Goal: Task Accomplishment & Management: Complete application form

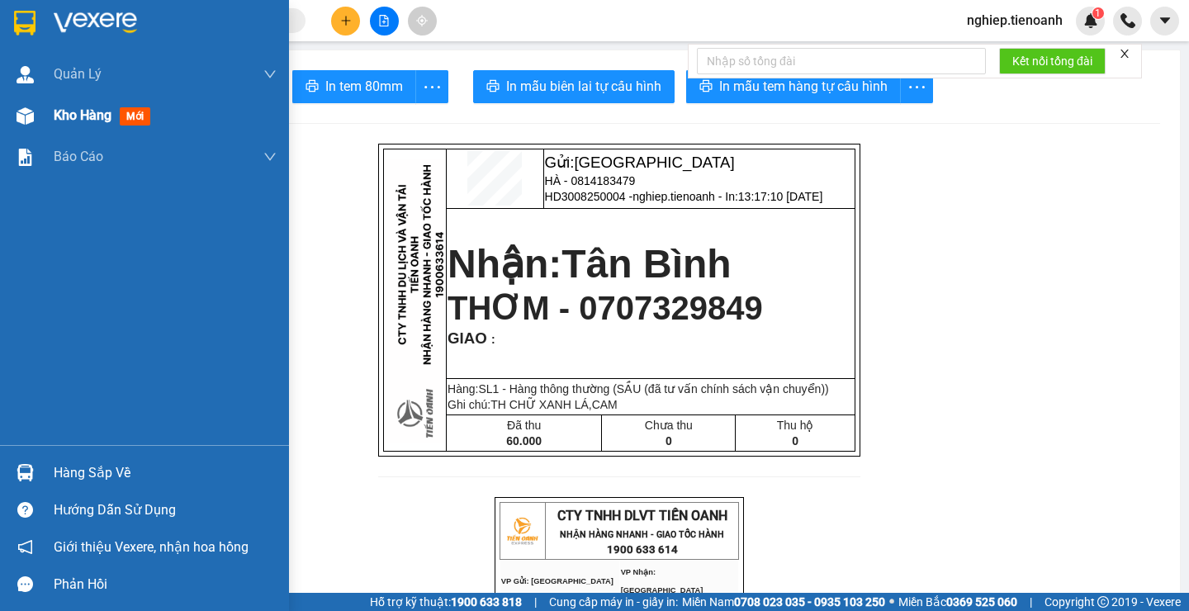
click at [79, 117] on span "Kho hàng" at bounding box center [83, 115] width 58 height 16
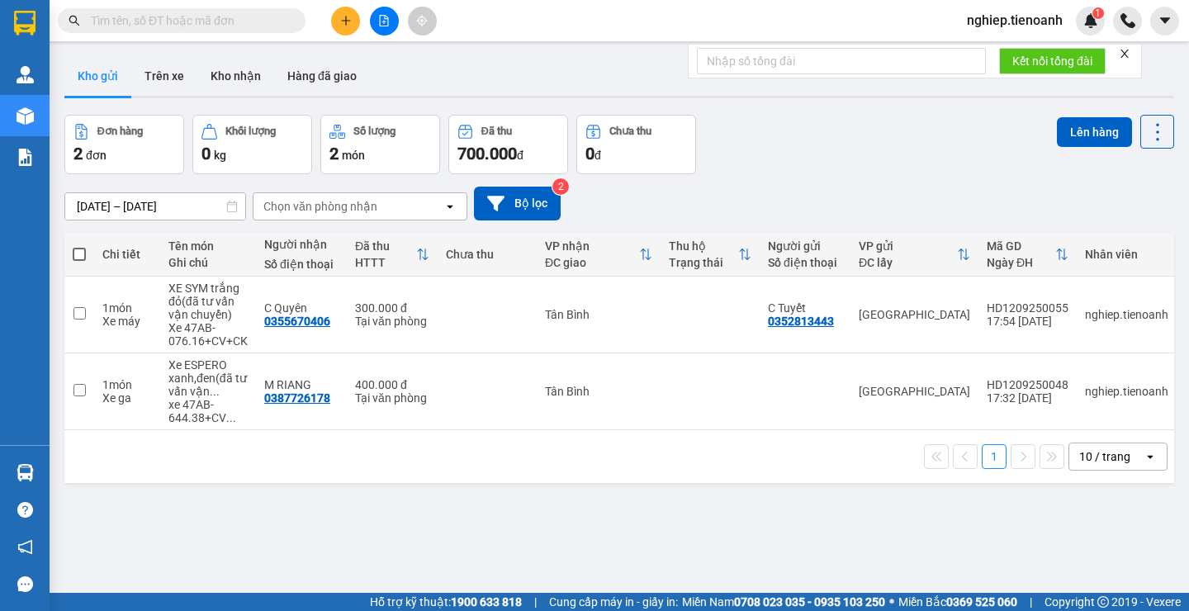
click at [183, 24] on input "text" at bounding box center [188, 21] width 195 height 18
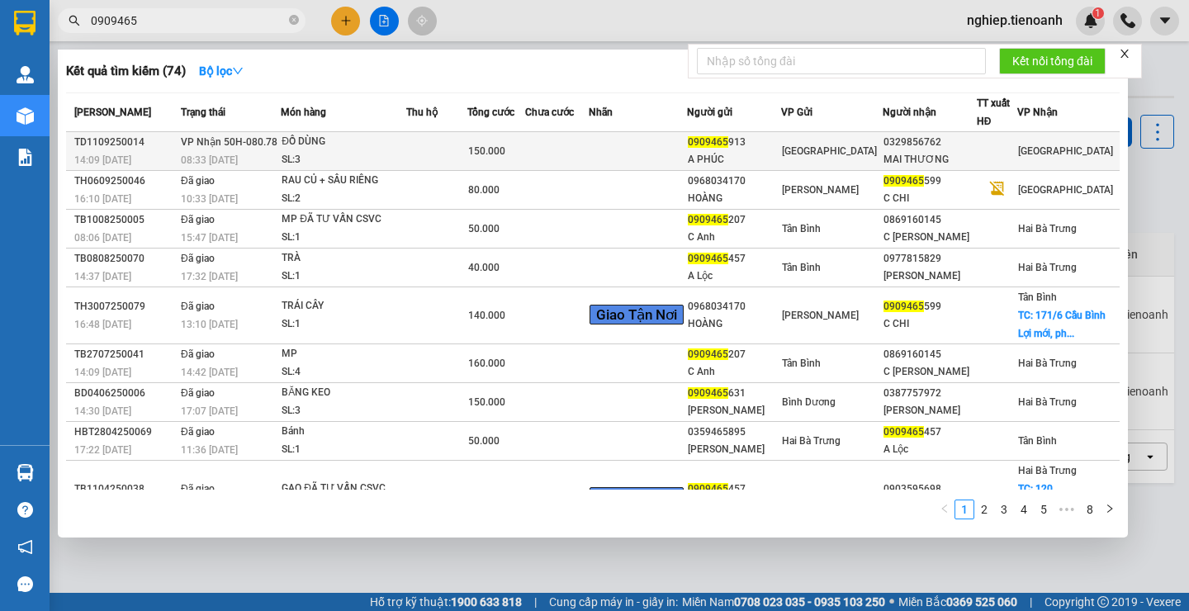
type input "0909465"
click at [589, 158] on td at bounding box center [557, 151] width 64 height 39
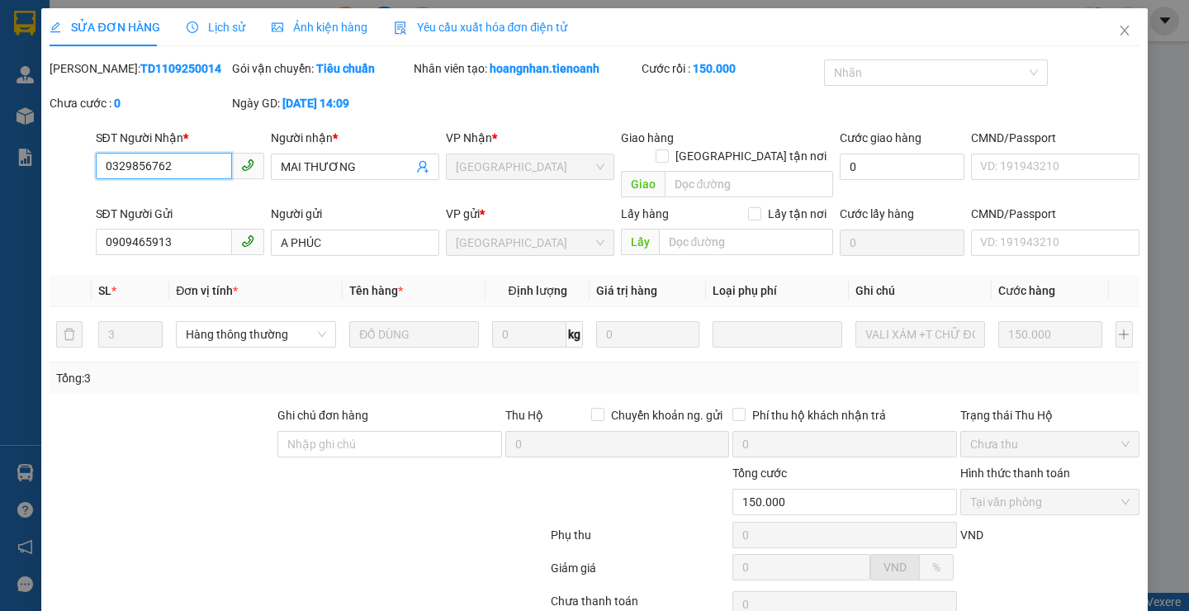
type input "0329856762"
type input "MAI THƯƠNG"
type input "0909465913"
type input "A PHÚC"
type input "150.000"
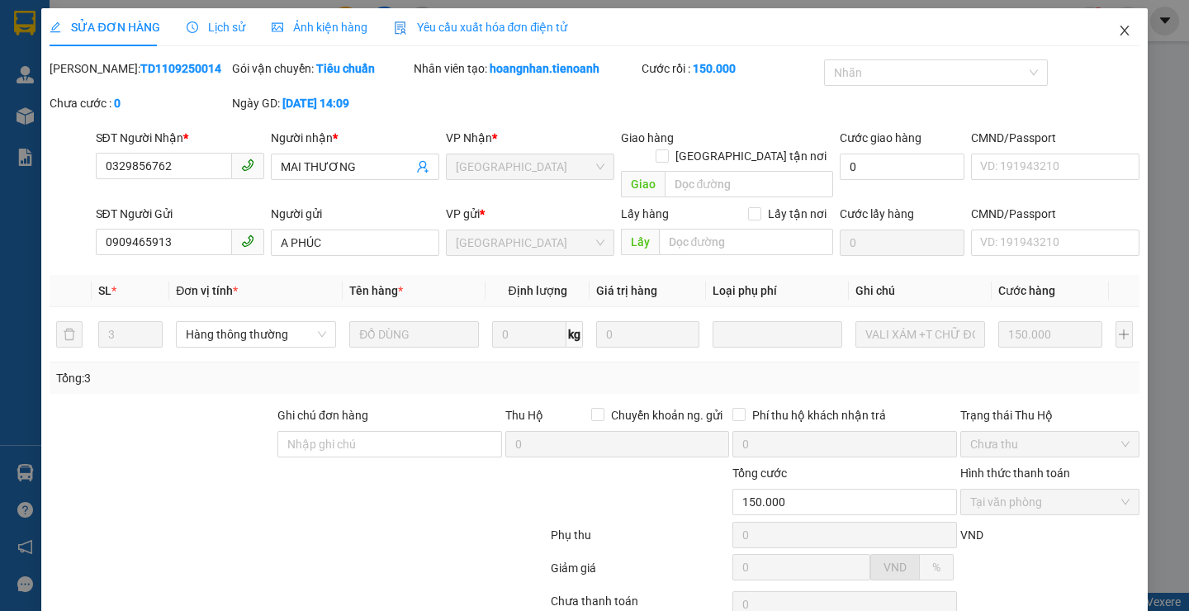
click at [1118, 26] on icon "close" at bounding box center [1124, 30] width 13 height 13
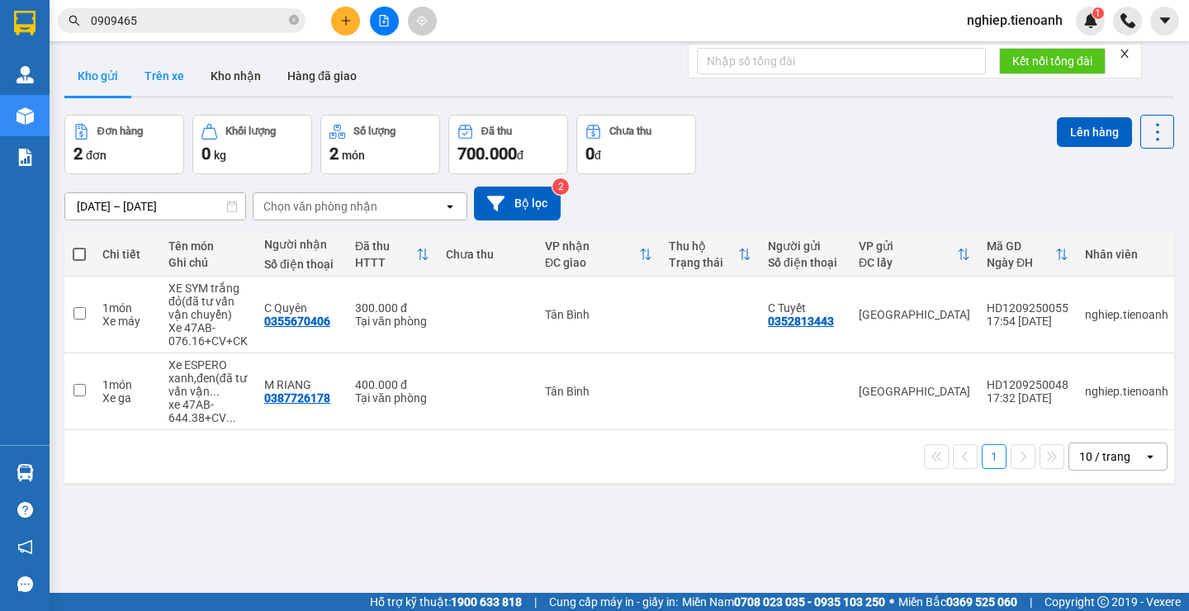
click at [165, 76] on button "Trên xe" at bounding box center [164, 76] width 66 height 40
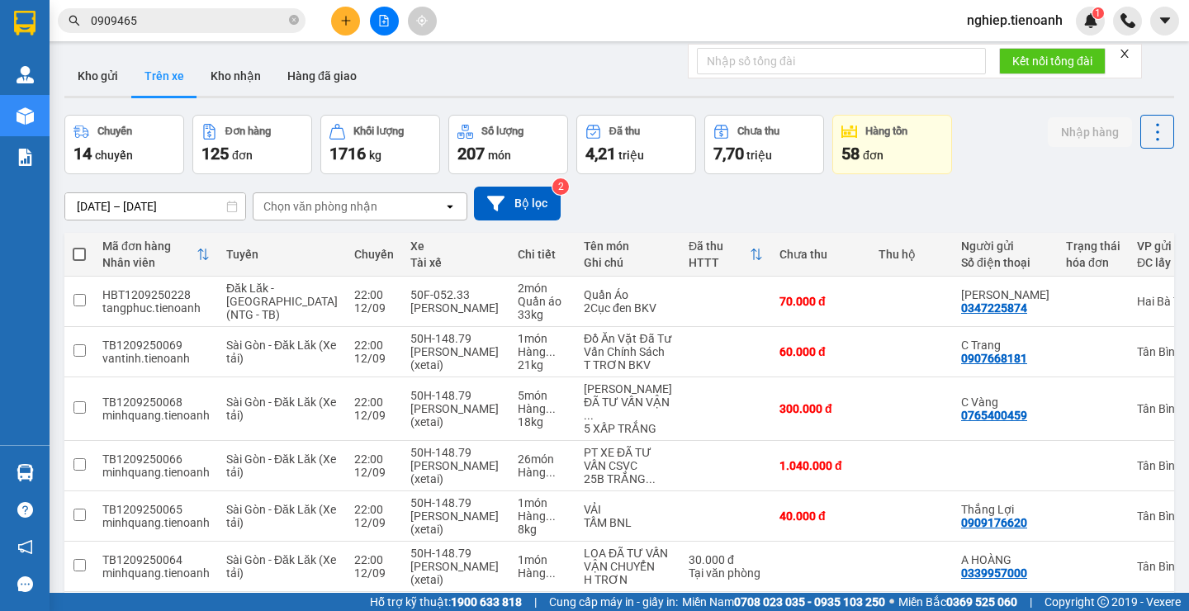
click at [318, 205] on div "Chọn văn phòng nhận" at bounding box center [320, 206] width 114 height 17
click at [302, 210] on div "Chọn văn phòng nhận" at bounding box center [320, 206] width 114 height 17
click at [279, 210] on div "Chọn văn phòng nhận" at bounding box center [320, 206] width 114 height 17
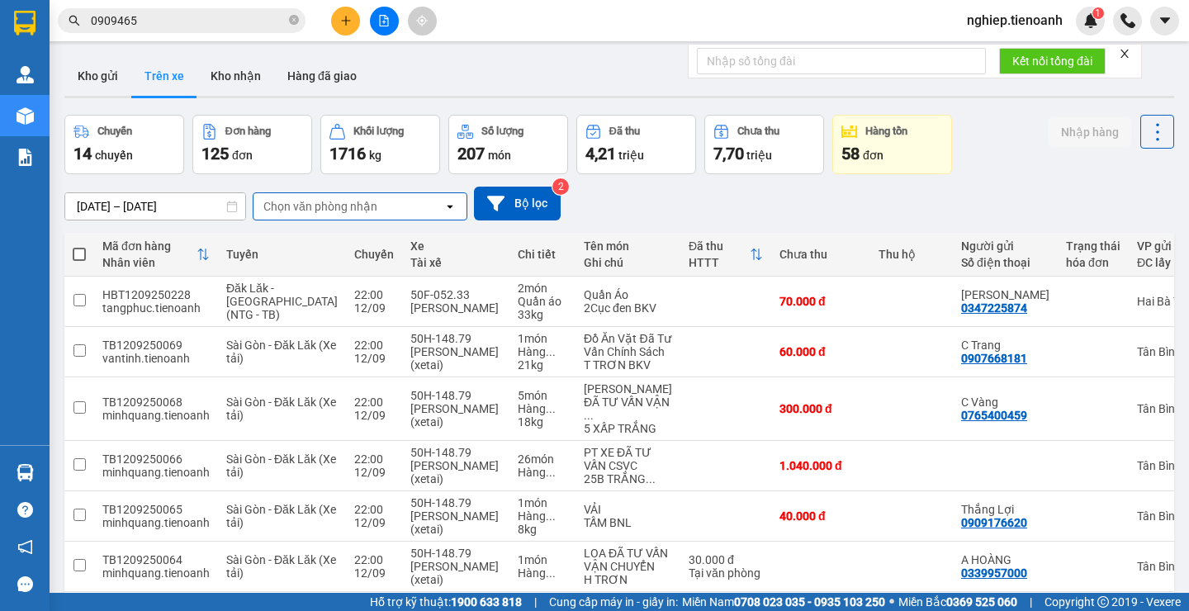
click at [279, 210] on div "Chọn văn phòng nhận" at bounding box center [320, 206] width 114 height 17
click at [290, 206] on div "Chọn văn phòng nhận" at bounding box center [320, 206] width 114 height 17
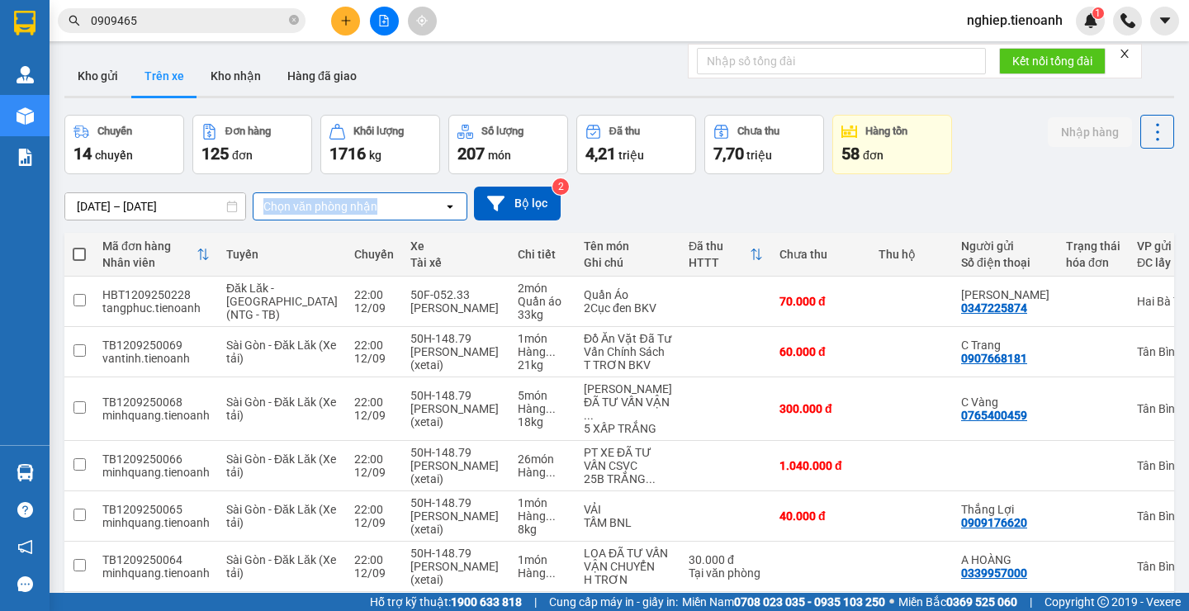
click at [290, 206] on div "Chọn văn phòng nhận" at bounding box center [320, 206] width 114 height 17
click at [291, 206] on div "Chọn văn phòng nhận" at bounding box center [320, 206] width 114 height 17
click at [89, 77] on button "Kho gửi" at bounding box center [97, 76] width 67 height 40
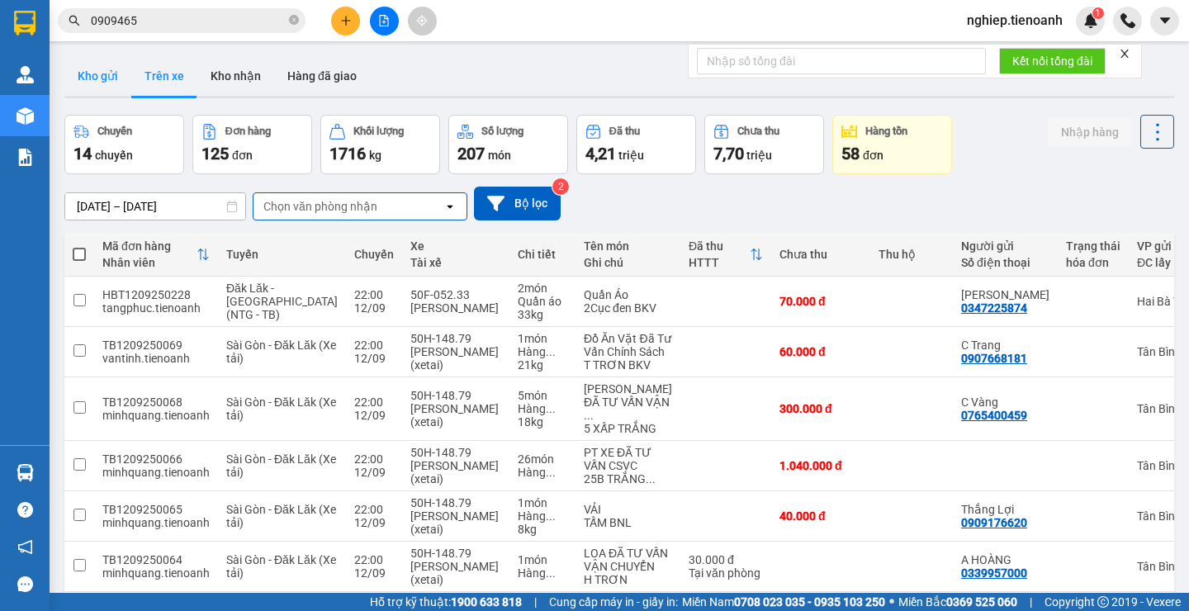
click at [89, 77] on button "Kho gửi" at bounding box center [97, 76] width 67 height 40
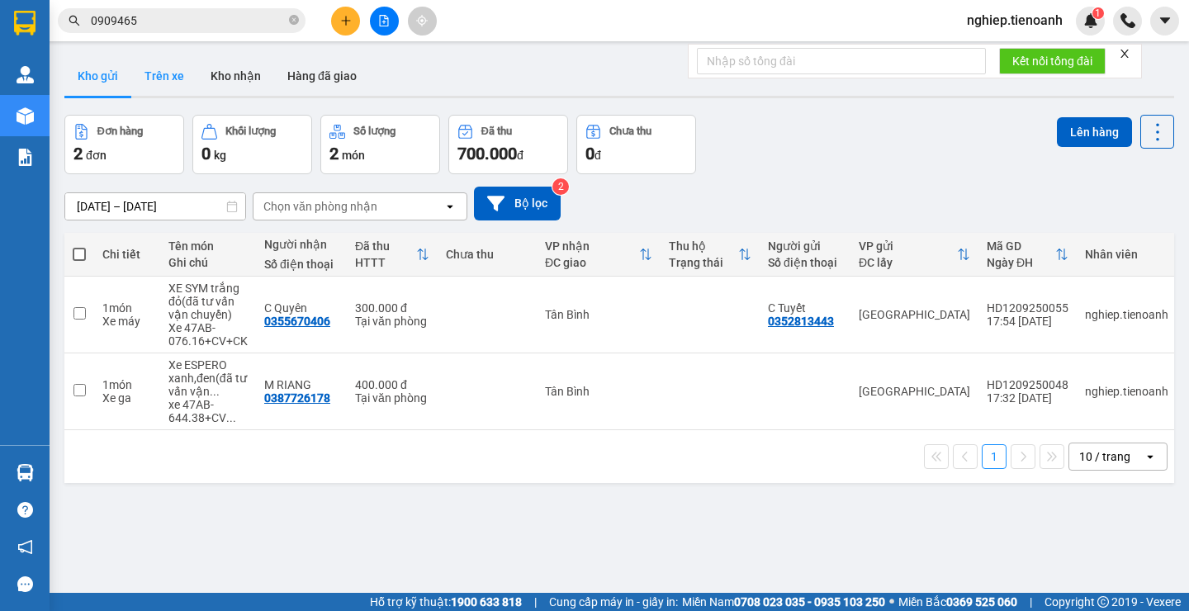
click at [169, 80] on button "Trên xe" at bounding box center [164, 76] width 66 height 40
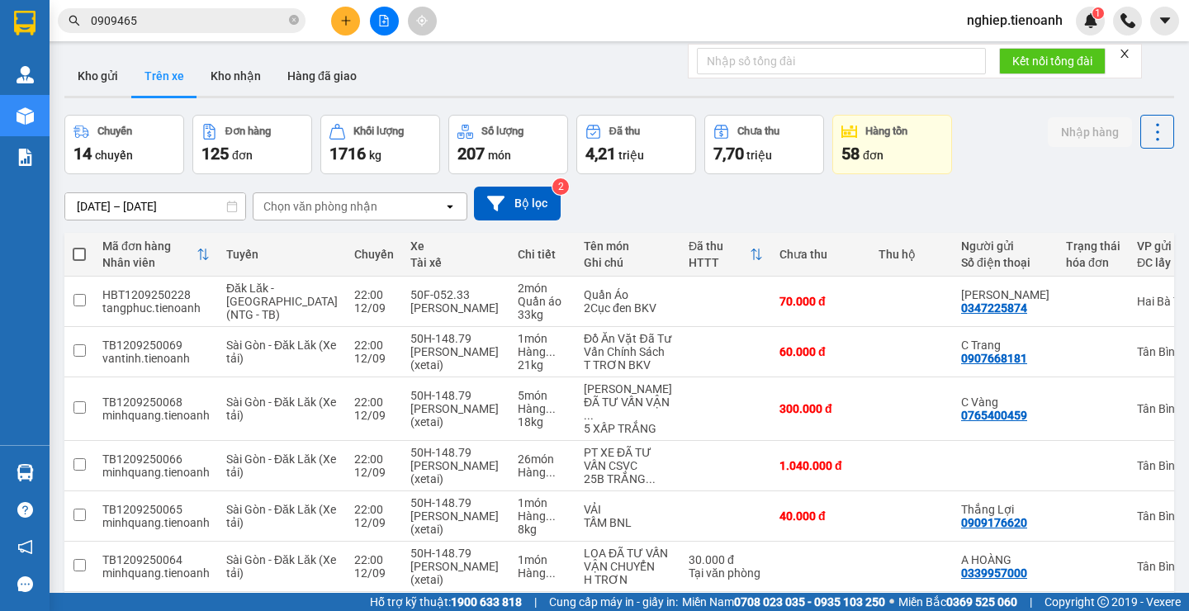
click at [306, 207] on div "Chọn văn phòng nhận" at bounding box center [320, 206] width 114 height 17
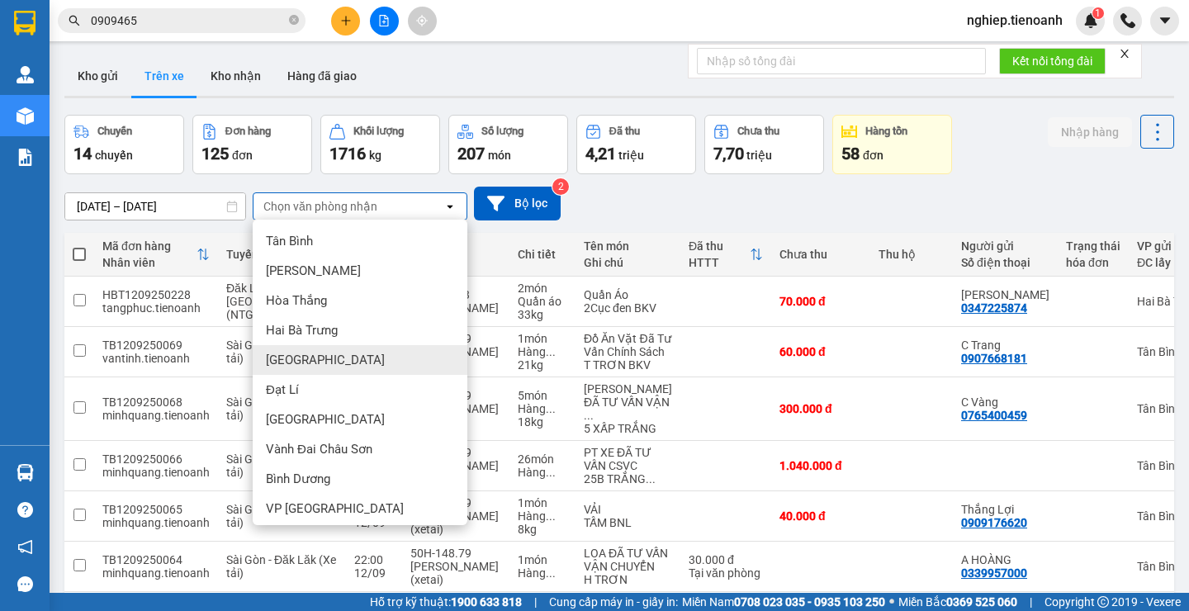
click at [301, 356] on span "[GEOGRAPHIC_DATA]" at bounding box center [325, 360] width 119 height 17
click at [346, 356] on td "22:00 [DATE]" at bounding box center [374, 352] width 56 height 50
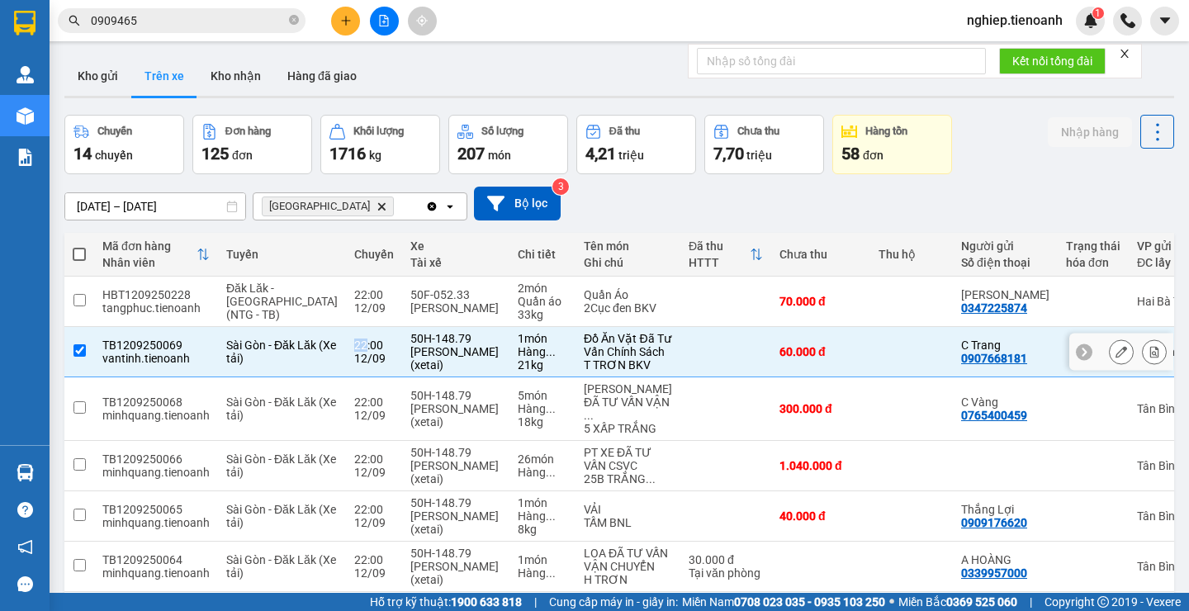
checkbox input "false"
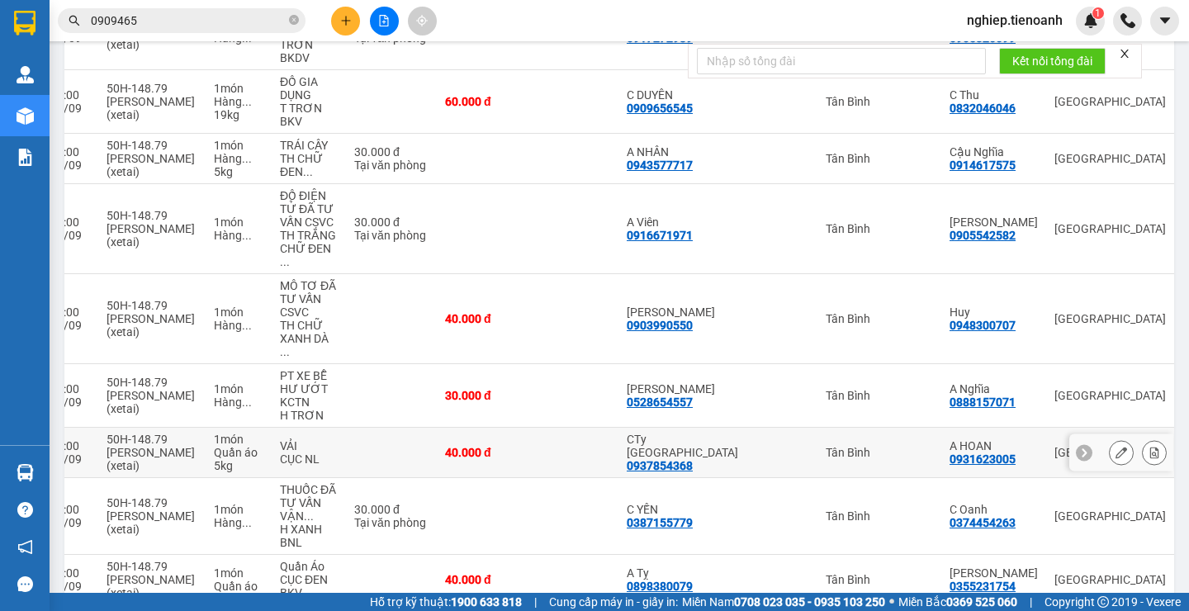
scroll to position [381, 0]
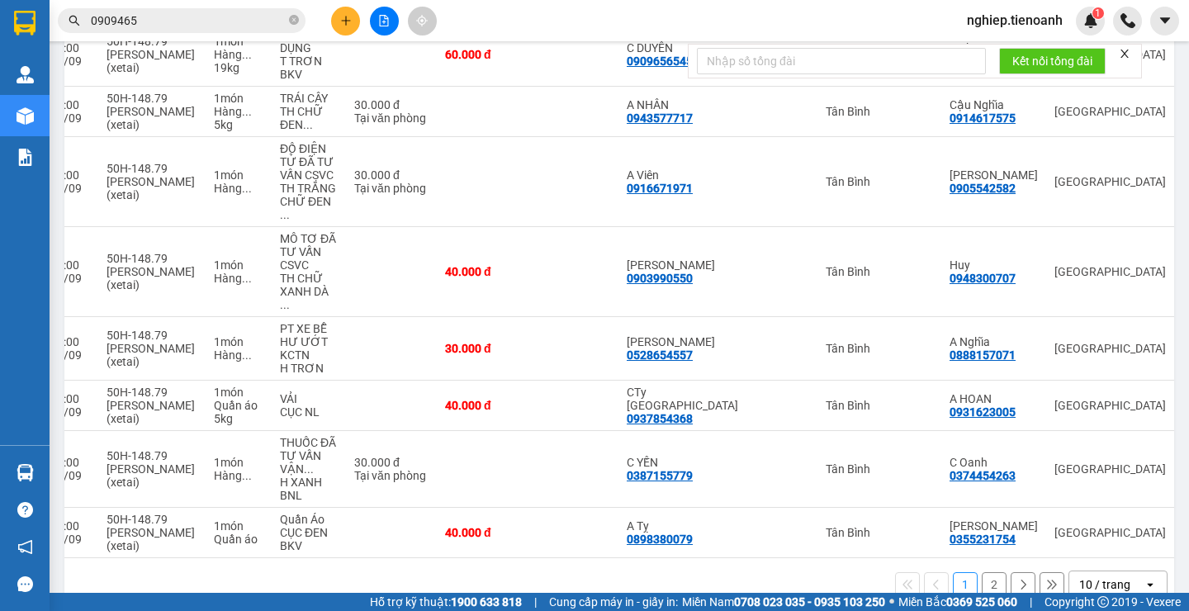
click at [982, 572] on button "2" at bounding box center [994, 584] width 25 height 25
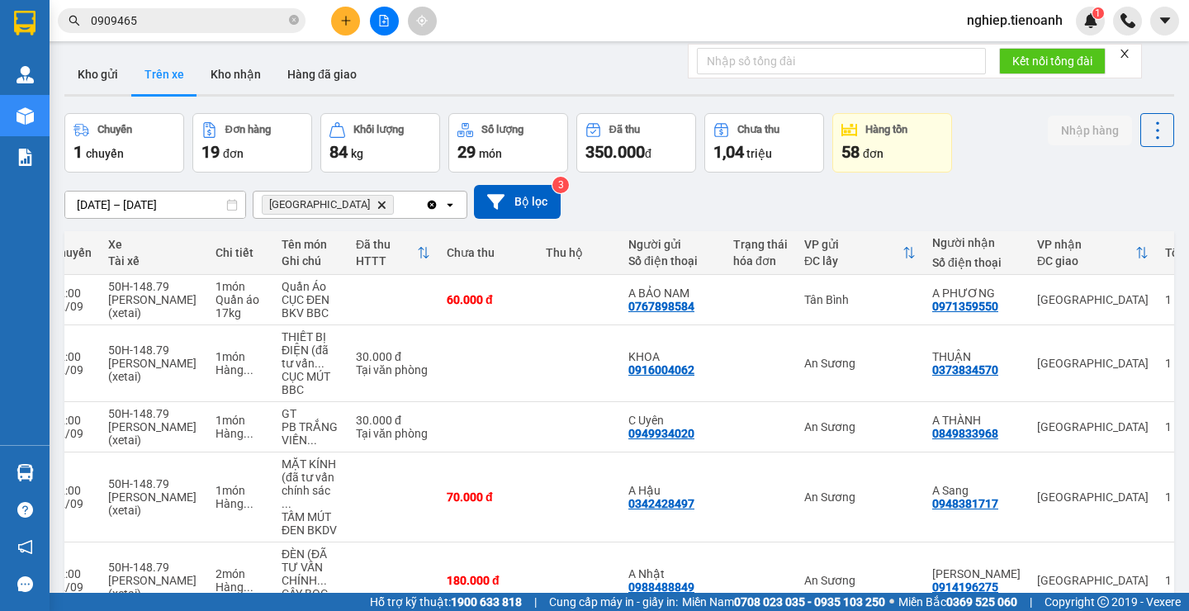
scroll to position [0, 0]
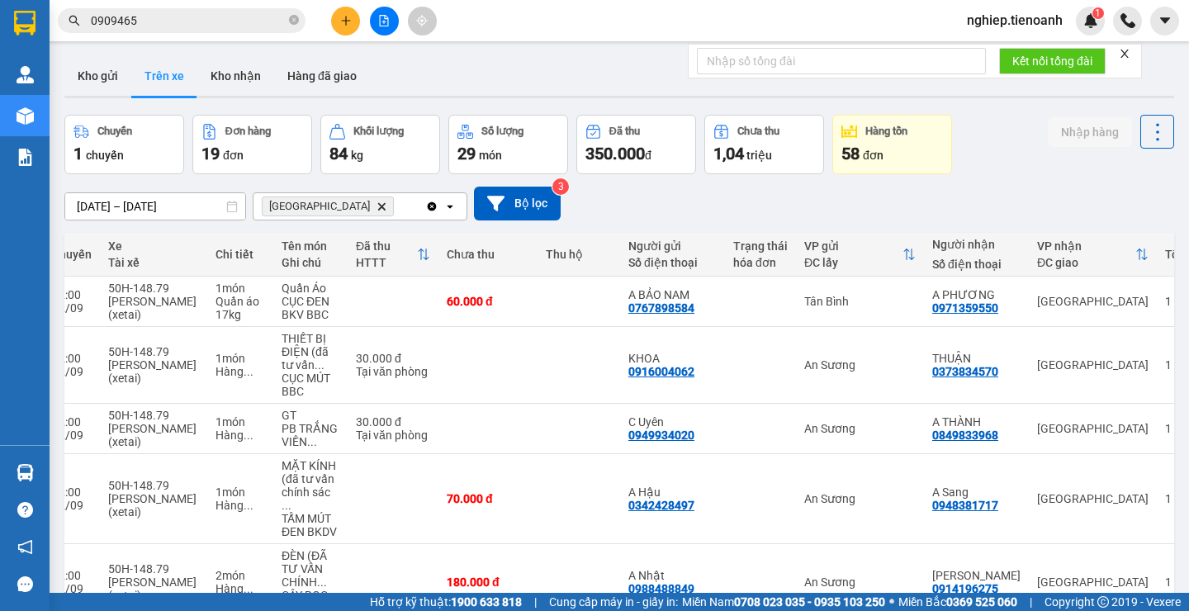
click at [180, 28] on input "0909465" at bounding box center [188, 21] width 195 height 18
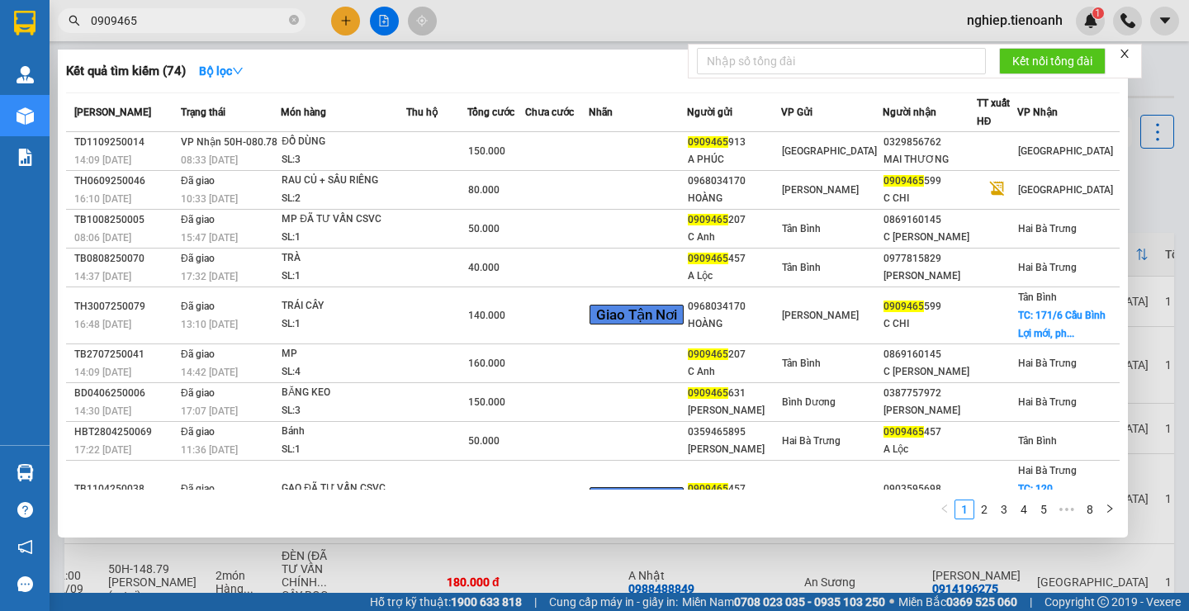
click at [180, 28] on input "0909465" at bounding box center [188, 21] width 195 height 18
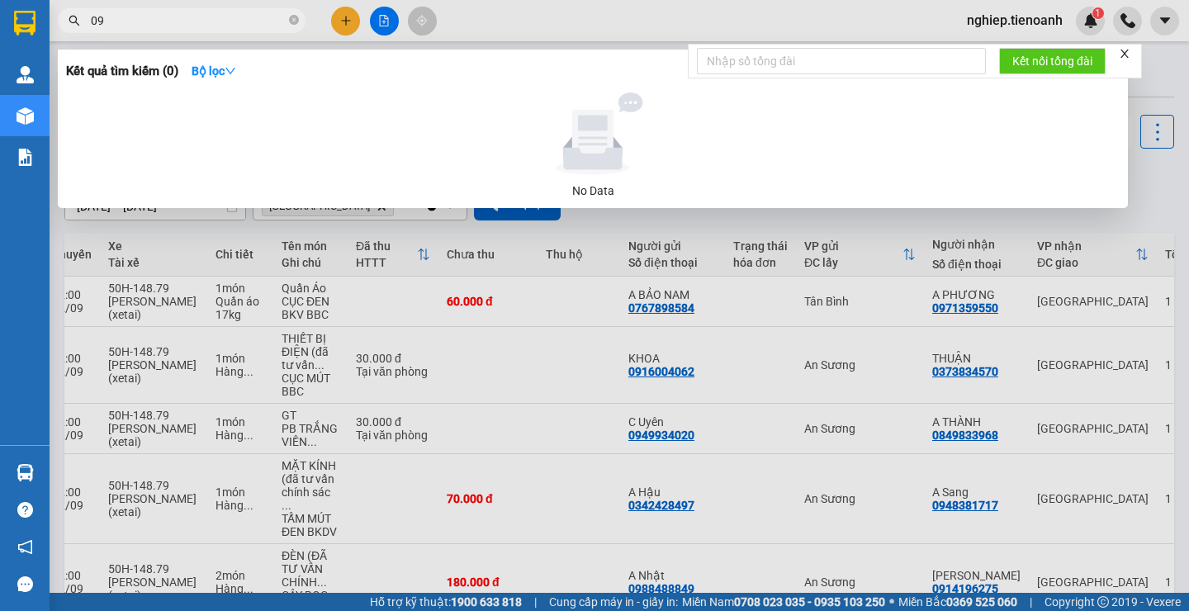
type input "0"
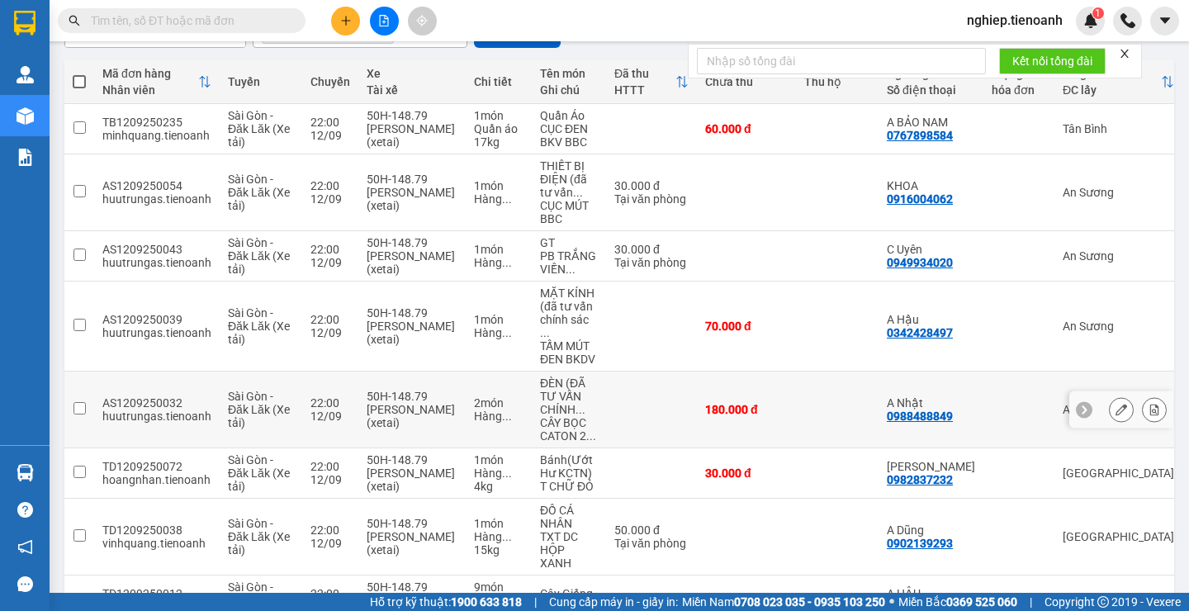
scroll to position [165, 0]
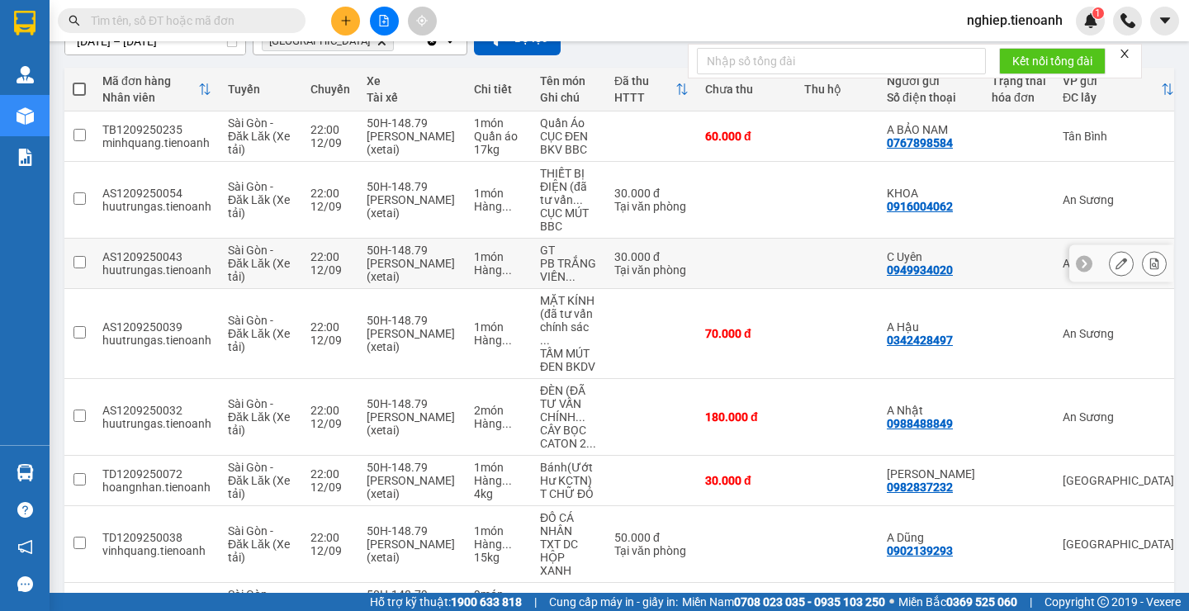
click at [82, 262] on input "checkbox" at bounding box center [79, 262] width 12 height 12
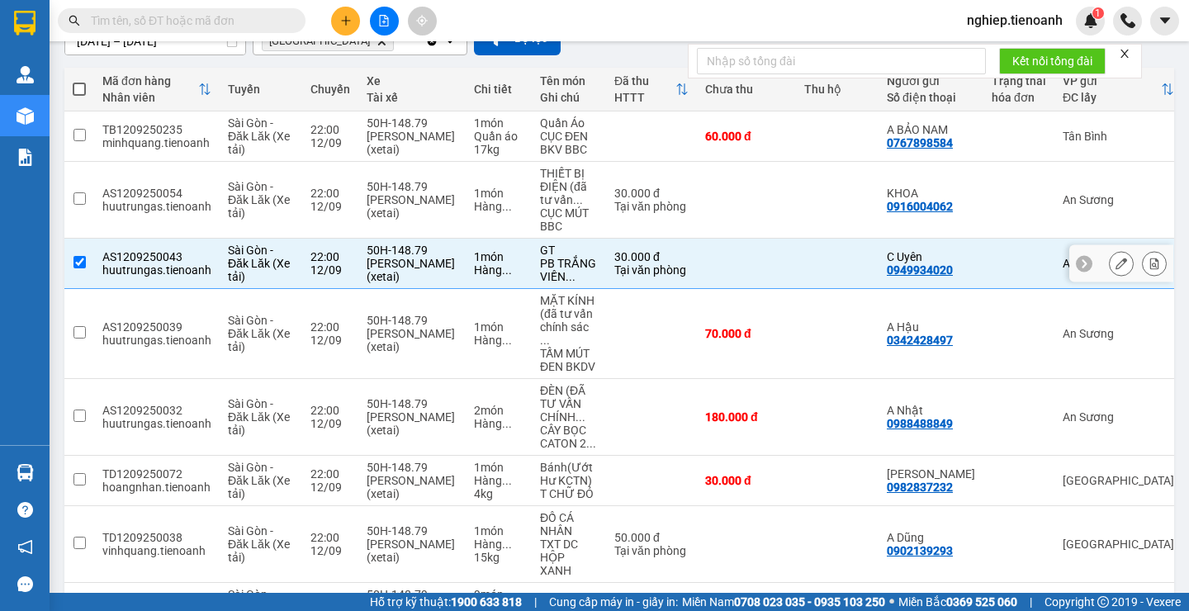
click at [82, 262] on input "checkbox" at bounding box center [79, 262] width 12 height 12
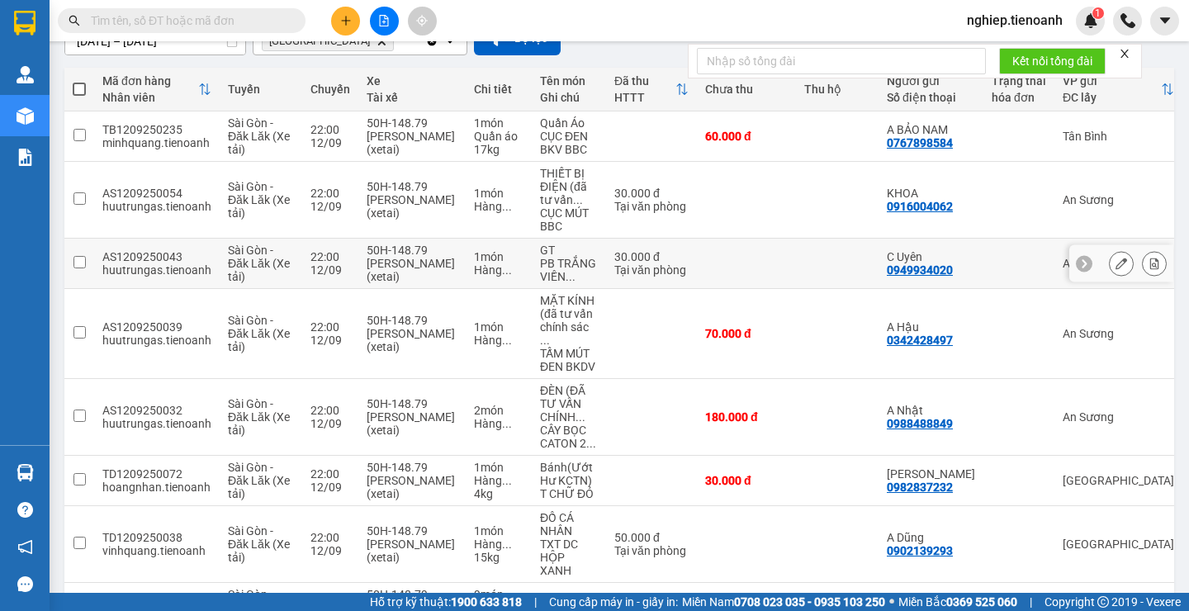
click at [82, 262] on input "checkbox" at bounding box center [79, 262] width 12 height 12
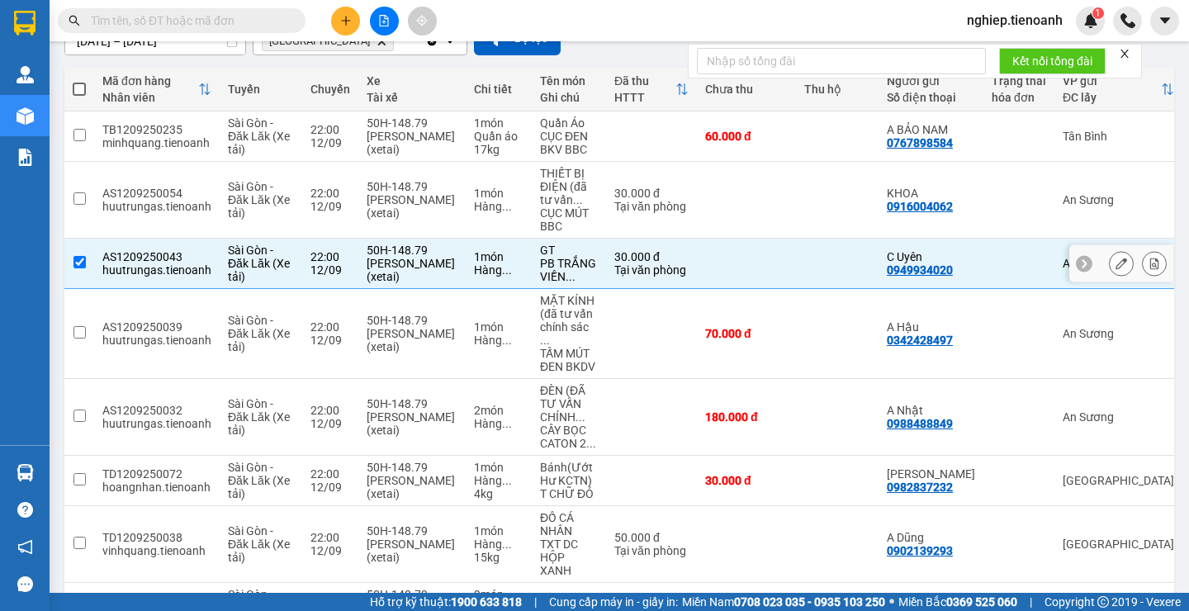
click at [82, 262] on input "checkbox" at bounding box center [79, 262] width 12 height 12
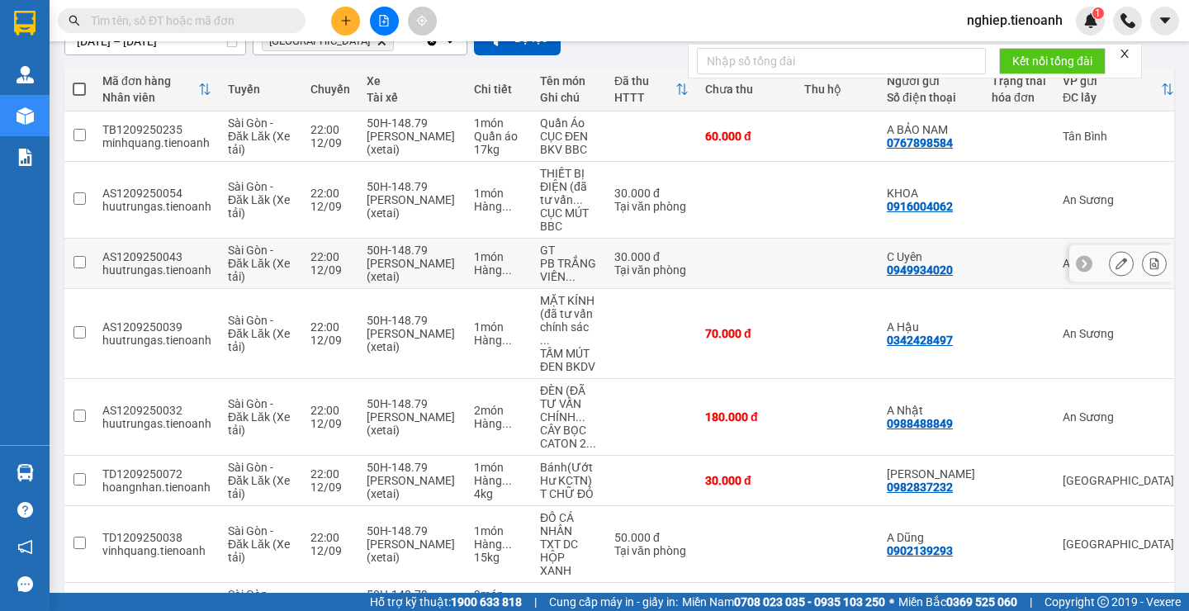
click at [83, 264] on input "checkbox" at bounding box center [79, 262] width 12 height 12
click at [78, 258] on input "checkbox" at bounding box center [79, 262] width 12 height 12
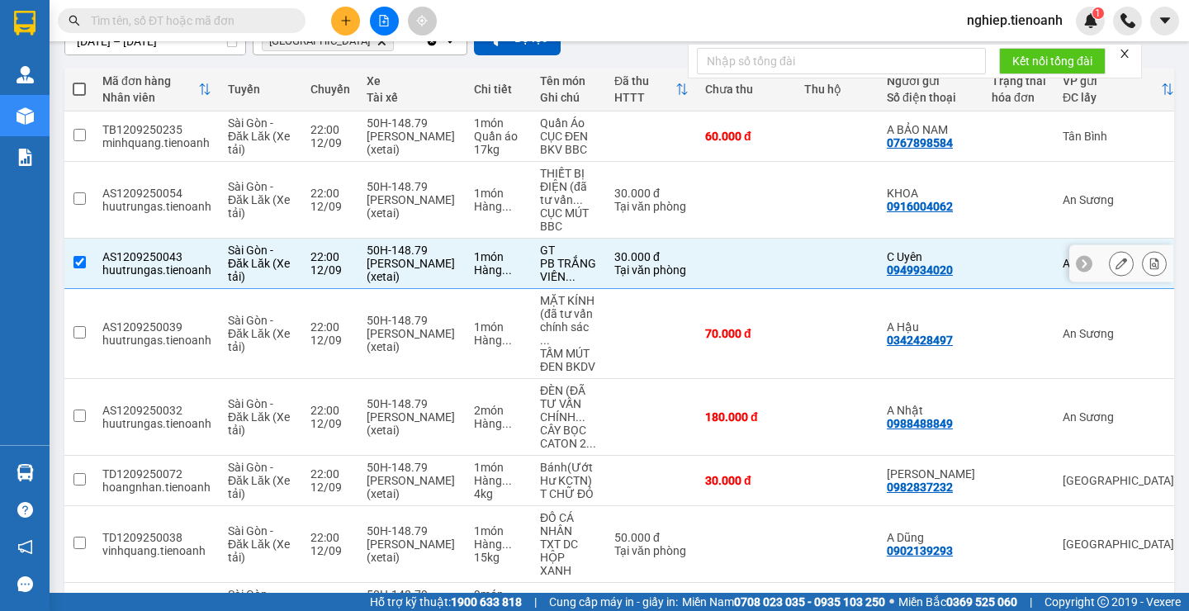
click at [78, 258] on input "checkbox" at bounding box center [79, 262] width 12 height 12
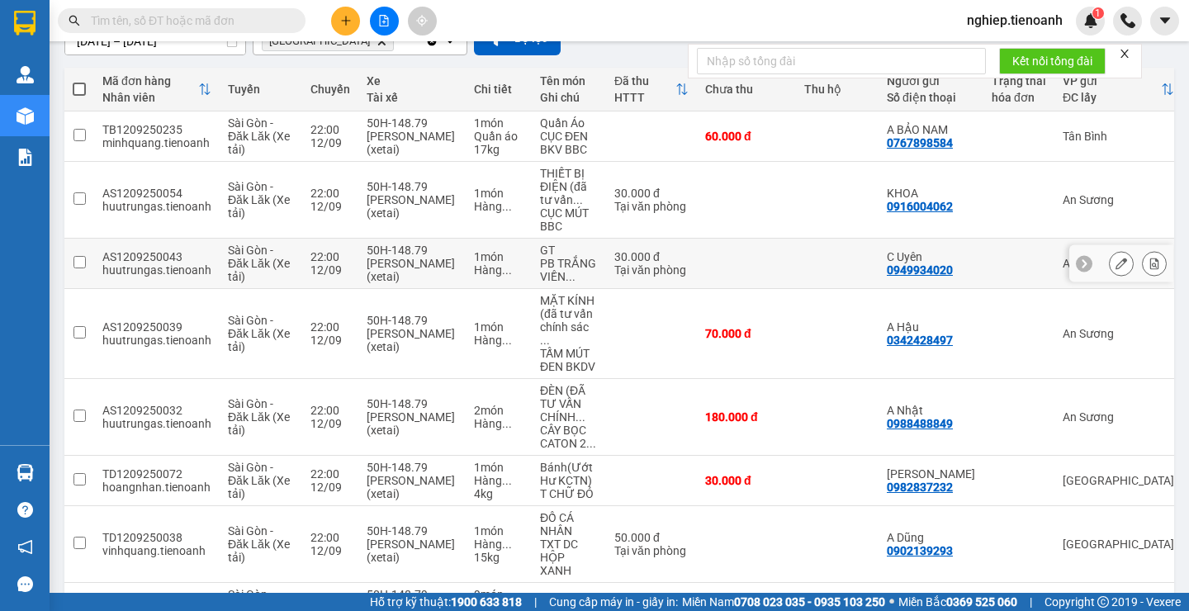
click at [83, 263] on input "checkbox" at bounding box center [79, 262] width 12 height 12
click at [81, 262] on input "checkbox" at bounding box center [79, 262] width 12 height 12
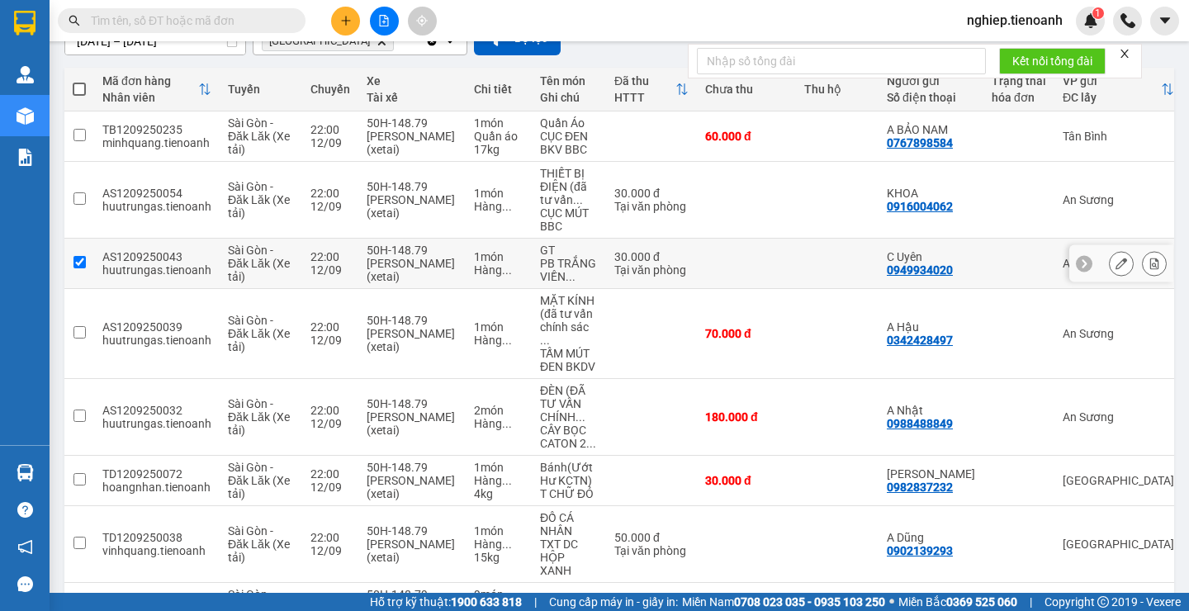
click at [81, 262] on input "checkbox" at bounding box center [79, 262] width 12 height 12
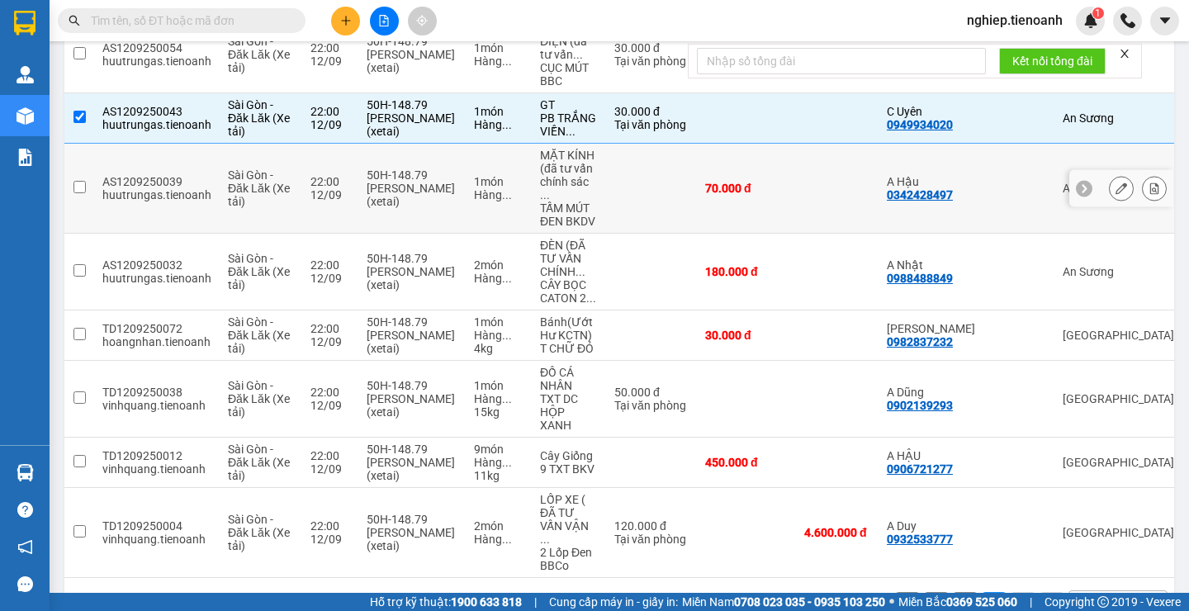
scroll to position [330, 0]
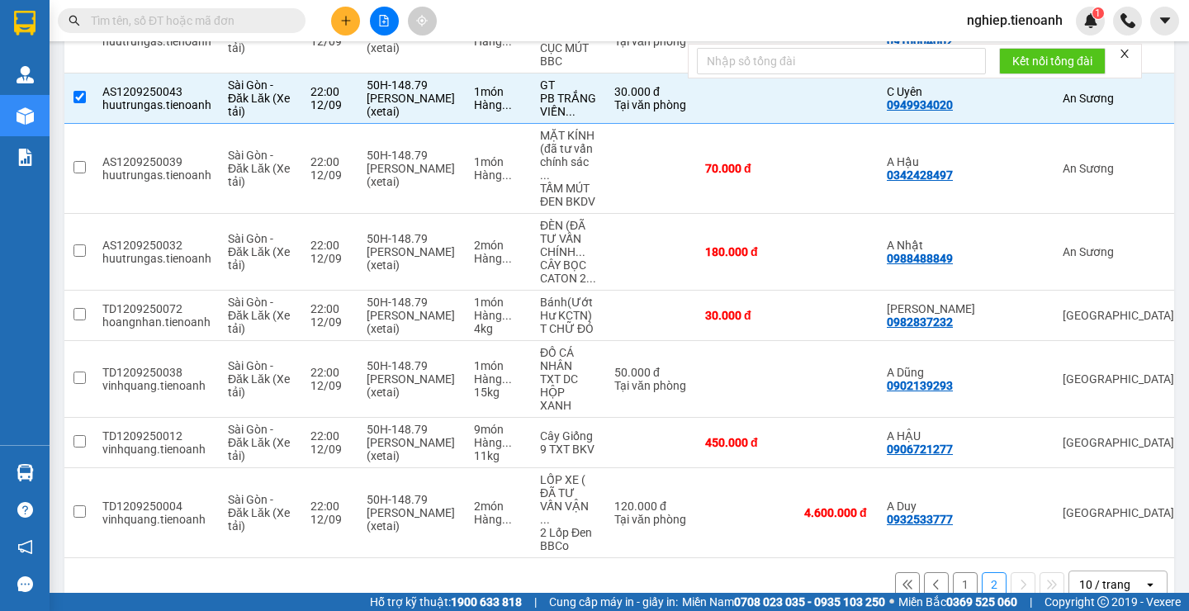
click at [956, 572] on button "1" at bounding box center [965, 584] width 25 height 25
checkbox input "false"
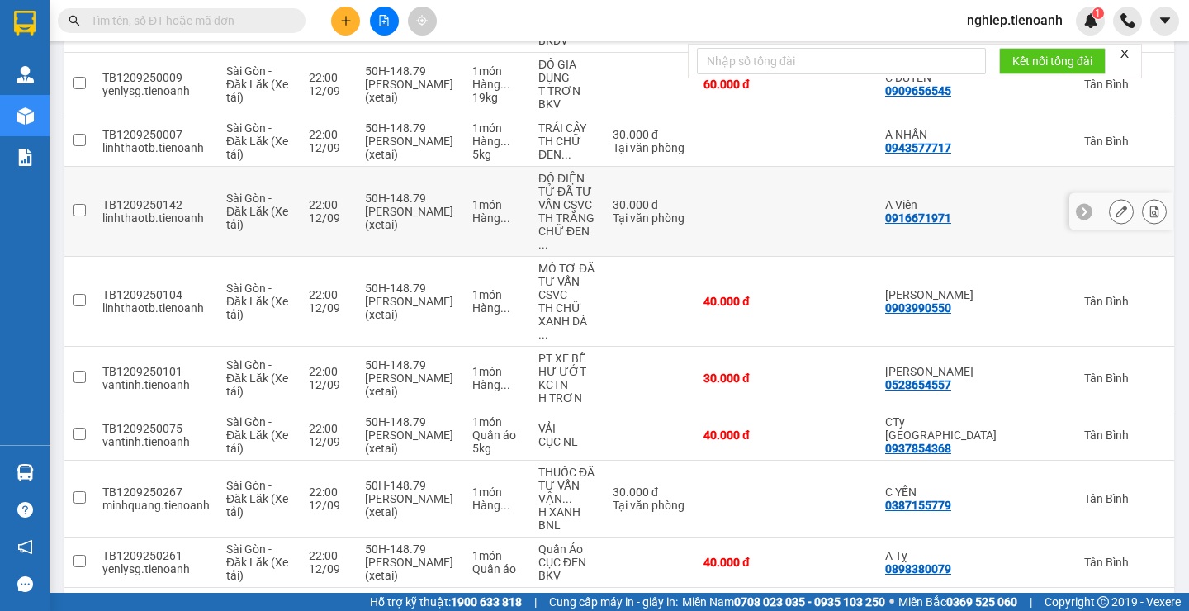
scroll to position [381, 0]
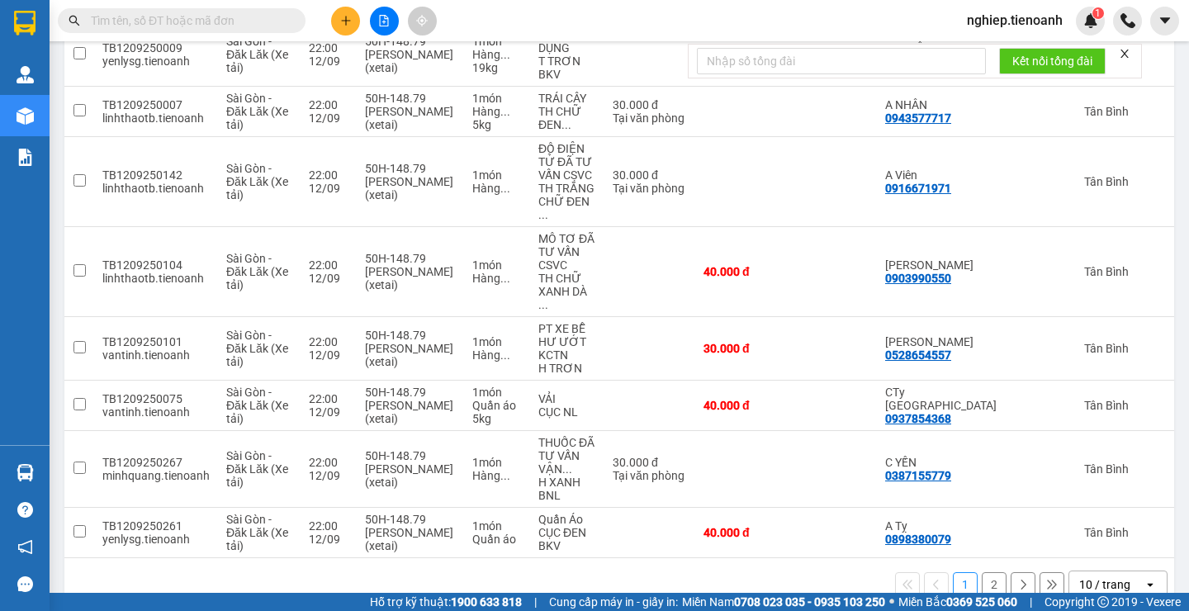
click at [982, 572] on button "2" at bounding box center [994, 584] width 25 height 25
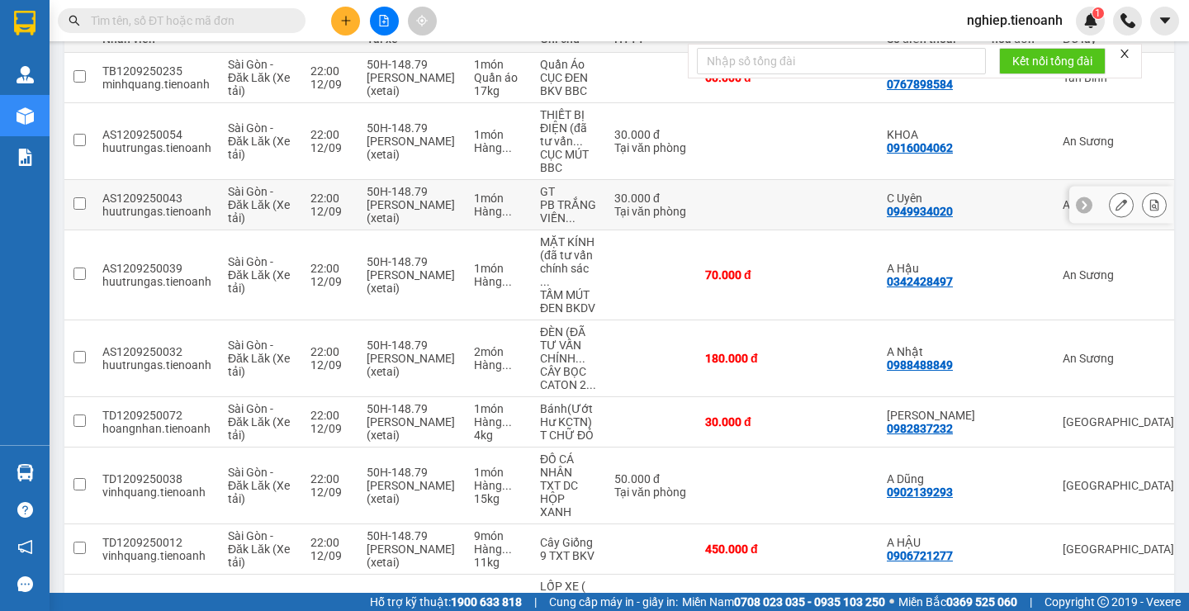
scroll to position [0, 0]
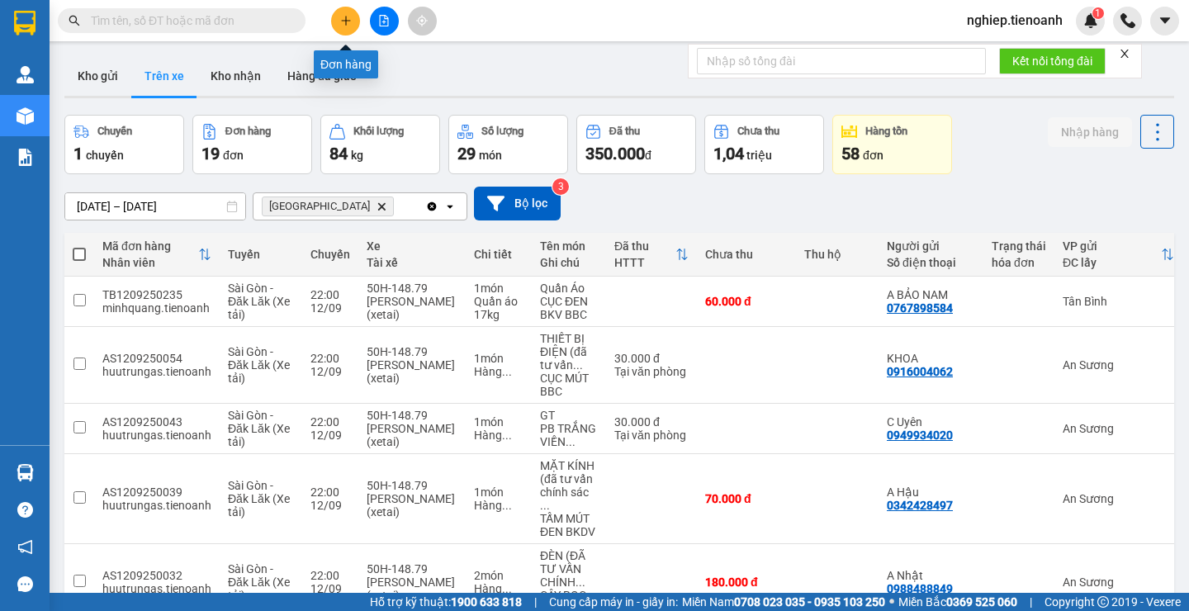
click at [346, 26] on icon "plus" at bounding box center [346, 21] width 12 height 12
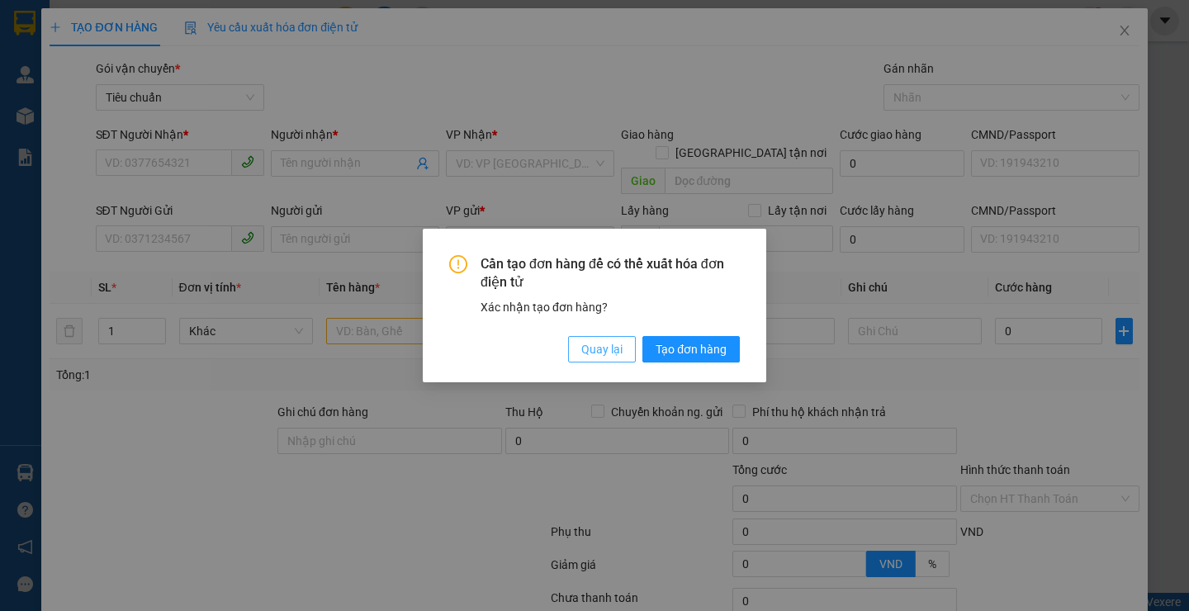
click at [615, 349] on span "Quay lại" at bounding box center [601, 349] width 41 height 18
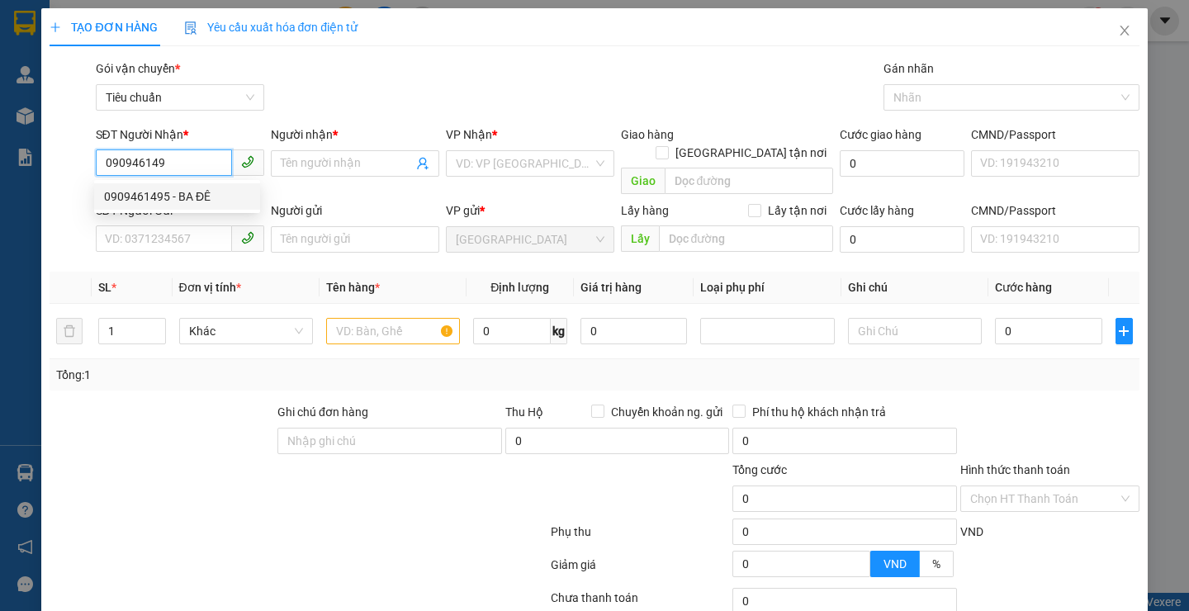
type input "0909461495"
click at [156, 200] on div "0909461495 - BA ĐÊ" at bounding box center [177, 196] width 146 height 18
type input "BA ĐÊ"
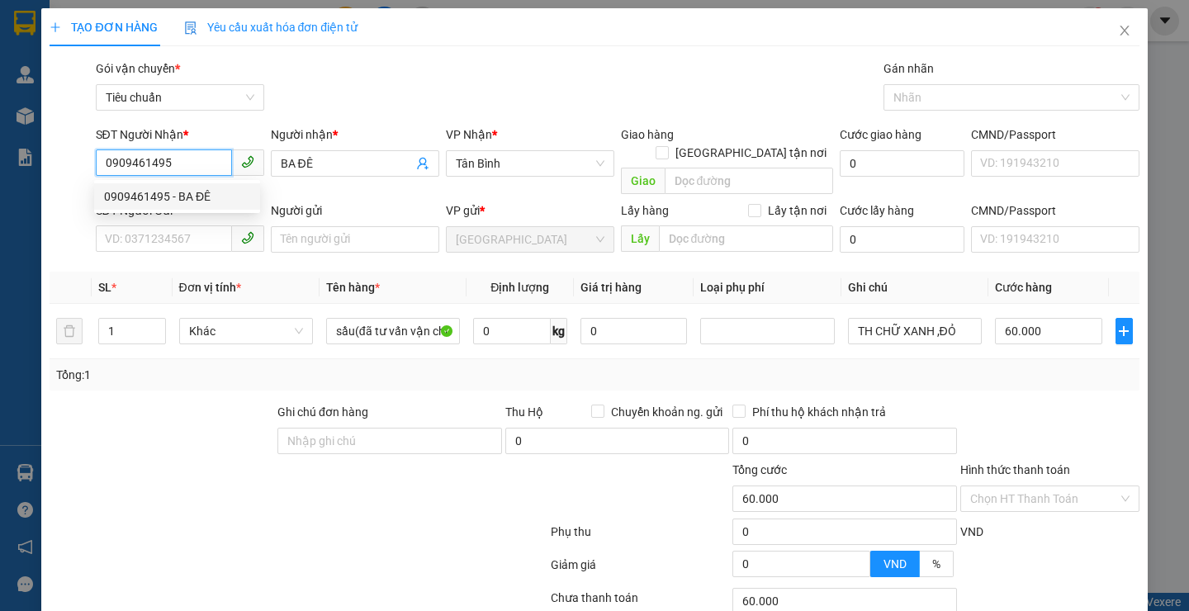
type input "60.000"
type input "0909461495"
drag, startPoint x: 177, startPoint y: 426, endPoint x: 153, endPoint y: 301, distance: 127.1
click at [179, 423] on div at bounding box center [162, 432] width 228 height 58
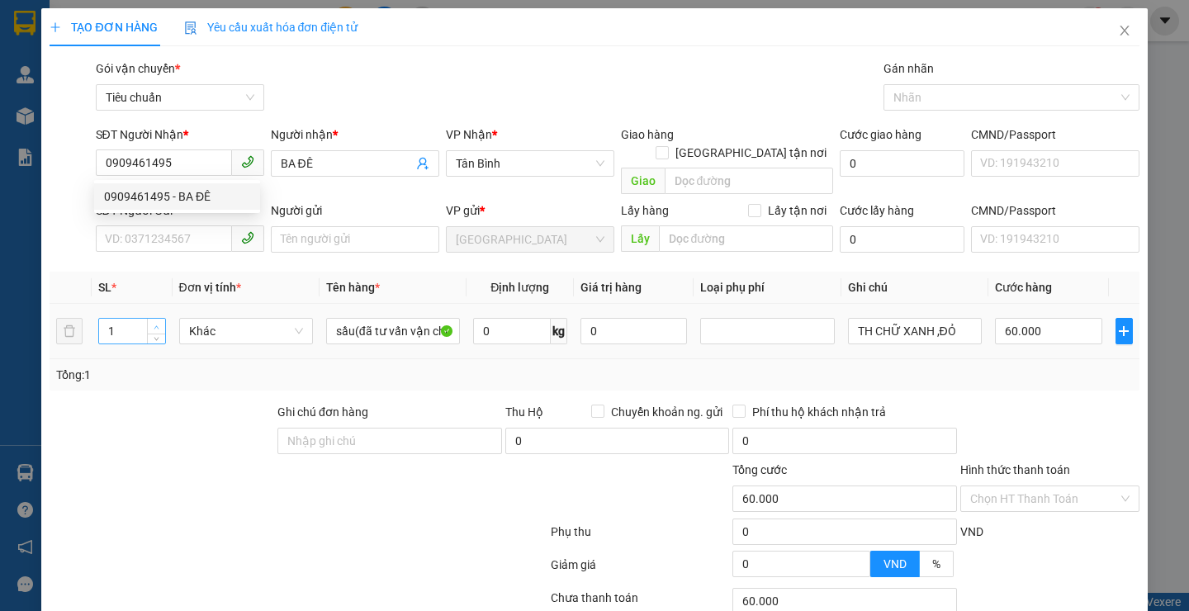
click at [184, 403] on div at bounding box center [162, 432] width 228 height 58
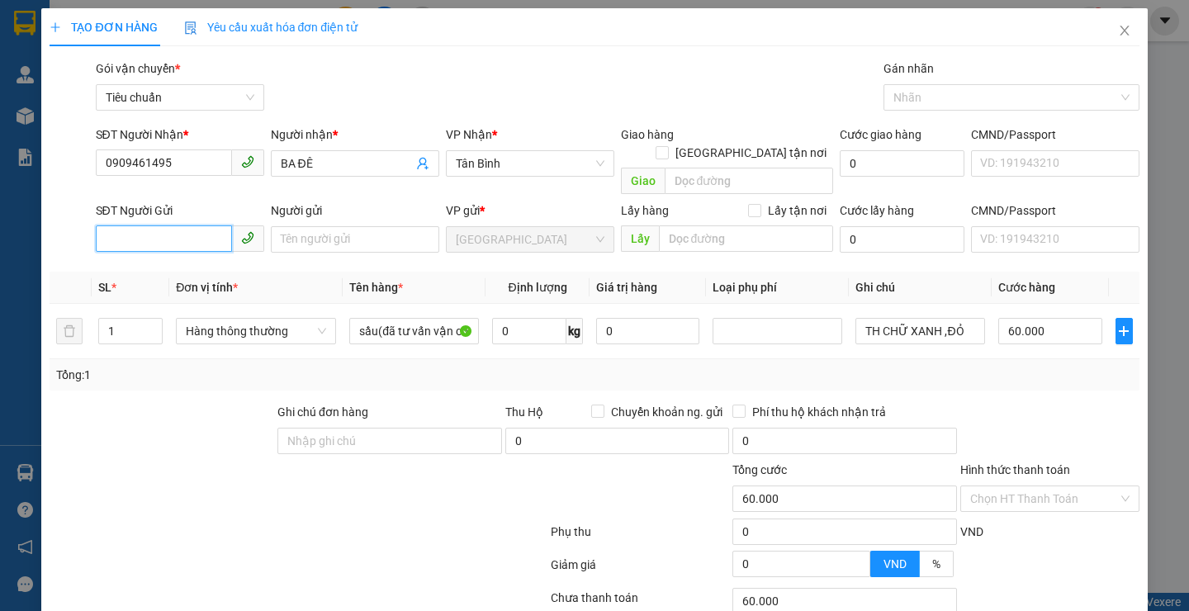
click at [163, 225] on input "SĐT Người Gửi" at bounding box center [164, 238] width 136 height 26
click at [173, 229] on input "SĐT Người Gửi" at bounding box center [164, 238] width 136 height 26
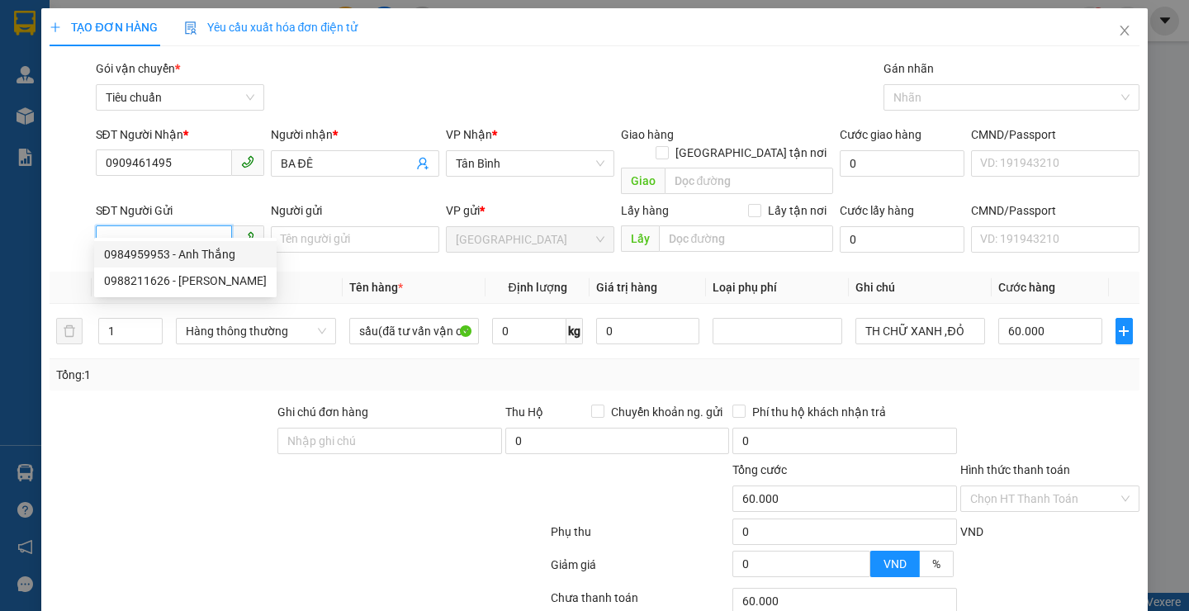
click at [217, 255] on div "0984959953 - Anh Thắng" at bounding box center [185, 254] width 163 height 18
type input "0984959953"
type input "Anh Thắng"
type input "066092016890"
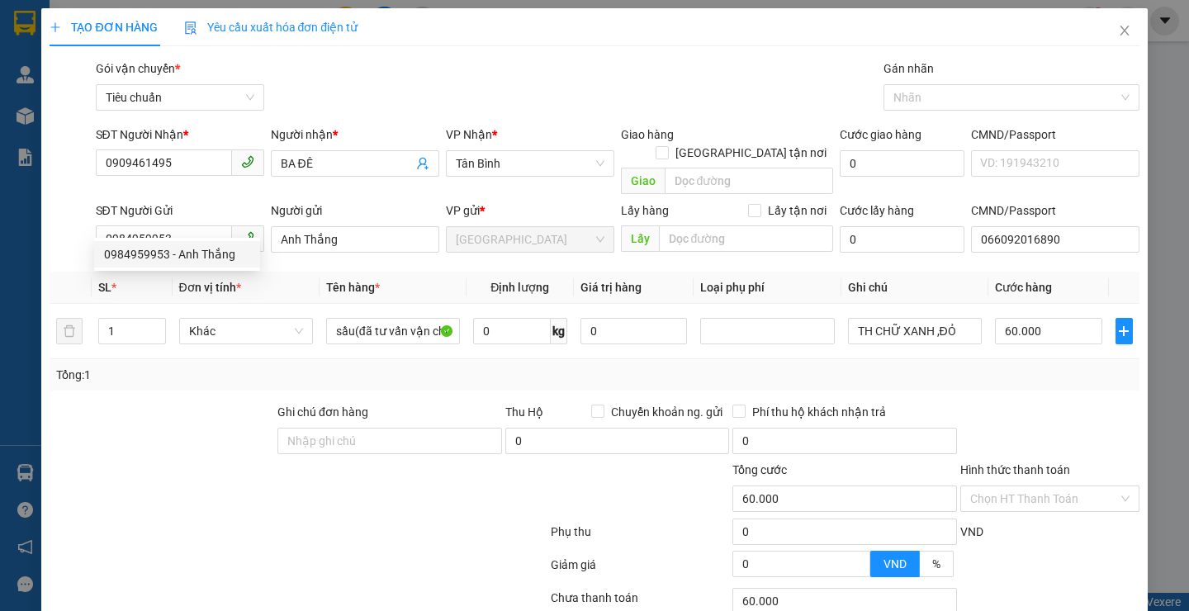
drag, startPoint x: 216, startPoint y: 405, endPoint x: 265, endPoint y: 373, distance: 57.9
click at [216, 404] on div at bounding box center [162, 432] width 228 height 58
click at [217, 403] on div at bounding box center [162, 432] width 228 height 58
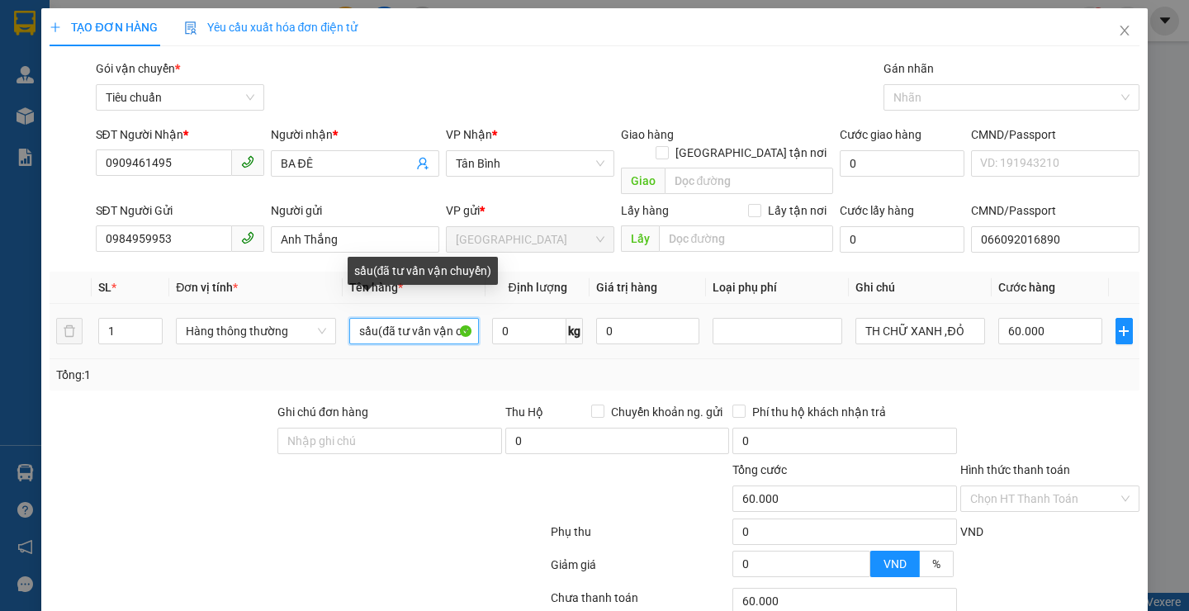
click at [374, 318] on input "sầu(đã tư vấn vận chuyển)" at bounding box center [414, 331] width 130 height 26
click at [372, 318] on input "sầu(đã tư vấn vận chuyển)" at bounding box center [414, 331] width 130 height 26
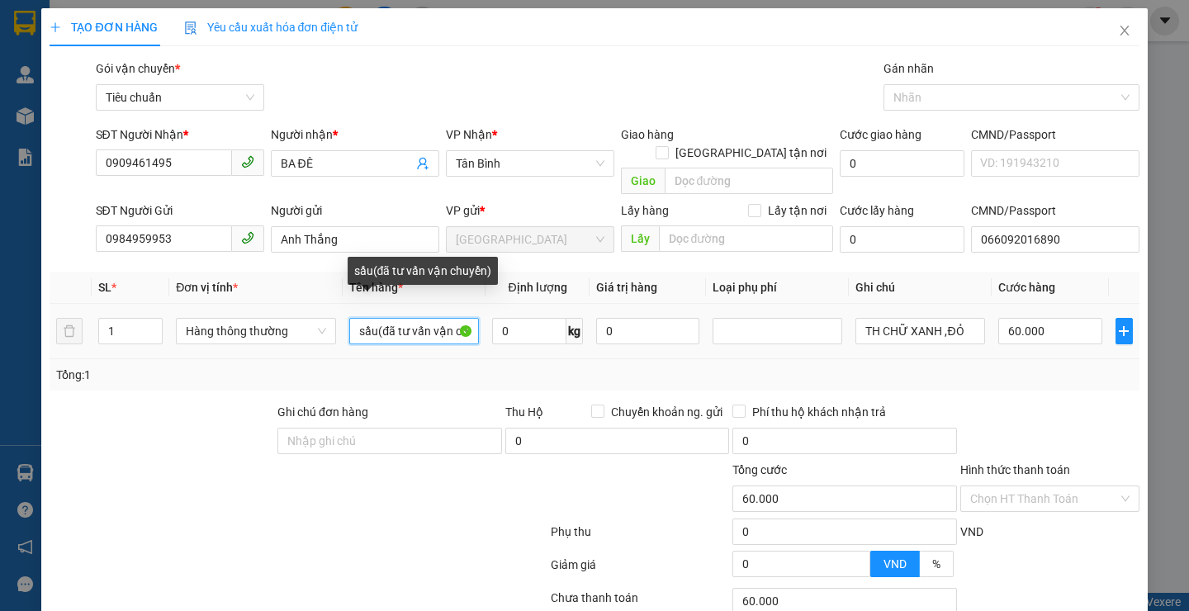
click at [372, 318] on input "sầu(đã tư vấn vận chuyển)" at bounding box center [414, 331] width 130 height 26
click at [376, 318] on input "sầu(đã tư vấn vận chuyển)" at bounding box center [414, 331] width 130 height 26
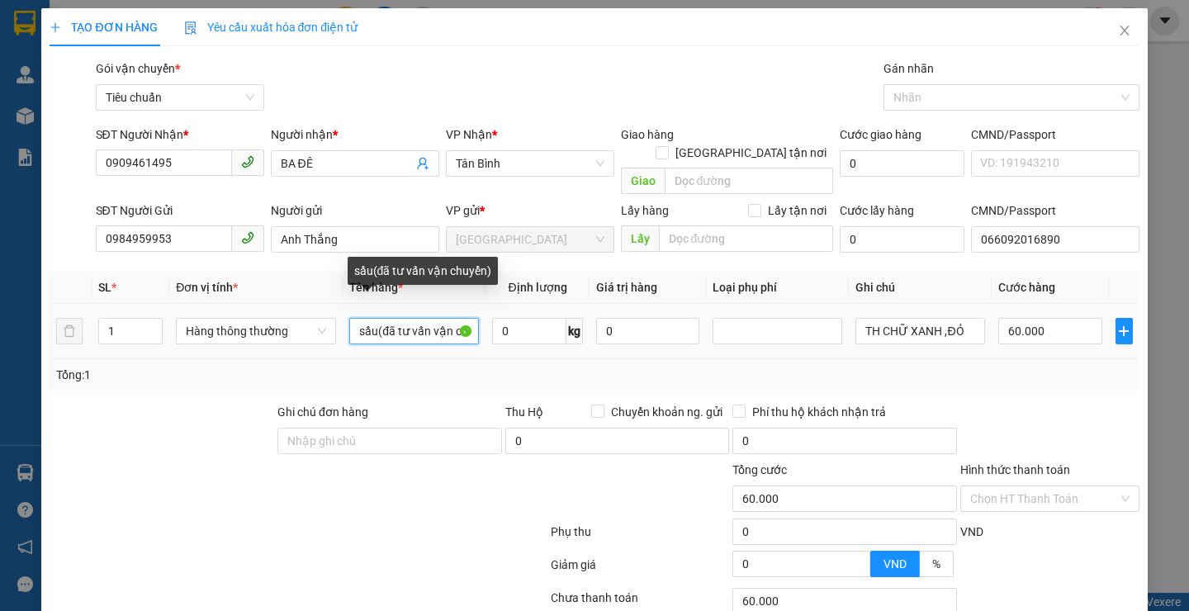
click at [370, 318] on input "sầu(đã tư vấn vận chuyển)" at bounding box center [414, 331] width 130 height 26
click at [376, 318] on input "sầu(đã tư vấn vận chuyển)" at bounding box center [414, 331] width 130 height 26
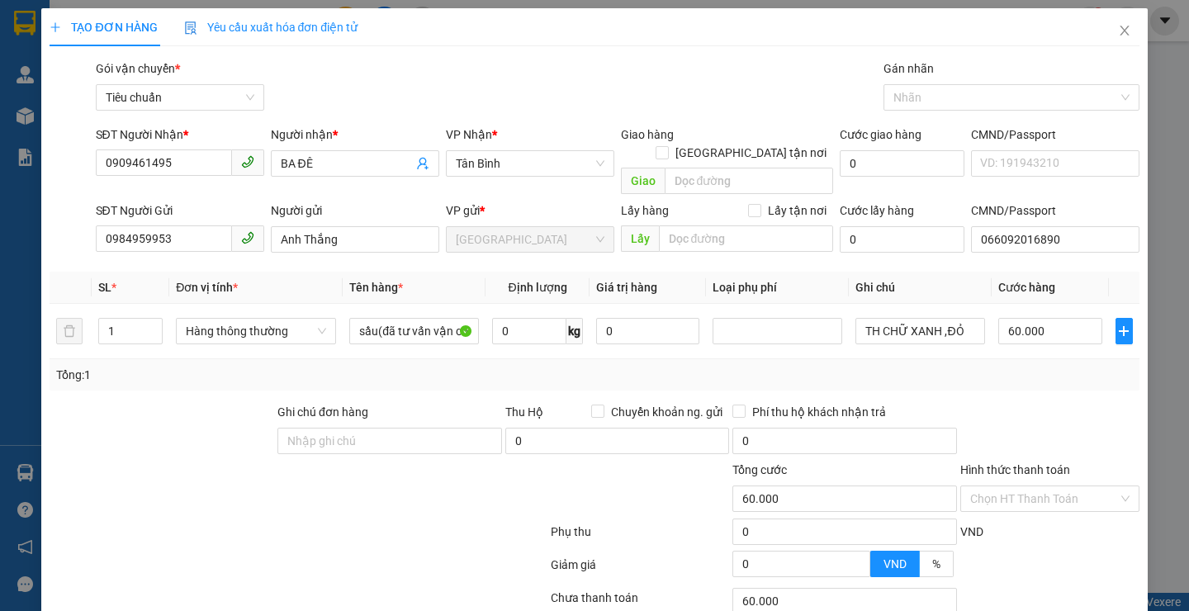
drag, startPoint x: 373, startPoint y: 368, endPoint x: 371, endPoint y: 353, distance: 15.1
click at [373, 367] on div "Tổng: 1" at bounding box center [594, 374] width 1089 height 31
click at [372, 366] on div "Tổng: 1" at bounding box center [258, 375] width 404 height 18
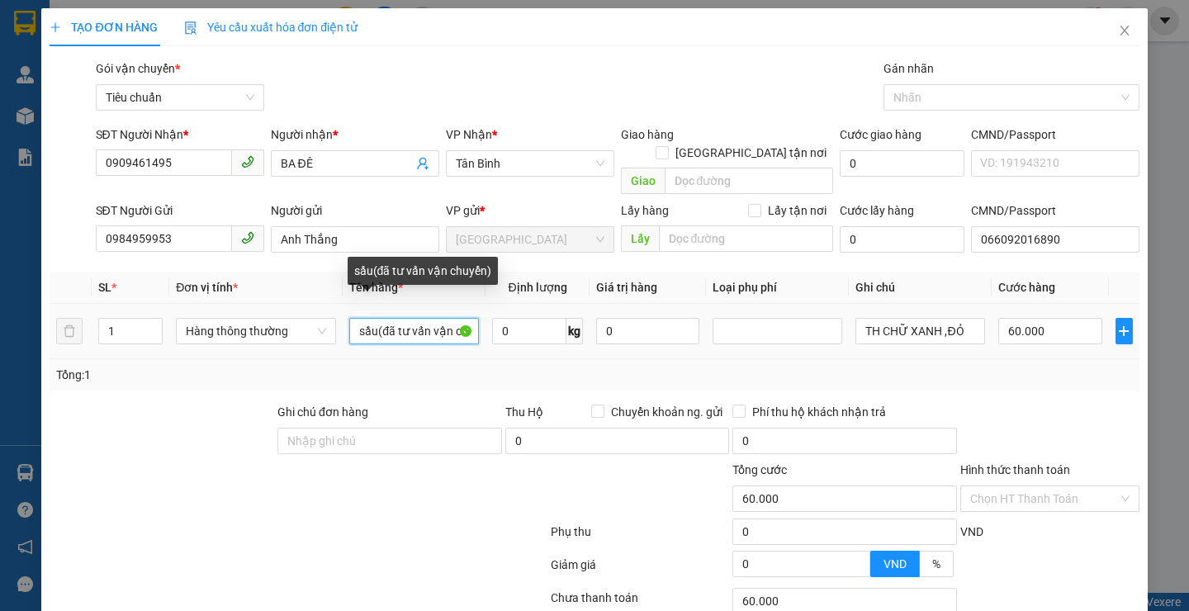
click at [375, 318] on input "sầu(đã tư vấn vận chuyển)" at bounding box center [414, 331] width 130 height 26
click at [373, 318] on input "sầu(đã tư vấn vận chuyển)" at bounding box center [414, 331] width 130 height 26
type input "sầu riêng(đã tư vấn vận chuyển)"
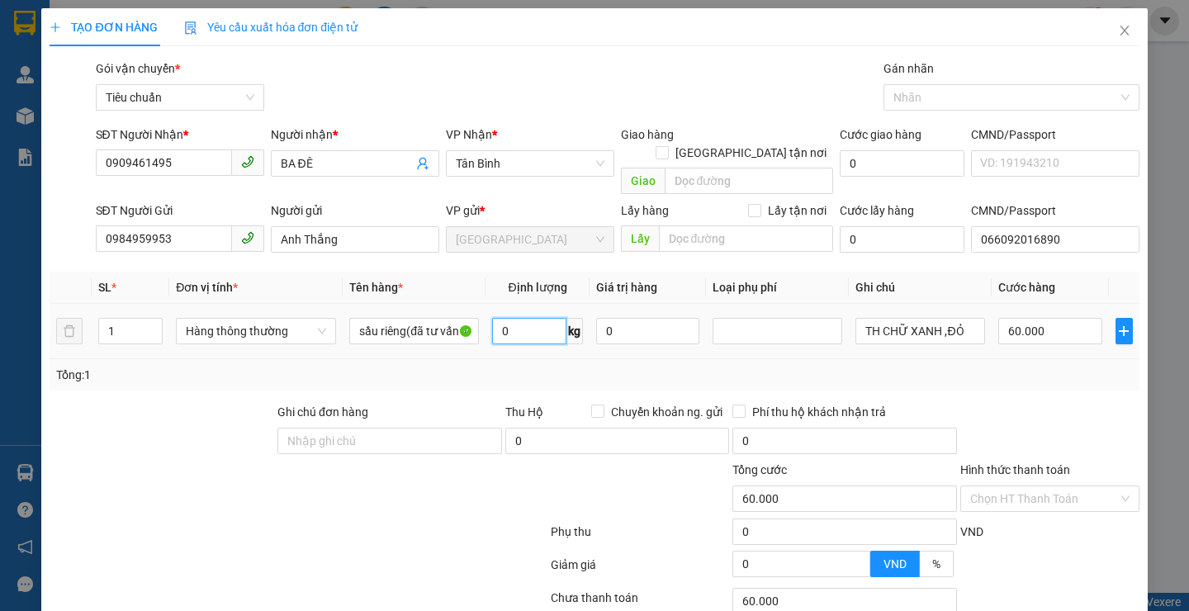
click at [544, 318] on input "0" at bounding box center [529, 331] width 74 height 26
type input "7"
click at [343, 497] on div at bounding box center [207, 490] width 319 height 58
drag, startPoint x: 343, startPoint y: 497, endPoint x: 929, endPoint y: 313, distance: 614.4
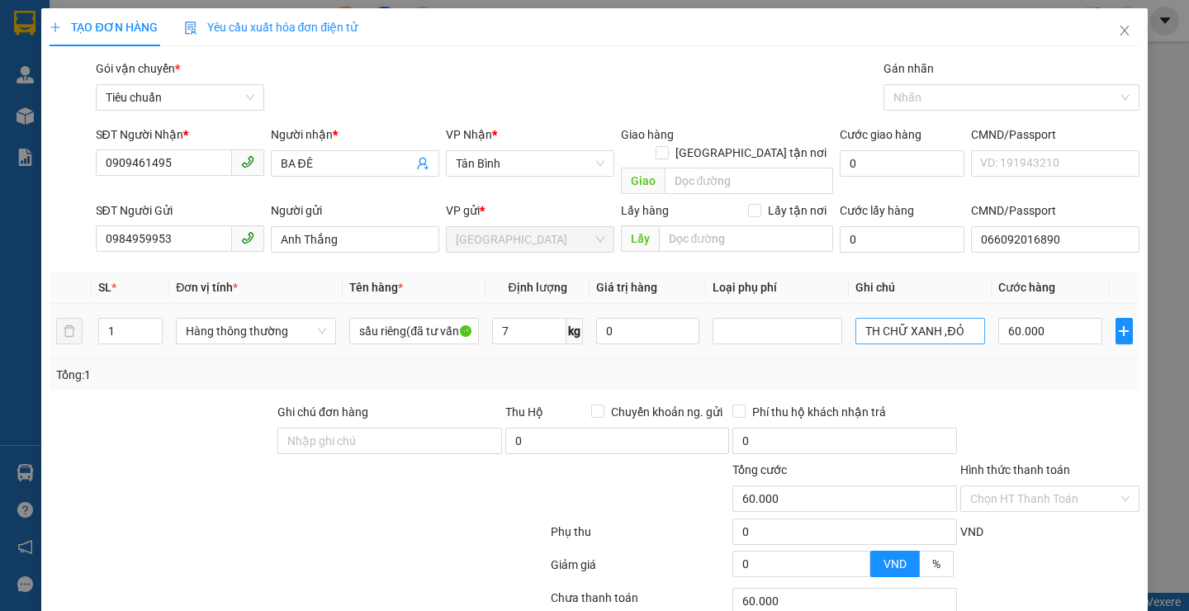
click at [350, 497] on div at bounding box center [207, 490] width 319 height 58
type input "40.000"
click at [963, 318] on input "TH CHỮ XANH ,ĐỎ" at bounding box center [920, 331] width 130 height 26
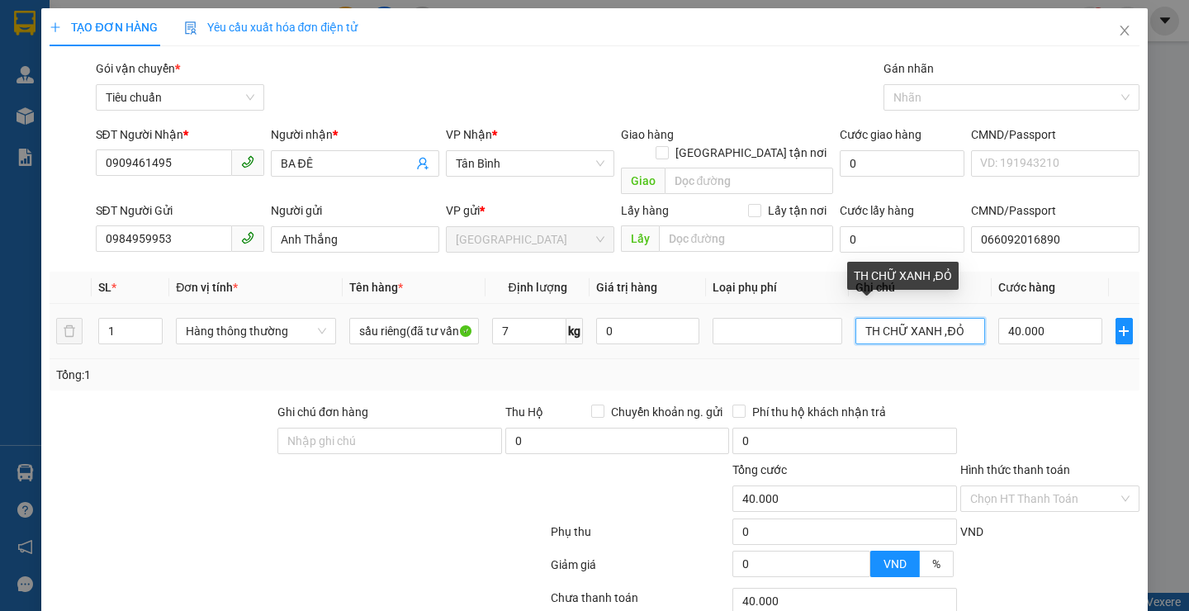
click at [963, 318] on input "TH CHỮ XANH ,ĐỎ" at bounding box center [920, 331] width 130 height 26
type input "T"
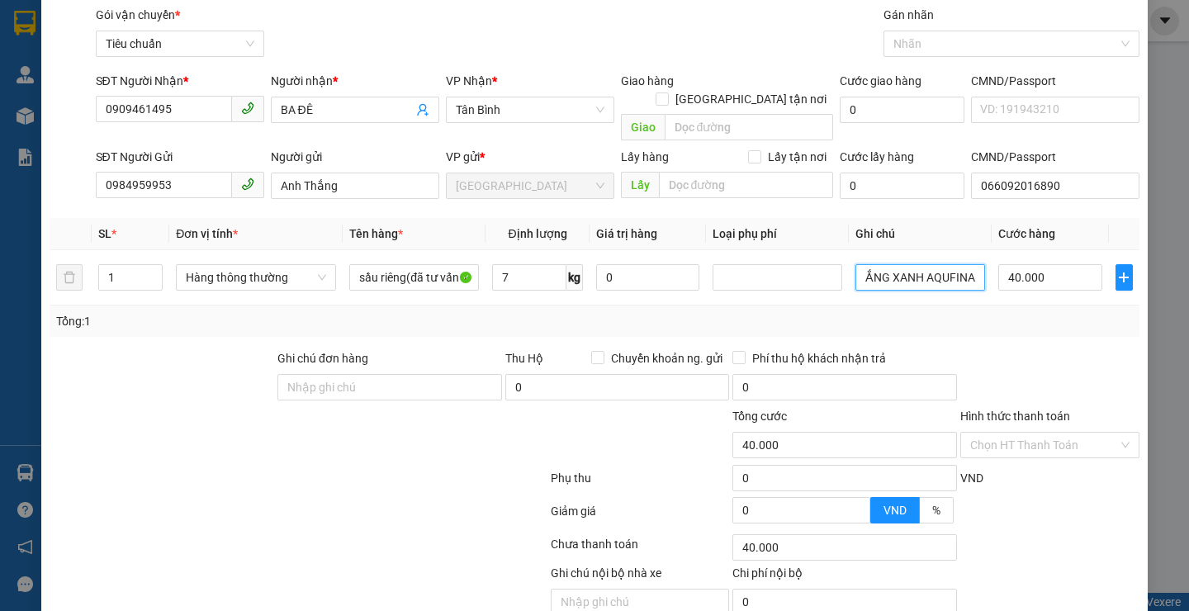
scroll to position [111, 0]
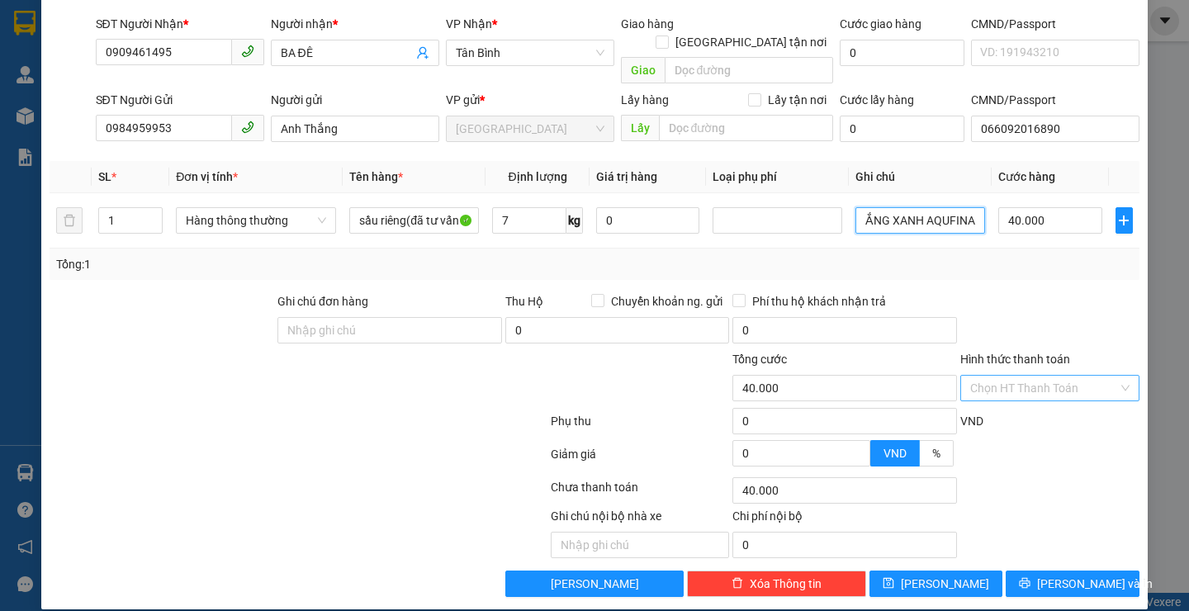
type input "TH TRẮNG XANH AQUFINA"
click at [1050, 376] on input "Hình thức thanh toán" at bounding box center [1044, 388] width 148 height 25
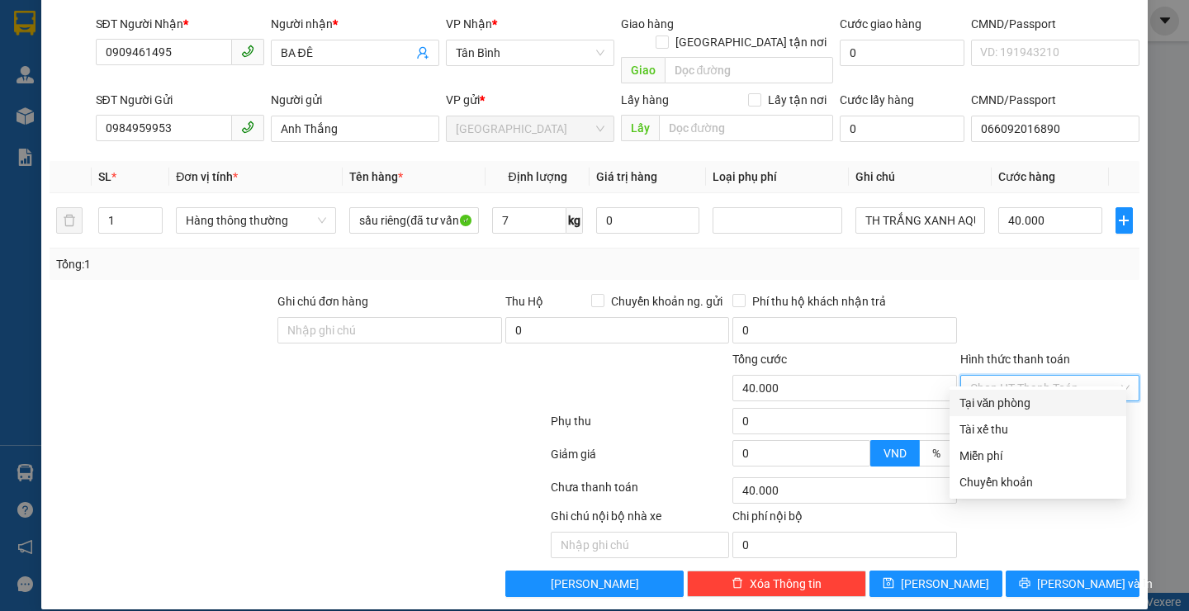
click at [1040, 402] on div "Tại văn phòng" at bounding box center [1037, 403] width 157 height 18
click at [1040, 412] on div "VND" at bounding box center [1049, 426] width 182 height 29
type input "0"
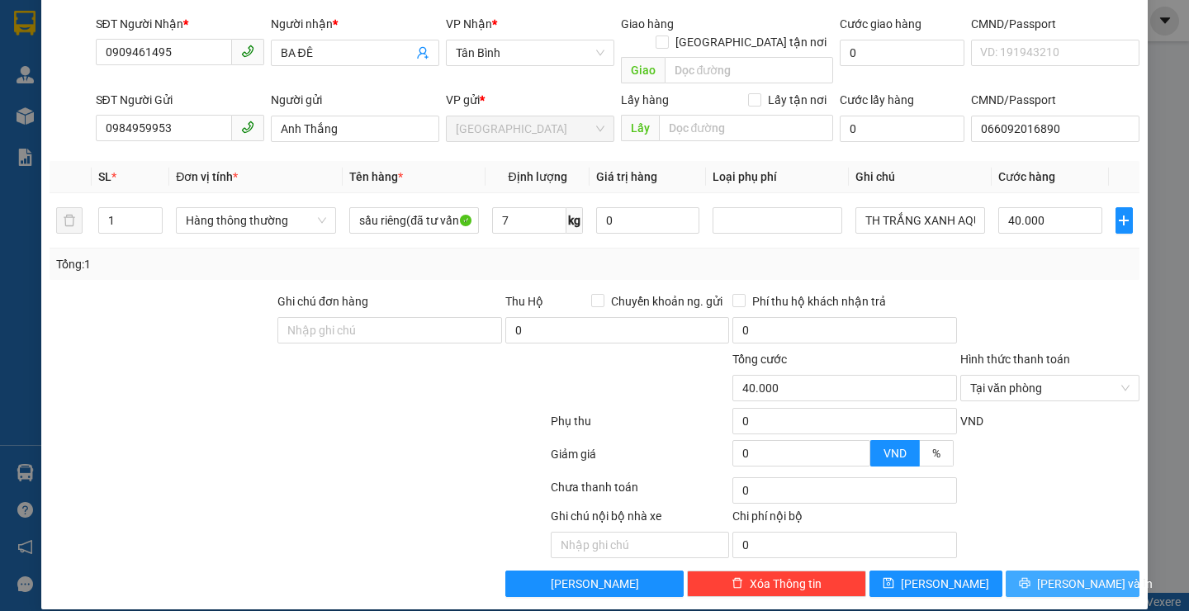
click at [1030, 577] on icon "printer" at bounding box center [1025, 583] width 12 height 12
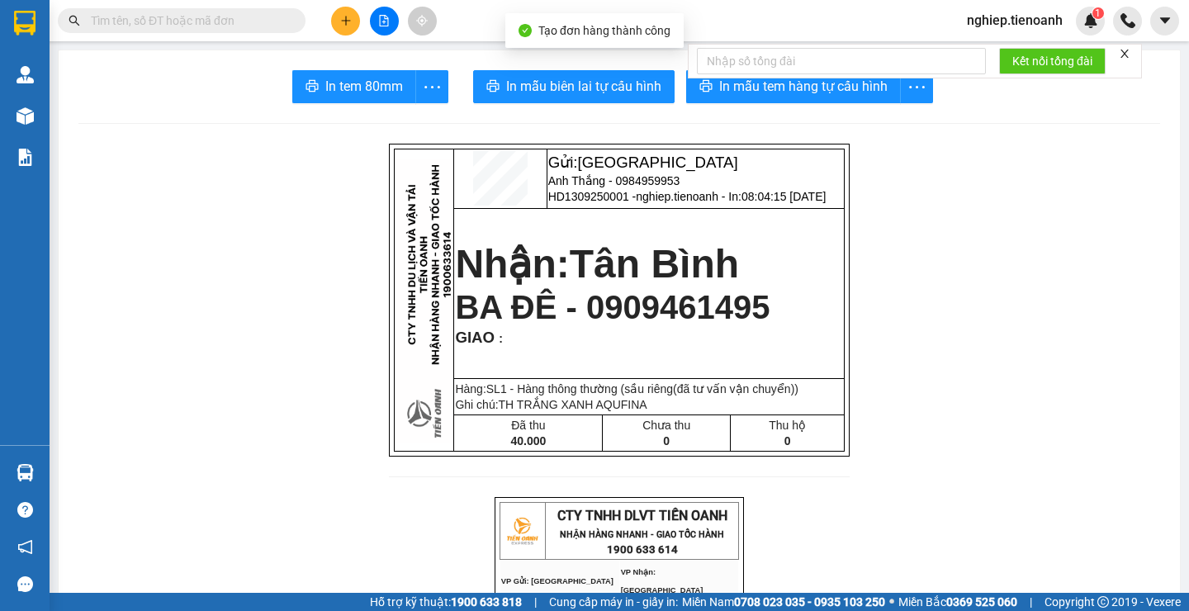
click at [778, 90] on span "In mẫu tem hàng tự cấu hình" at bounding box center [803, 86] width 168 height 21
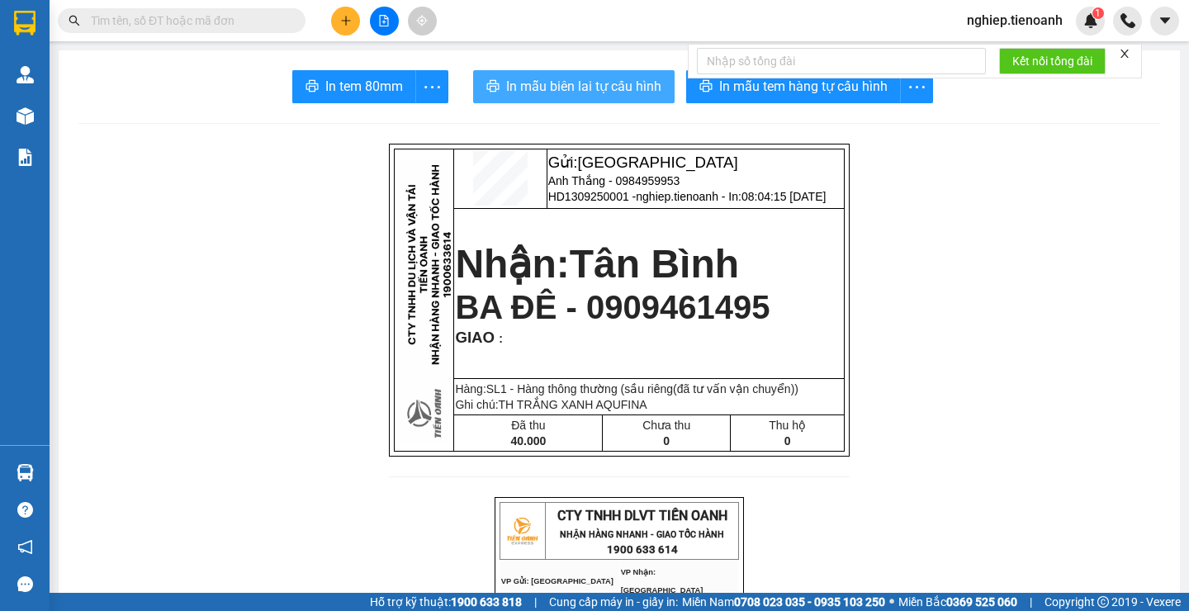
click at [614, 87] on span "In mẫu biên lai tự cấu hình" at bounding box center [583, 86] width 155 height 21
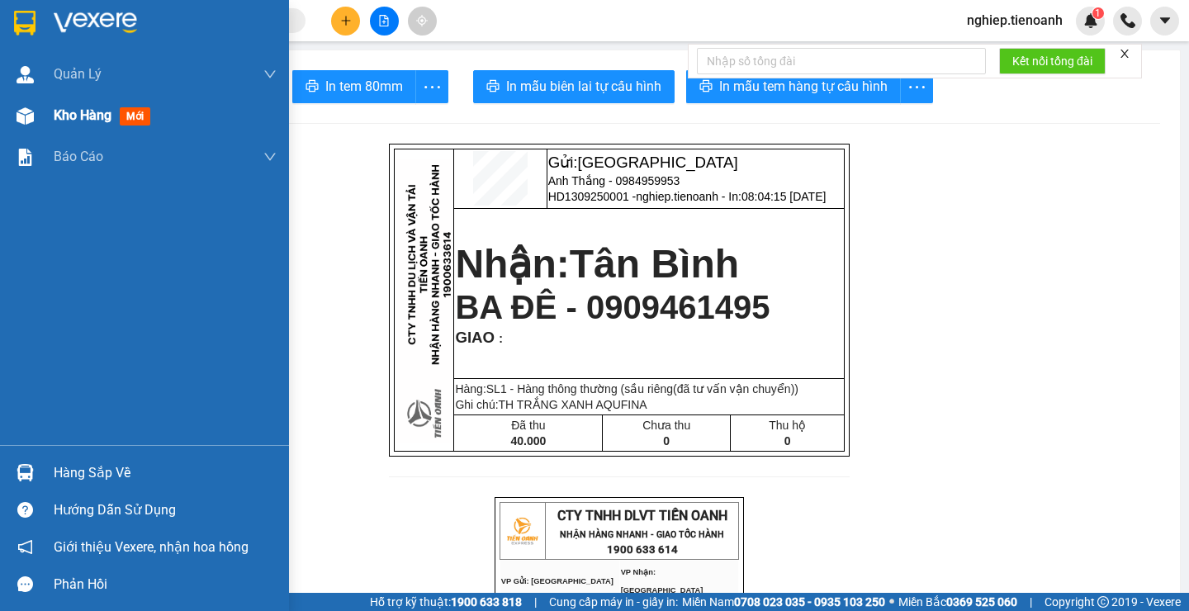
click at [80, 119] on span "Kho hàng" at bounding box center [83, 115] width 58 height 16
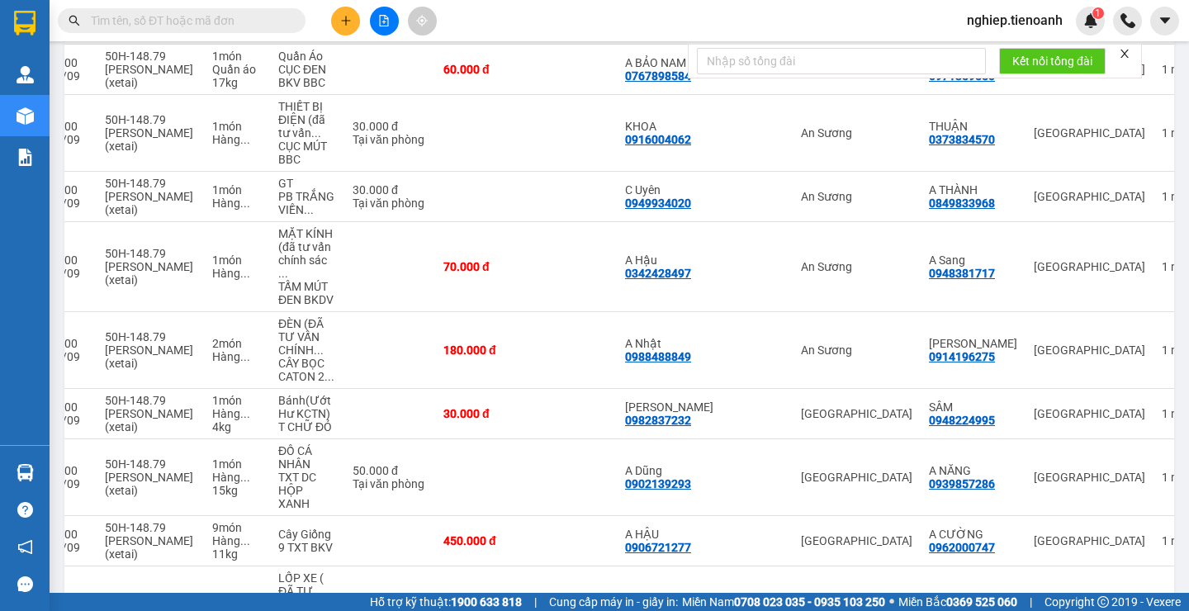
scroll to position [330, 0]
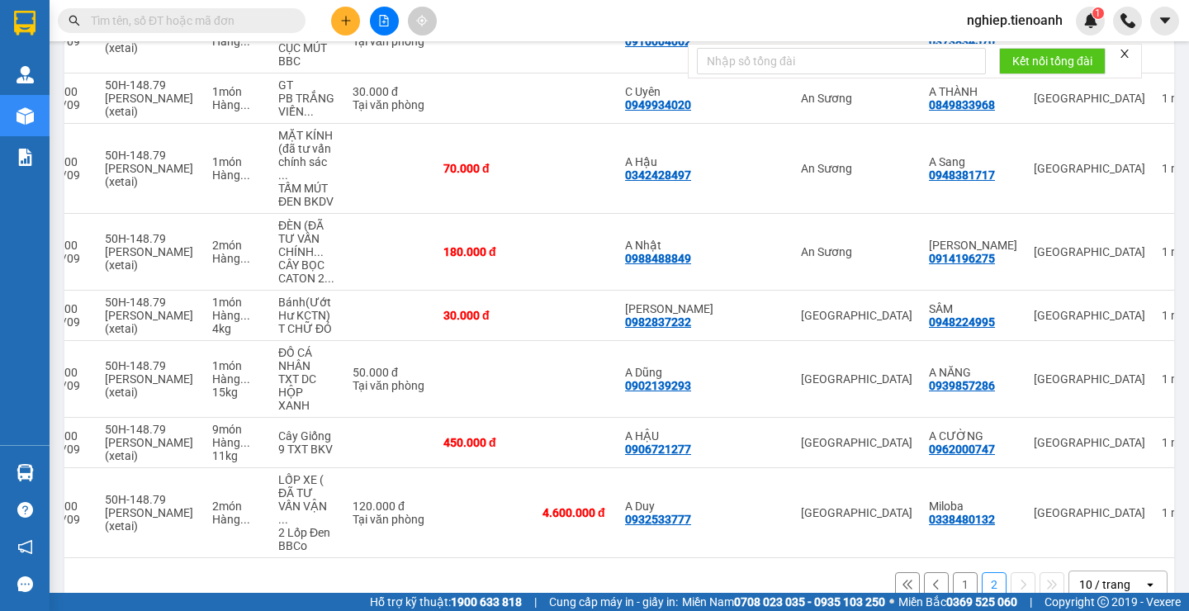
click at [956, 572] on button "1" at bounding box center [965, 584] width 25 height 25
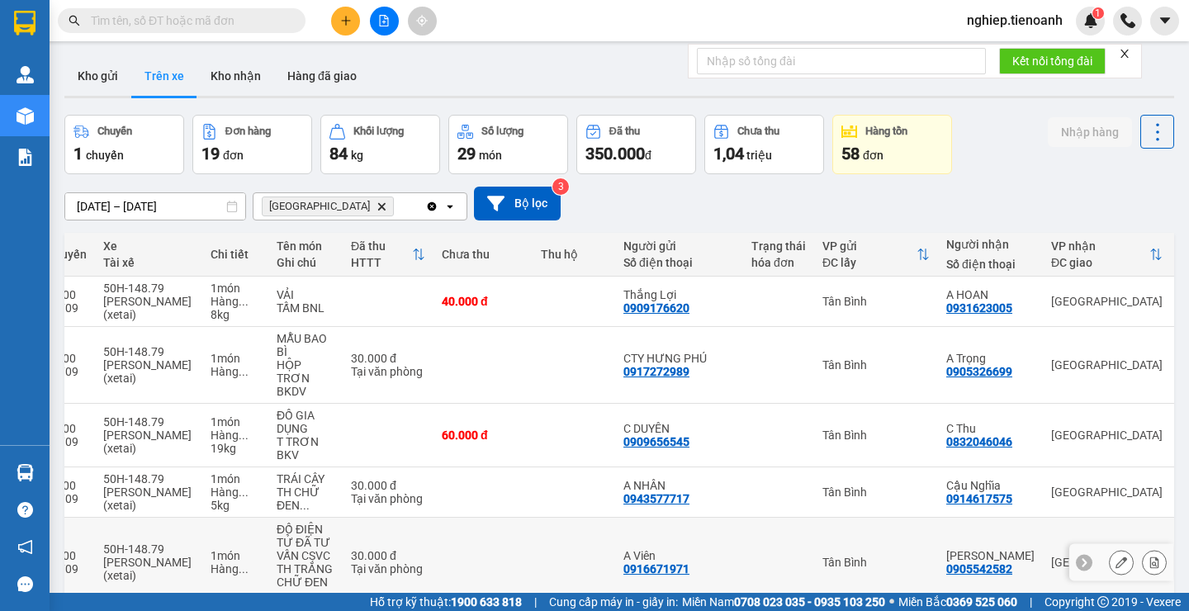
scroll to position [381, 0]
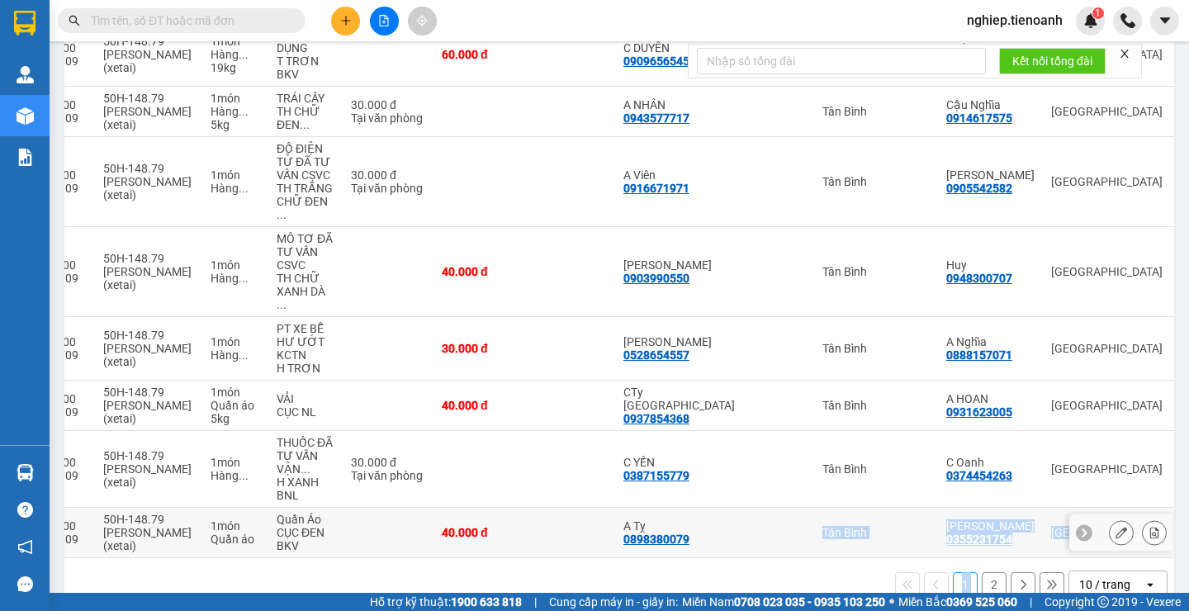
drag, startPoint x: 977, startPoint y: 526, endPoint x: 720, endPoint y: 518, distance: 256.9
click at [720, 518] on div "Mã đơn hàng Nhân viên Tuyến Chuyến Xe Tài xế Chi tiết Tên món Ghi chú Đã thu HT…" at bounding box center [619, 231] width 1110 height 759
click at [641, 570] on div "1 2 10 / trang open" at bounding box center [619, 584] width 1096 height 28
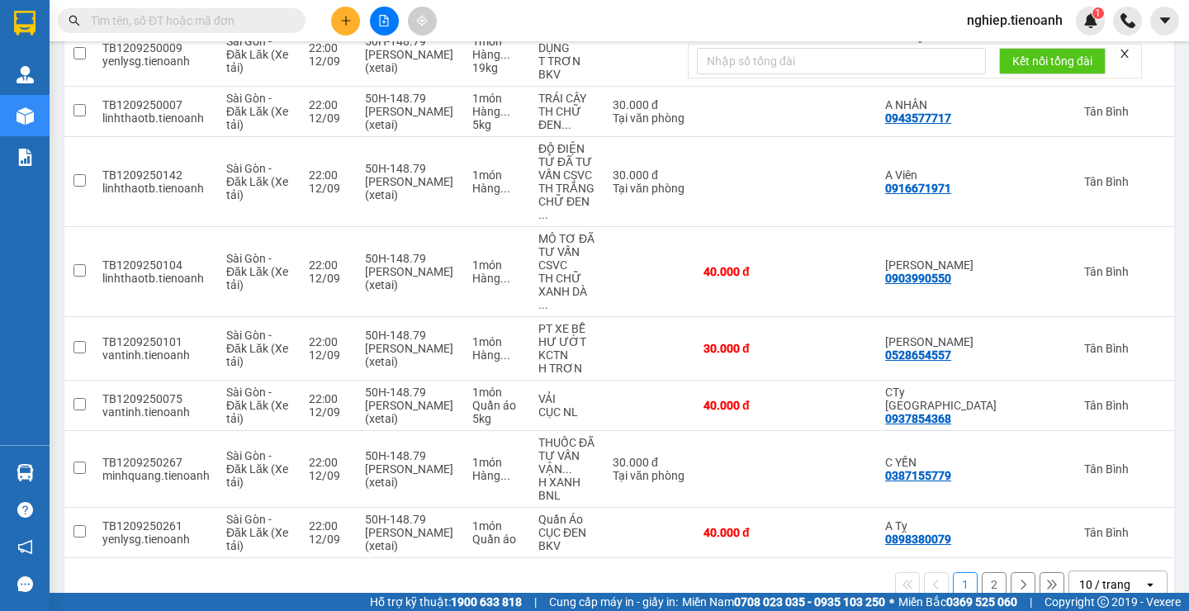
scroll to position [0, 0]
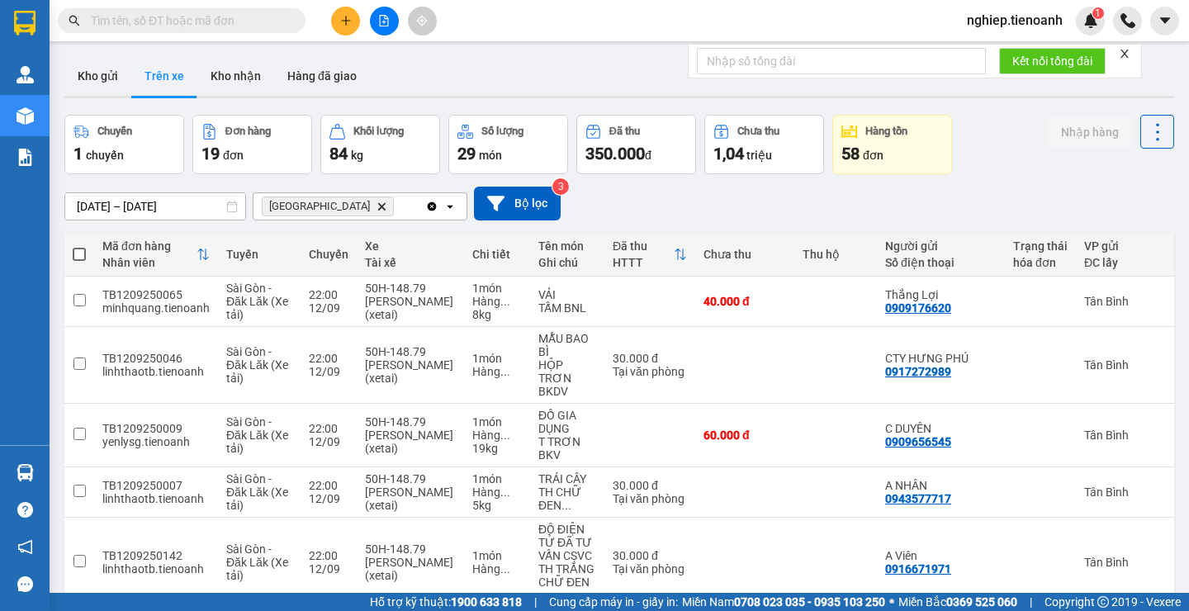
click at [74, 256] on span at bounding box center [79, 254] width 13 height 13
click at [79, 246] on input "checkbox" at bounding box center [79, 246] width 0 height 0
click at [74, 256] on span at bounding box center [79, 254] width 13 height 13
click at [79, 246] on input "checkbox" at bounding box center [79, 246] width 0 height 0
checkbox input "true"
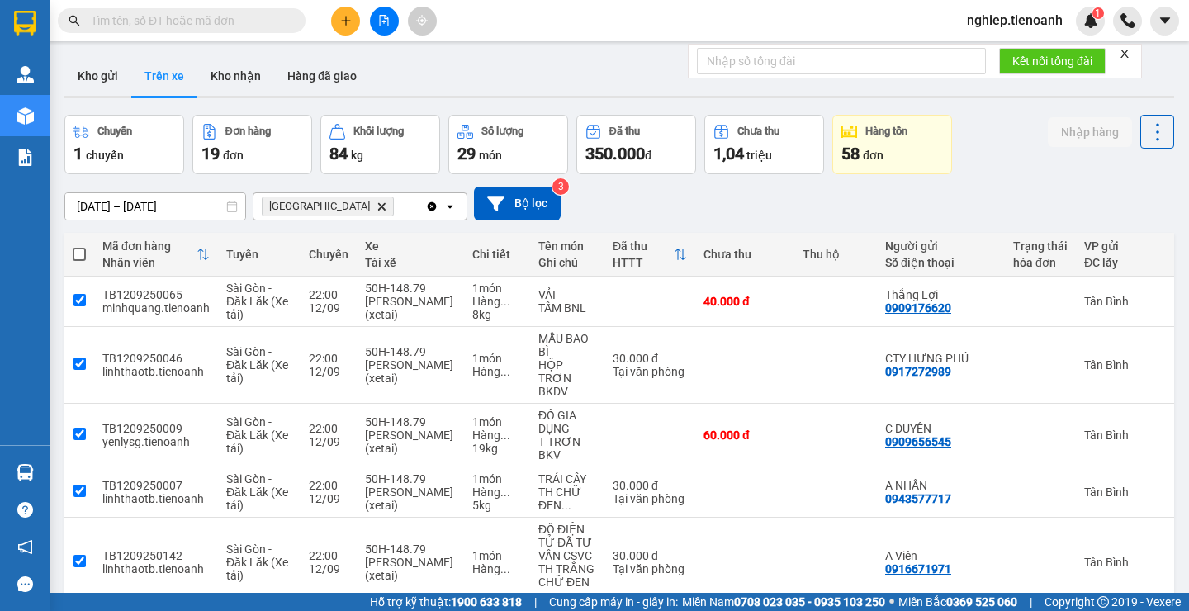
checkbox input "true"
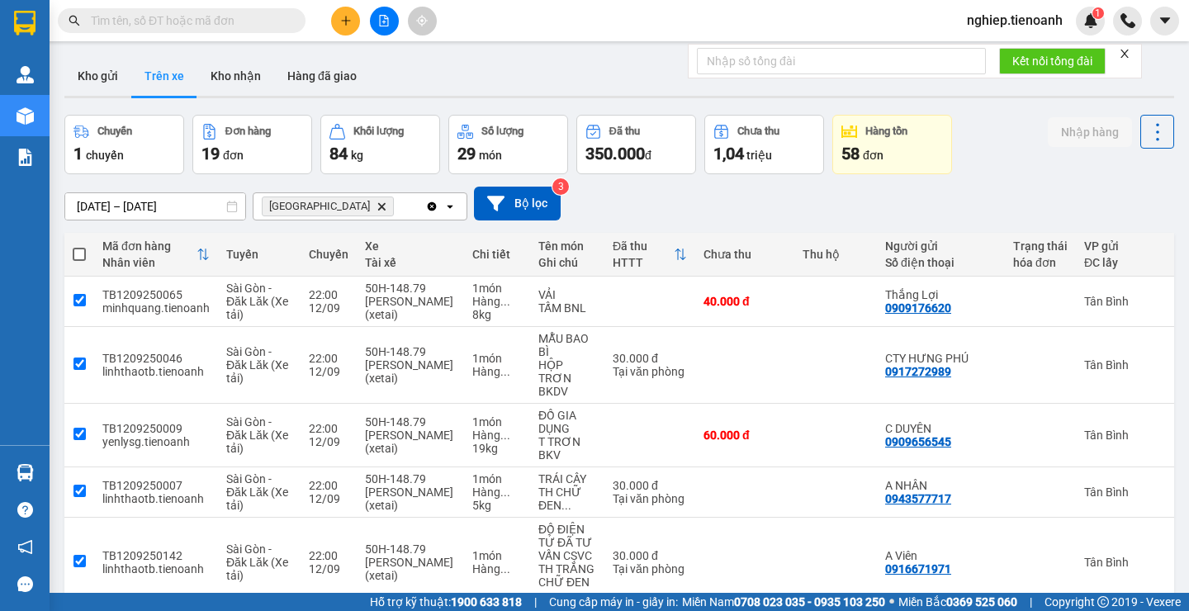
checkbox input "true"
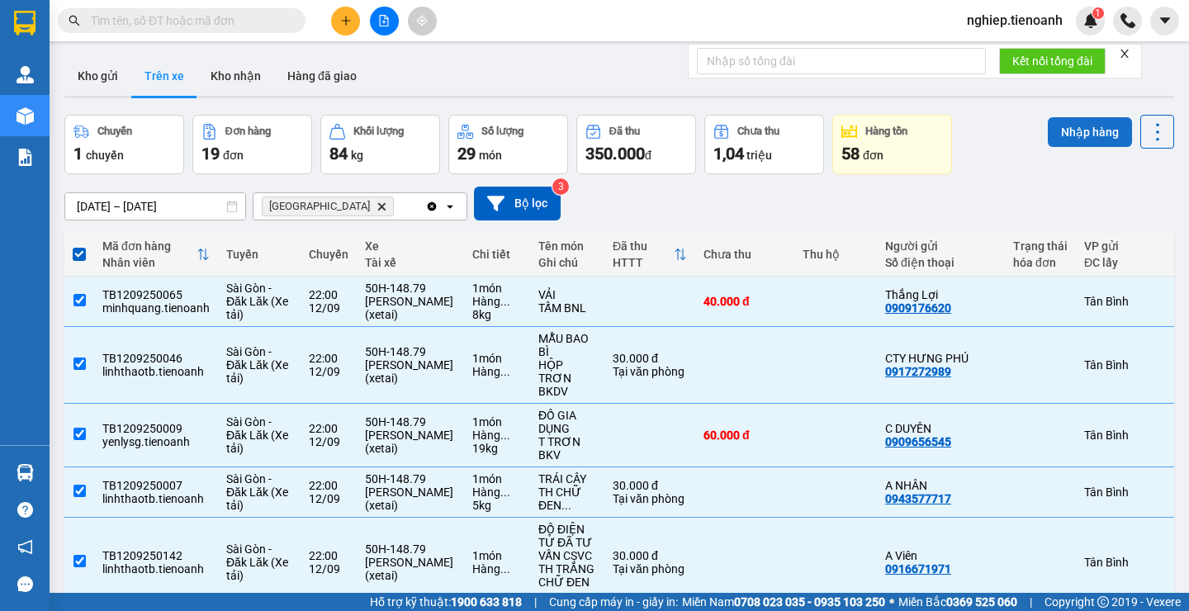
click at [1079, 135] on button "Nhập hàng" at bounding box center [1090, 132] width 84 height 30
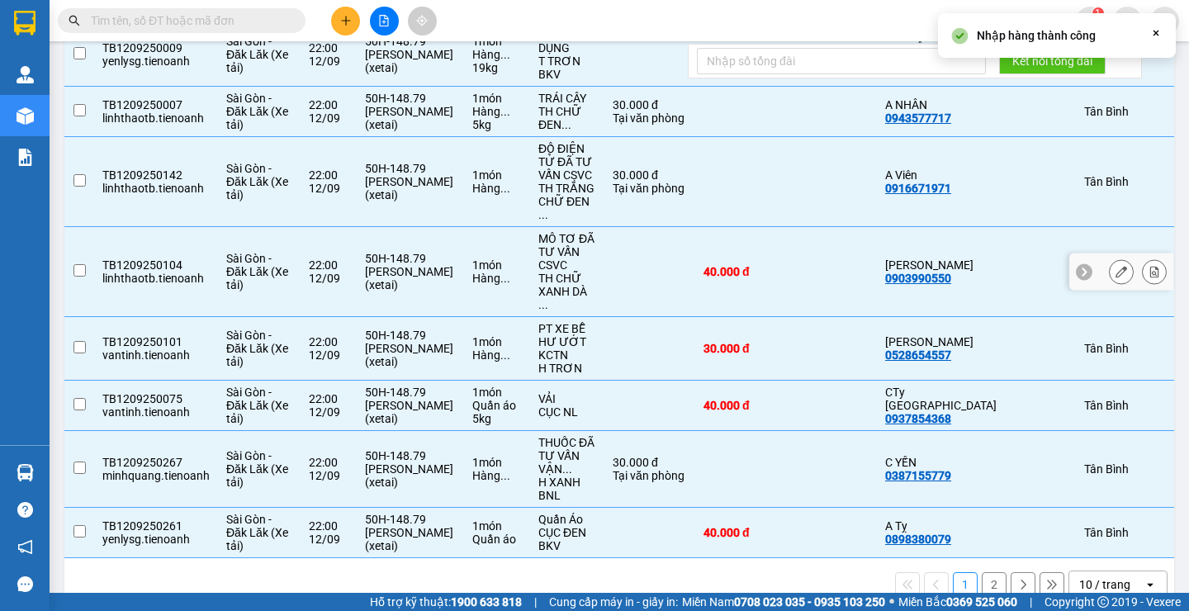
checkbox input "false"
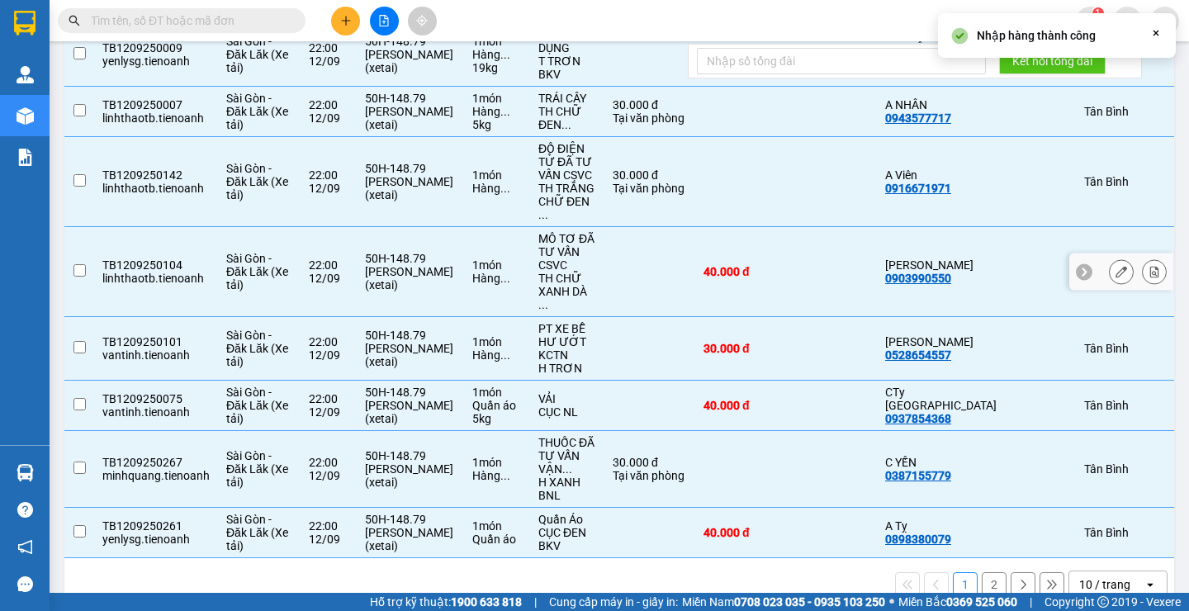
checkbox input "false"
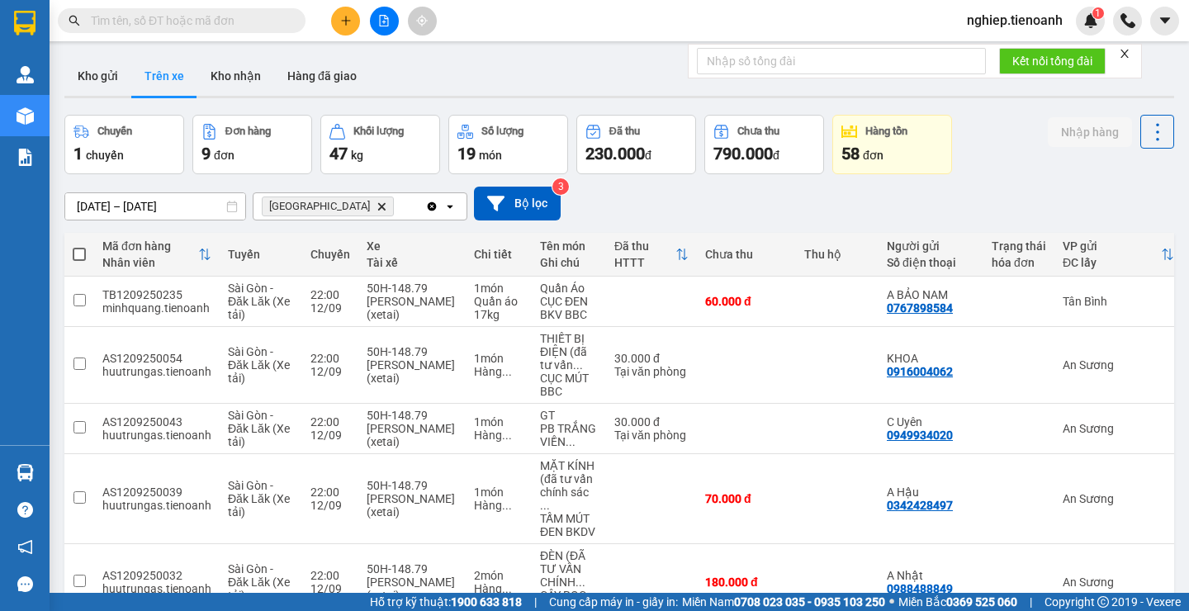
click at [76, 258] on span at bounding box center [79, 254] width 13 height 13
click at [79, 246] on input "checkbox" at bounding box center [79, 246] width 0 height 0
click at [76, 258] on span at bounding box center [79, 254] width 13 height 13
click at [79, 246] on input "checkbox" at bounding box center [79, 246] width 0 height 0
checkbox input "true"
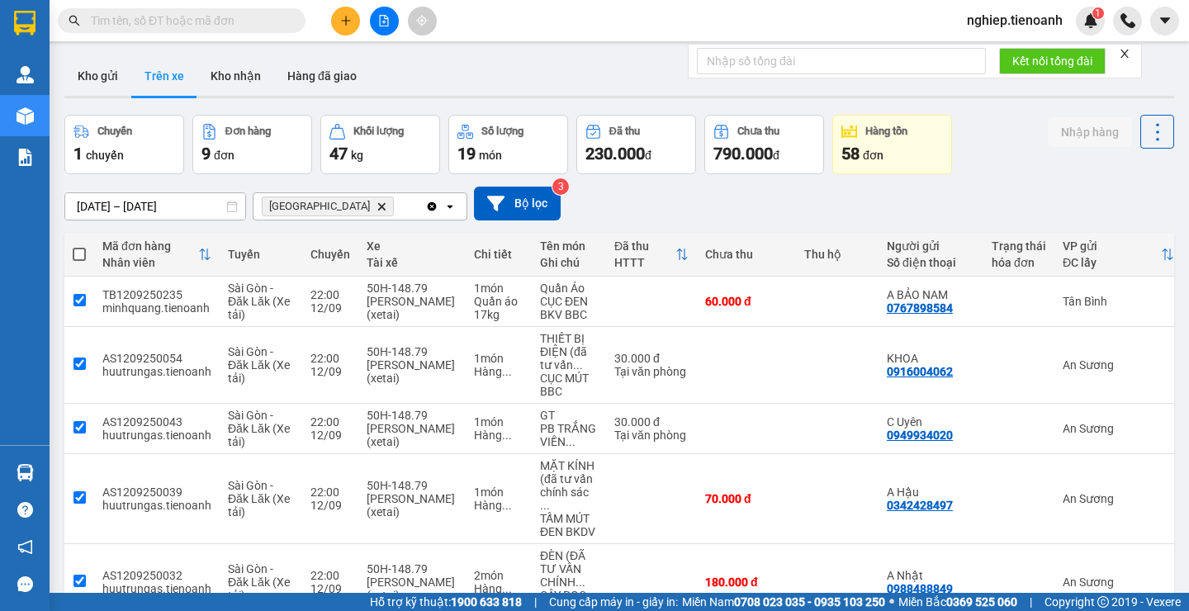
checkbox input "true"
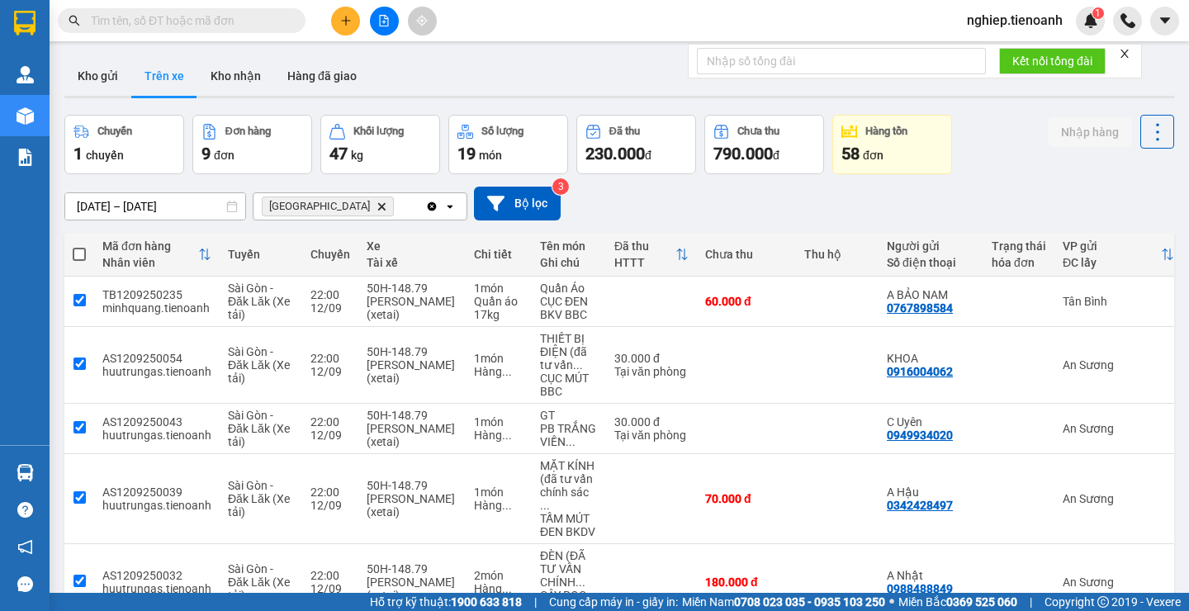
checkbox input "true"
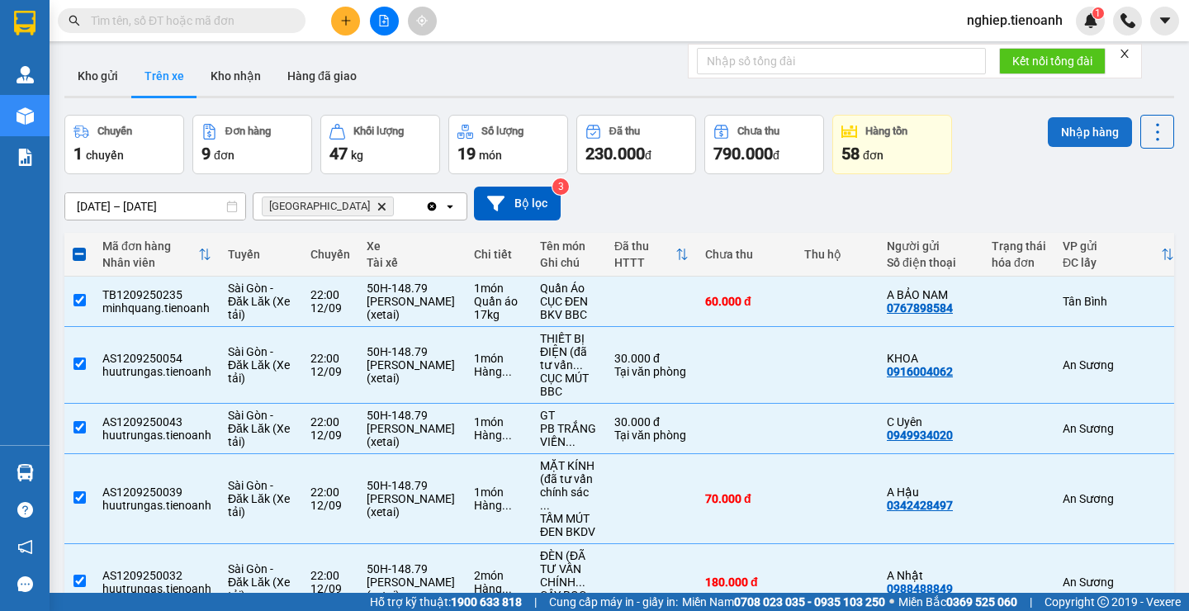
click at [1068, 138] on button "Nhập hàng" at bounding box center [1090, 132] width 84 height 30
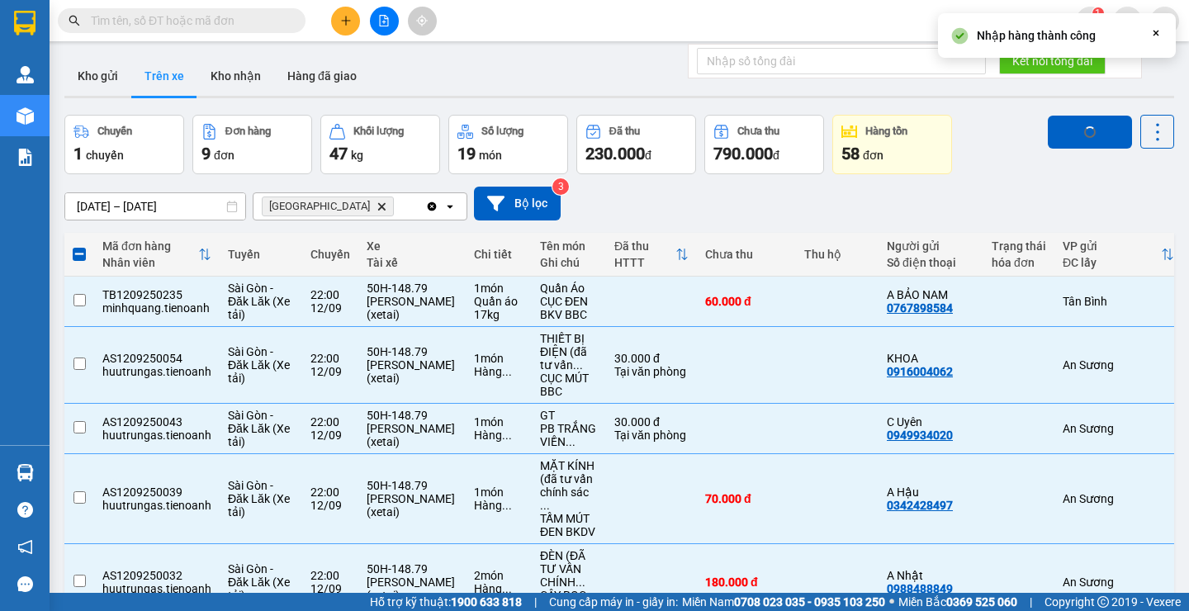
checkbox input "false"
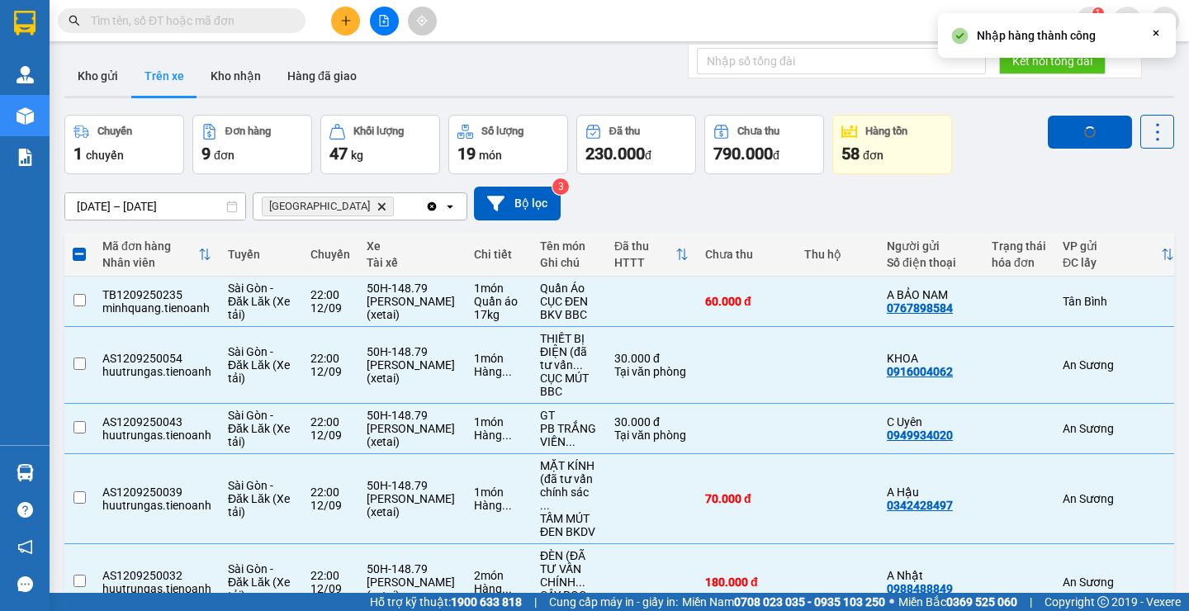
checkbox input "false"
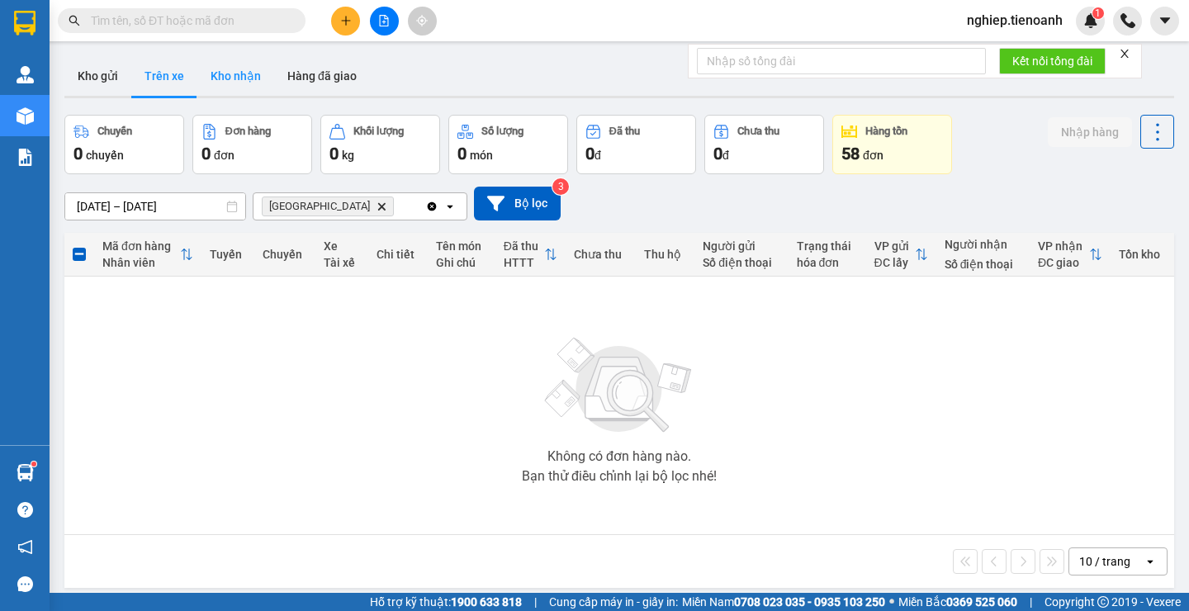
click at [241, 79] on button "Kho nhận" at bounding box center [235, 76] width 77 height 40
type input "[DATE] – [DATE]"
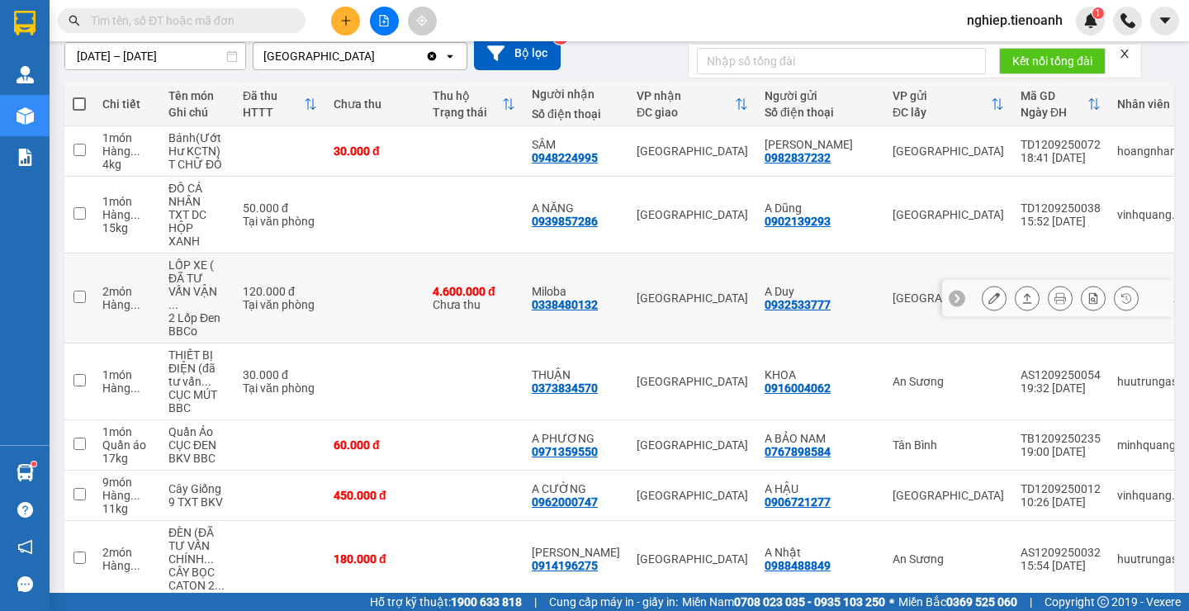
scroll to position [165, 0]
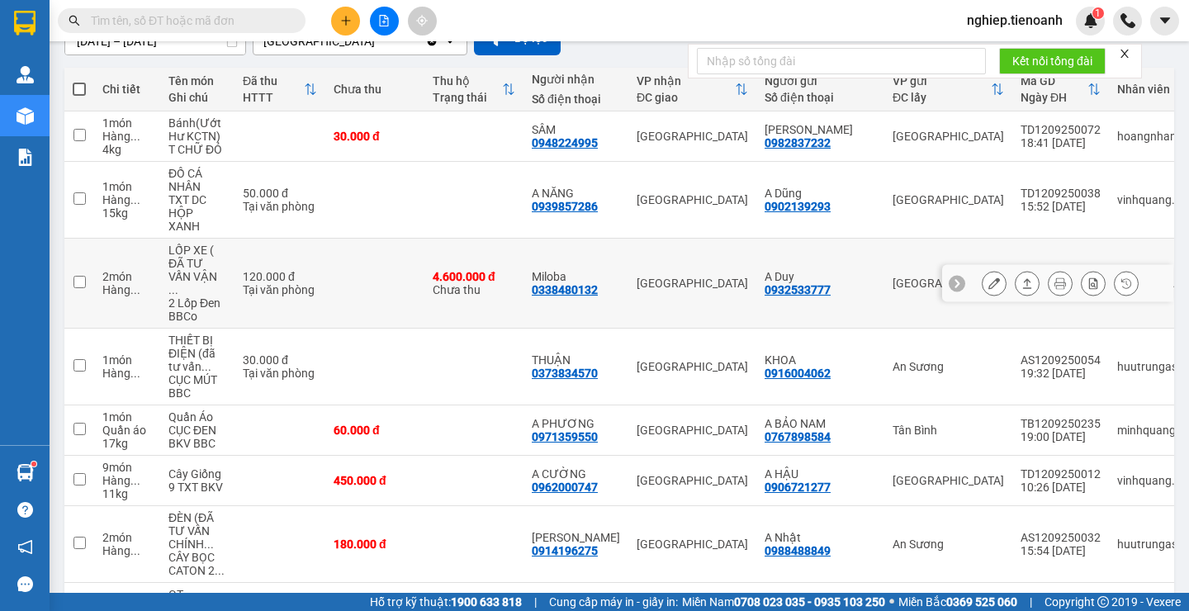
click at [988, 277] on icon at bounding box center [994, 283] width 12 height 12
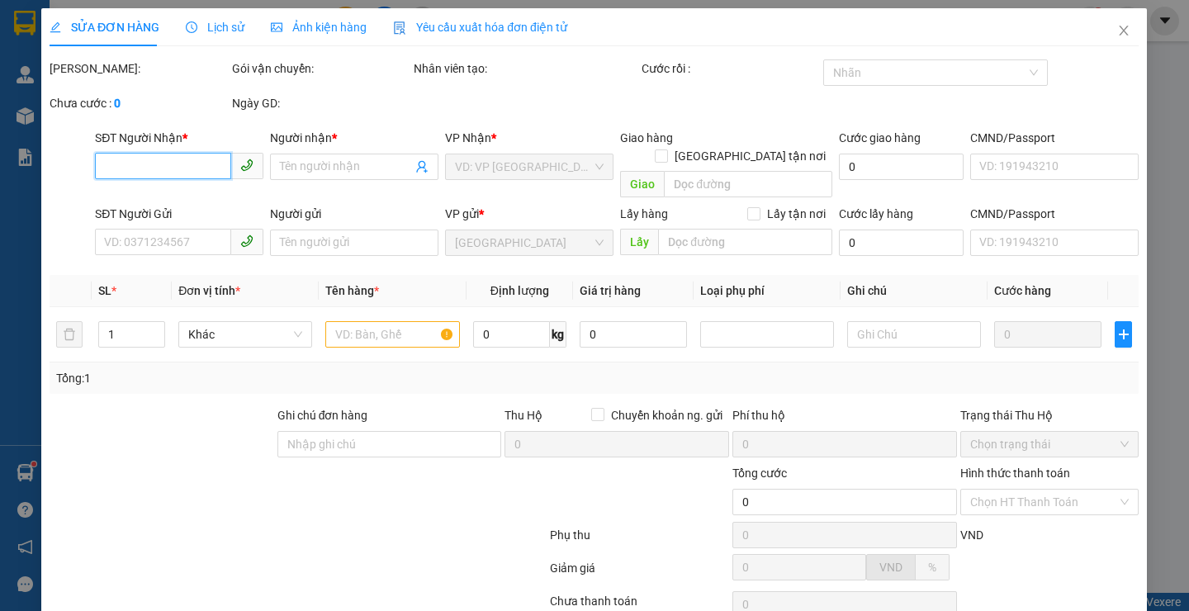
type input "0338480132"
type input "Miloba"
type input "0932533777"
type input "A Duy"
type input "4.600.000"
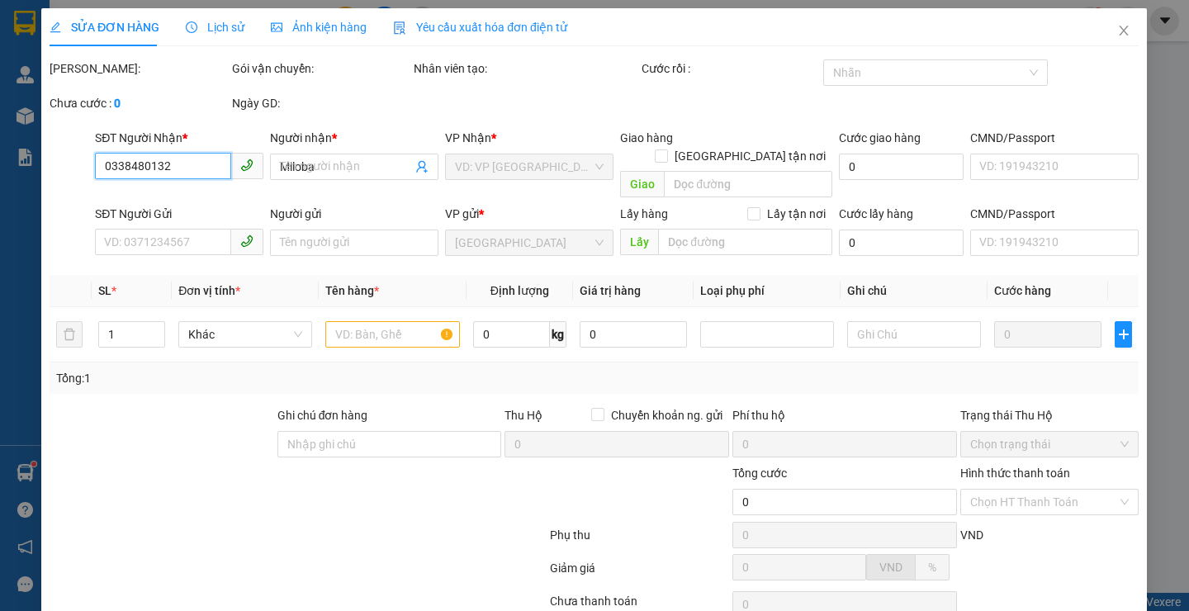
type input "120.000"
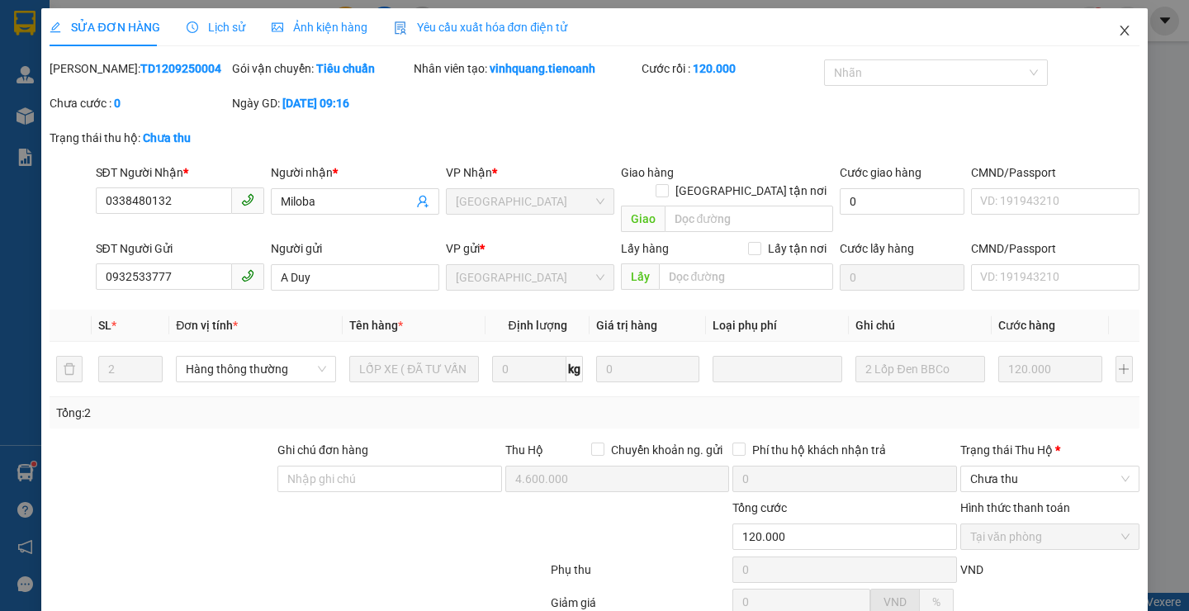
click at [1118, 27] on icon "close" at bounding box center [1124, 30] width 13 height 13
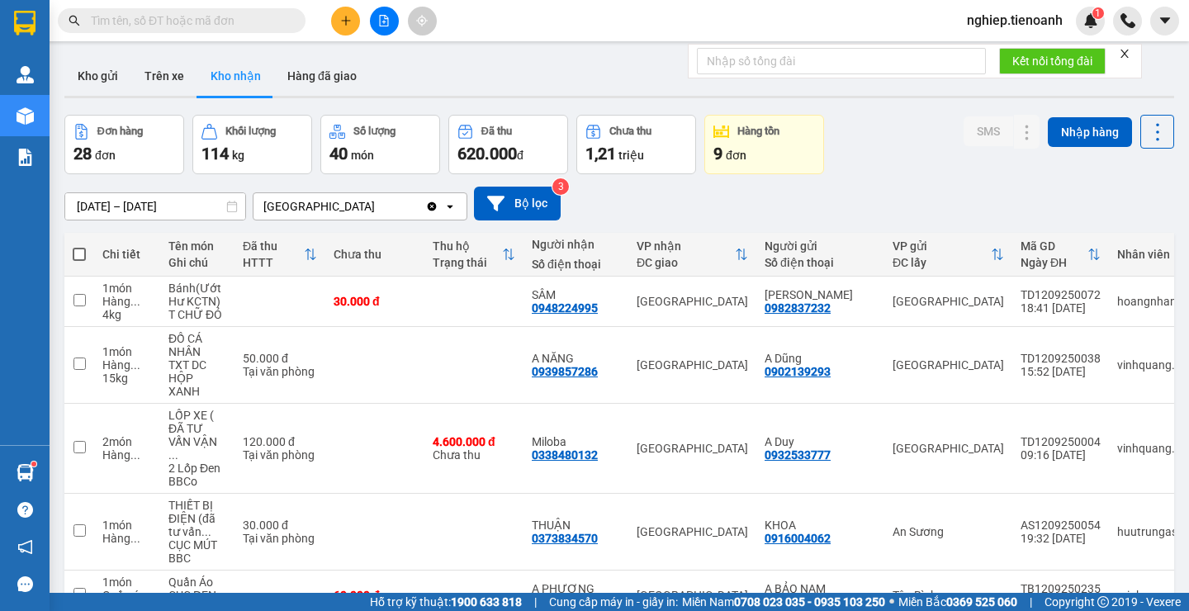
click at [104, 12] on input "text" at bounding box center [188, 21] width 195 height 18
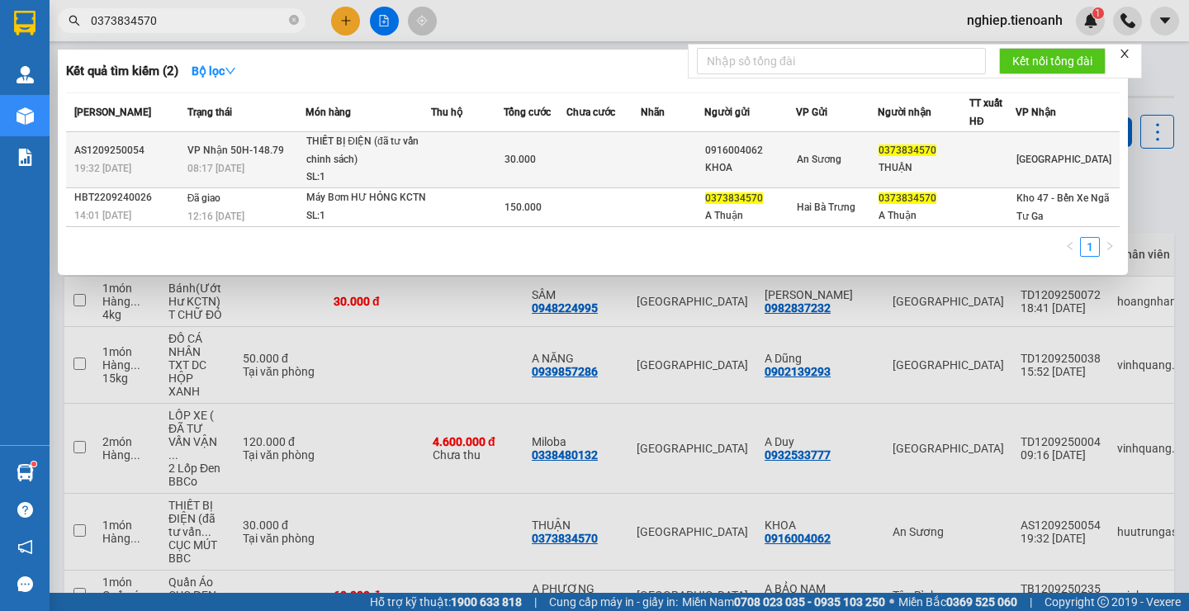
type input "0373834570"
click at [641, 171] on td at bounding box center [603, 160] width 74 height 56
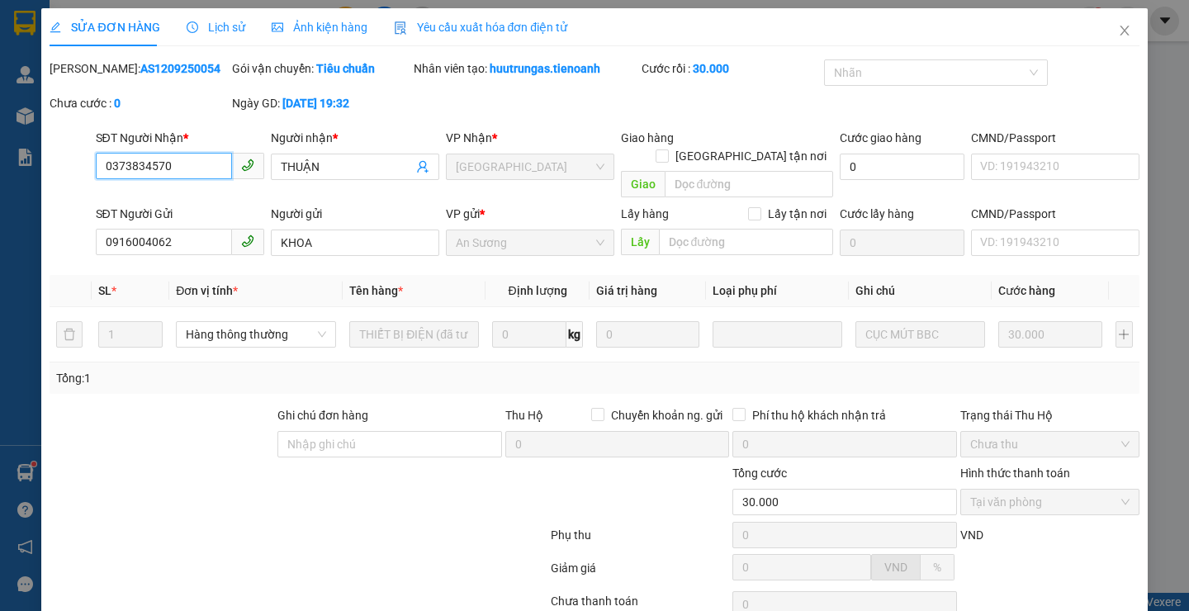
type input "0373834570"
type input "THUẬN"
type input "0916004062"
type input "KHOA"
type input "30.000"
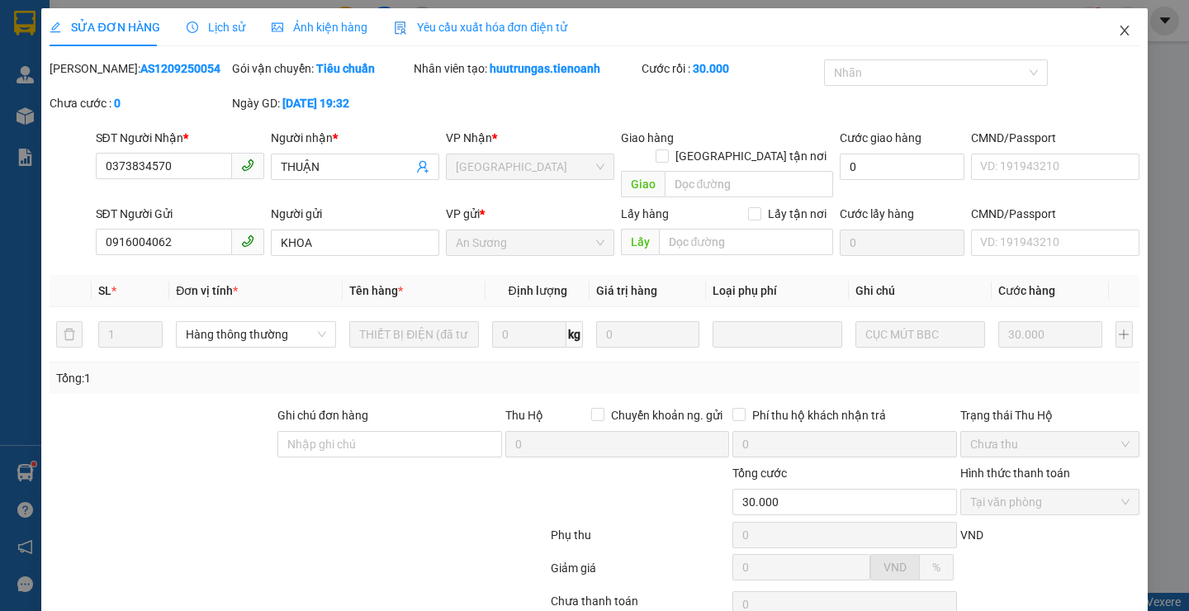
click at [1102, 32] on span "Close" at bounding box center [1124, 31] width 46 height 46
click at [1102, 32] on div "nghiep.tienoanh 1" at bounding box center [1029, 21] width 151 height 29
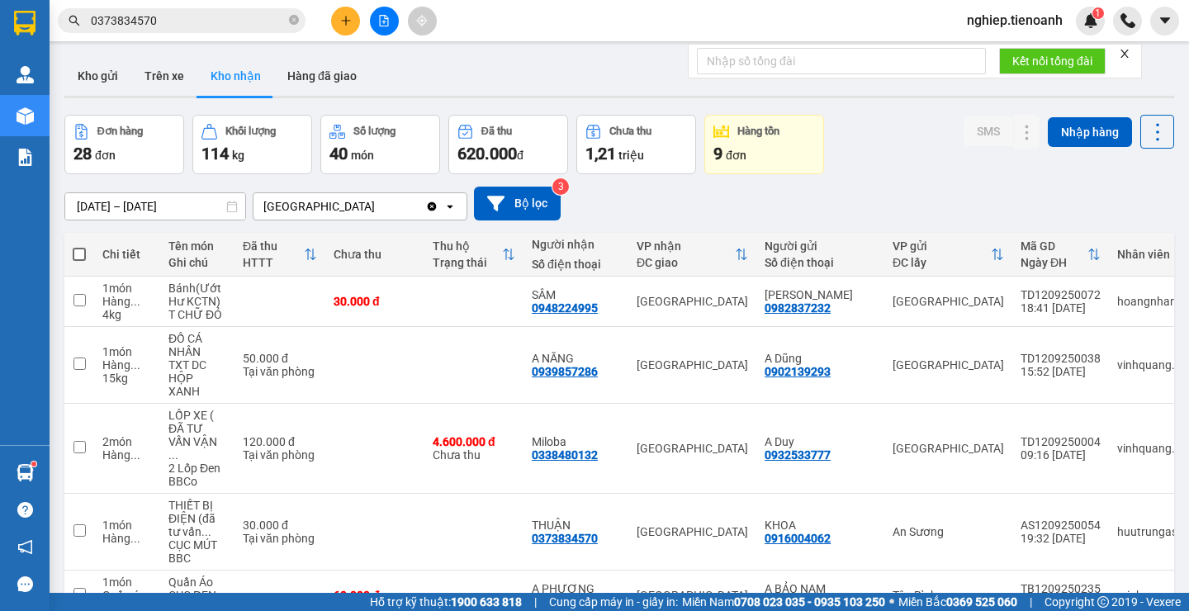
click at [350, 30] on button at bounding box center [345, 21] width 29 height 29
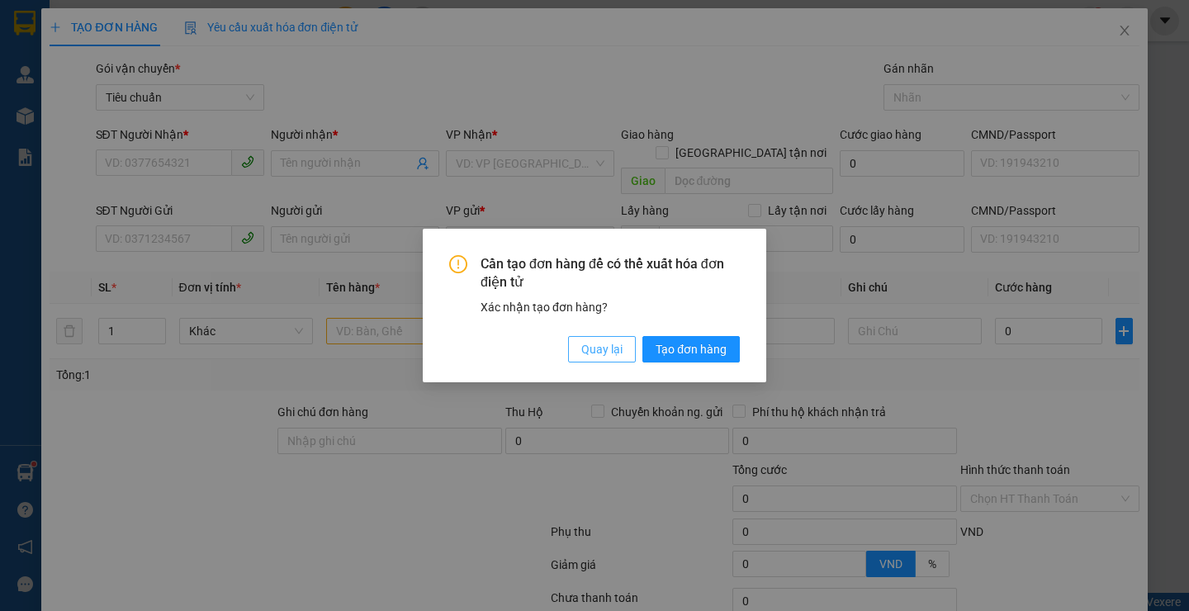
drag, startPoint x: 603, startPoint y: 357, endPoint x: 564, endPoint y: 346, distance: 40.3
click at [602, 356] on span "Quay lại" at bounding box center [601, 349] width 41 height 18
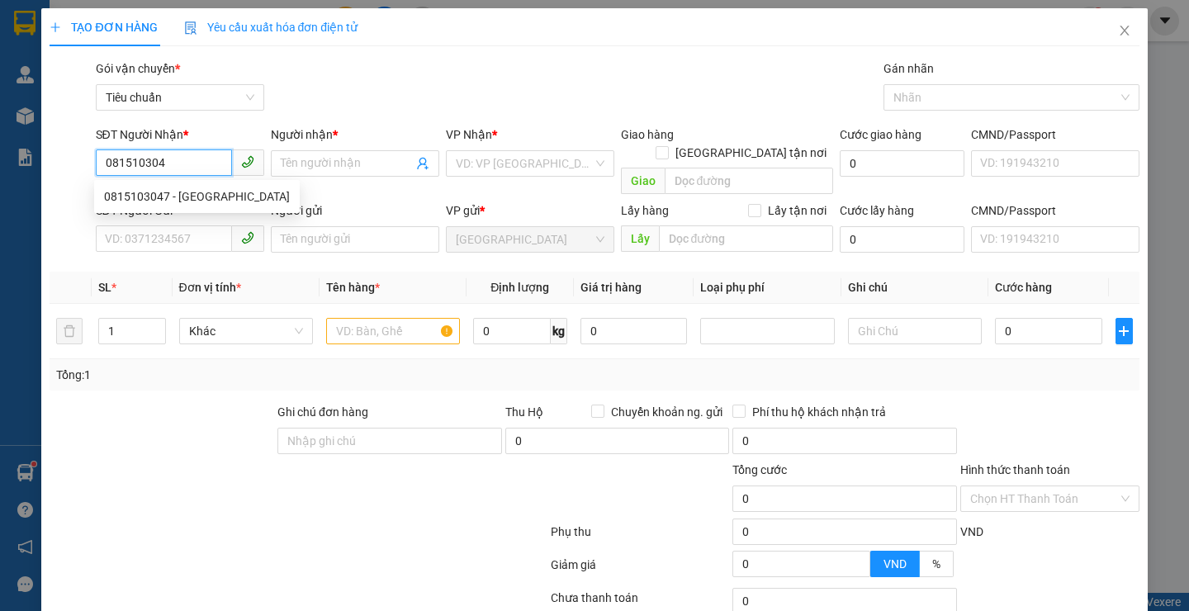
type input "0815103047"
click at [179, 194] on div "0815103047 - [GEOGRAPHIC_DATA]" at bounding box center [197, 196] width 186 height 18
type input "[PERSON_NAME]"
type input "300.000"
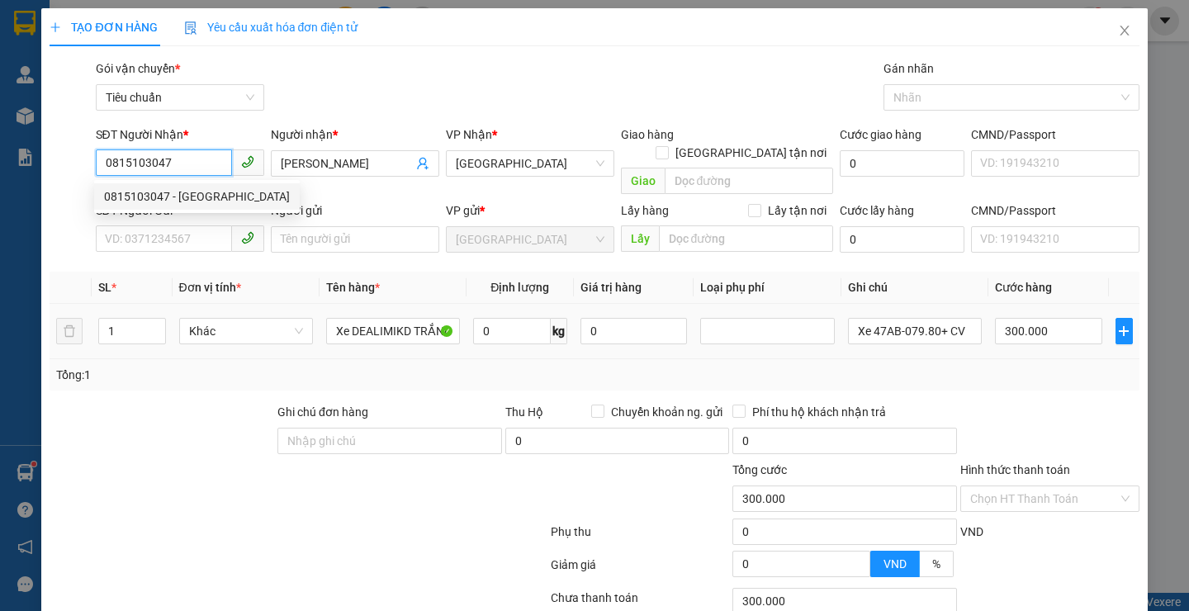
type input "0815103047"
click at [162, 478] on div at bounding box center [207, 490] width 319 height 58
click at [164, 461] on div at bounding box center [207, 490] width 319 height 58
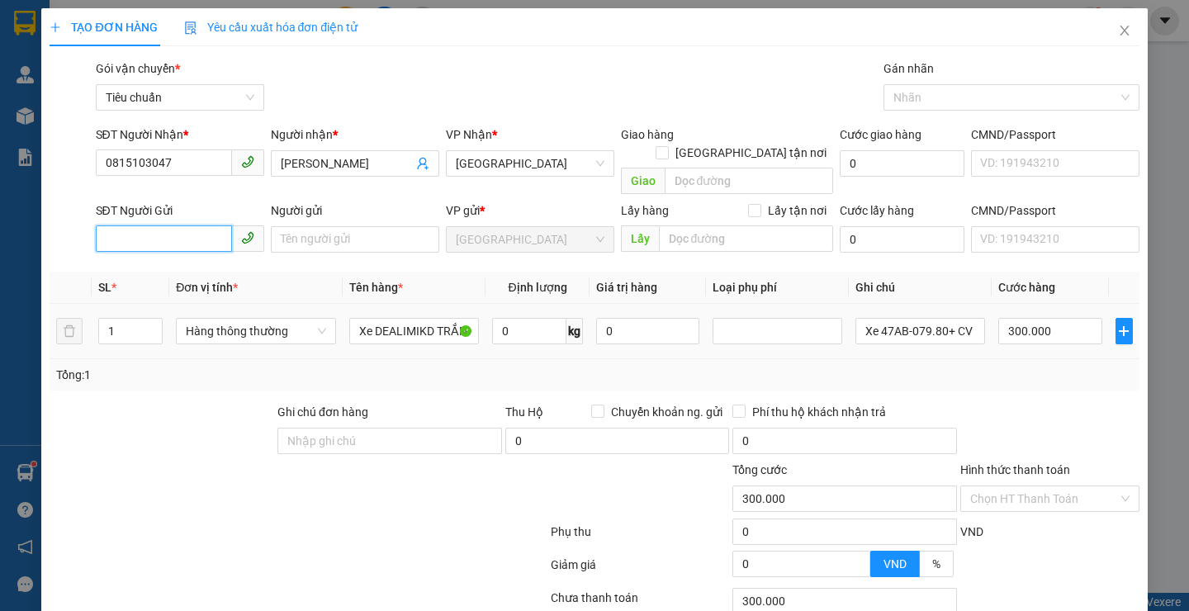
drag, startPoint x: 190, startPoint y: 225, endPoint x: 202, endPoint y: 246, distance: 24.1
click at [192, 225] on input "SĐT Người Gửi" at bounding box center [164, 238] width 136 height 26
click at [185, 253] on div "0982003040 - C Dung" at bounding box center [177, 254] width 146 height 18
type input "0982003040"
type input "C Dung"
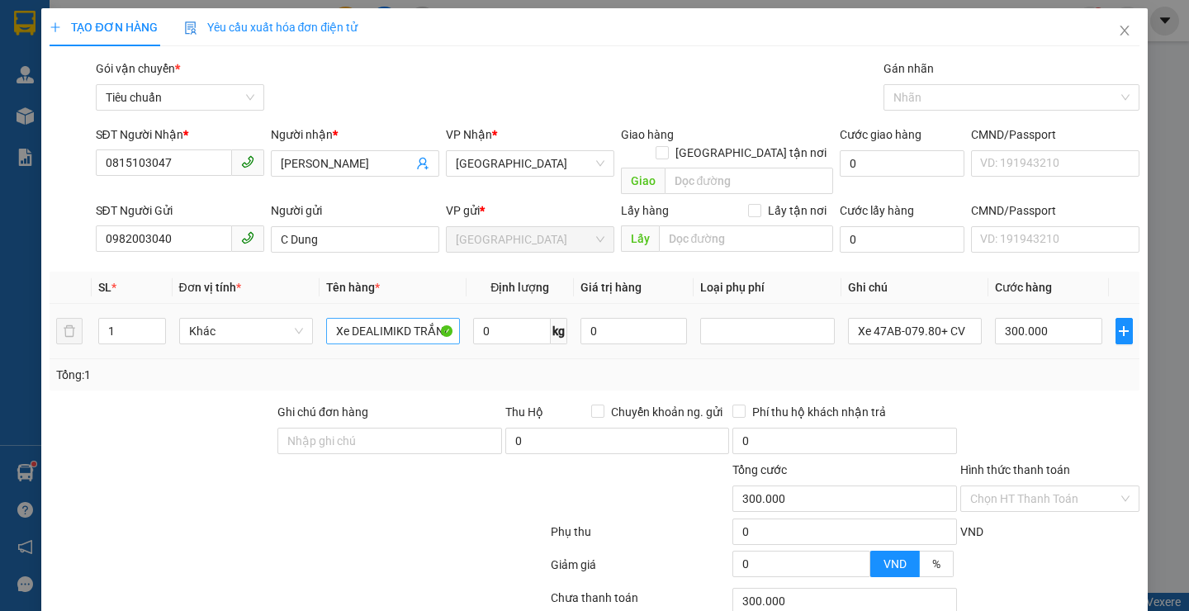
drag, startPoint x: 148, startPoint y: 407, endPoint x: 438, endPoint y: 319, distance: 302.7
click at [151, 404] on div at bounding box center [162, 432] width 228 height 58
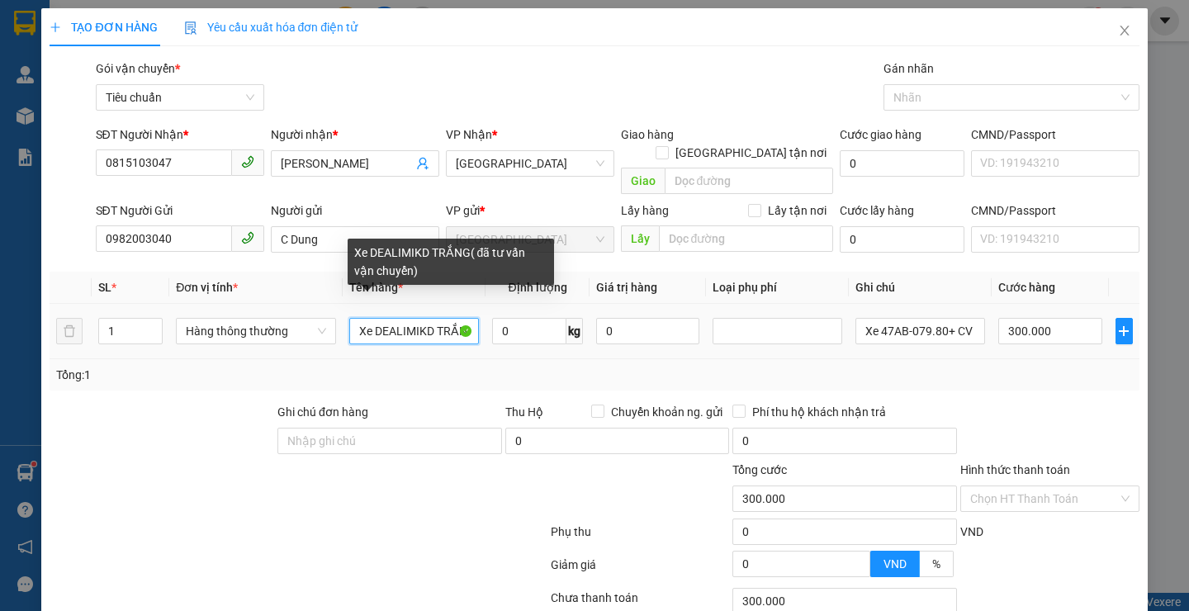
click at [451, 318] on input "Xe DEALIMIKD TRẮNG( đã tư vấn vận chuyển)" at bounding box center [414, 331] width 130 height 26
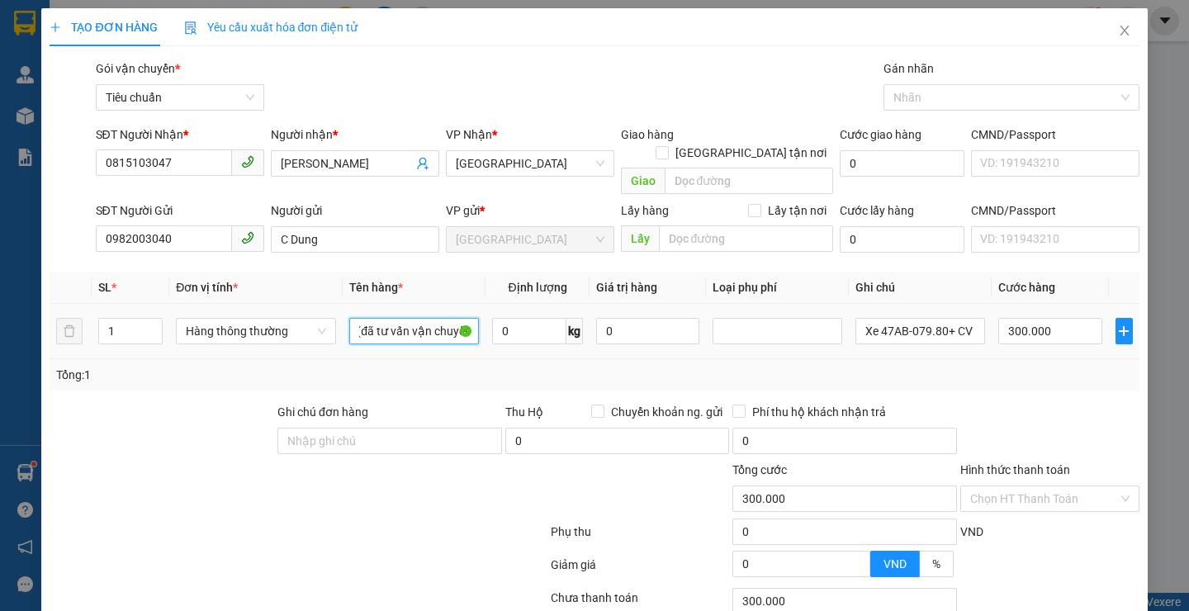
scroll to position [0, 63]
type input "thực phẩm(đã tư vấn vận chuyển)"
click at [542, 325] on input "0" at bounding box center [529, 331] width 74 height 26
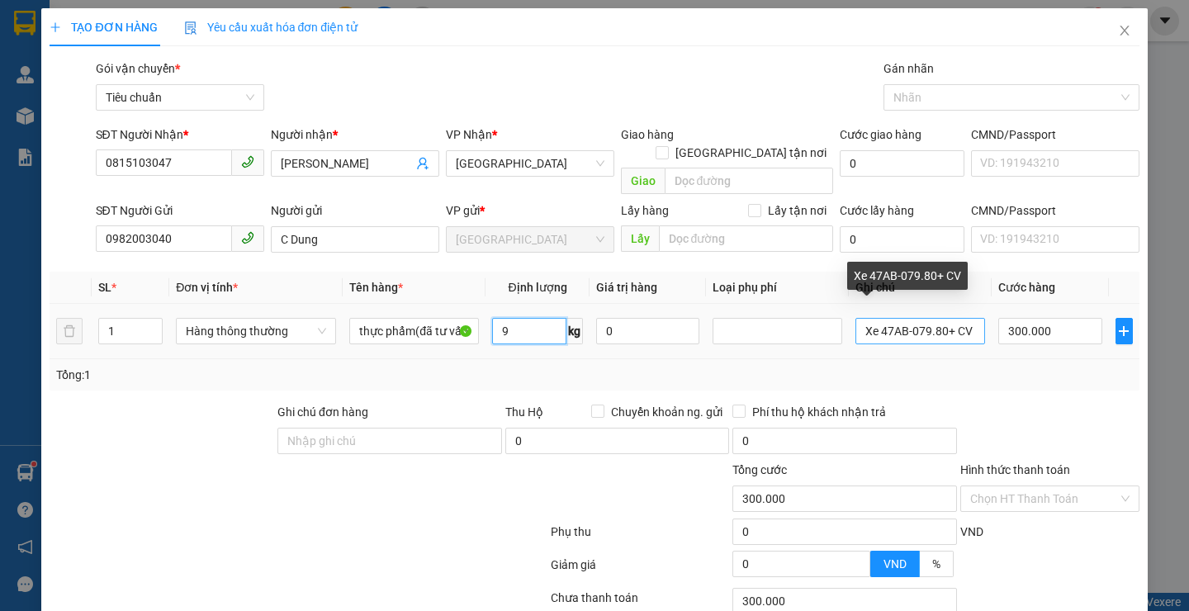
type input "9"
click at [968, 318] on input "Xe 47AB-079.80+ CV" at bounding box center [920, 331] width 130 height 26
type input "Xe 47AB-079.80+ \"
type input "40.000"
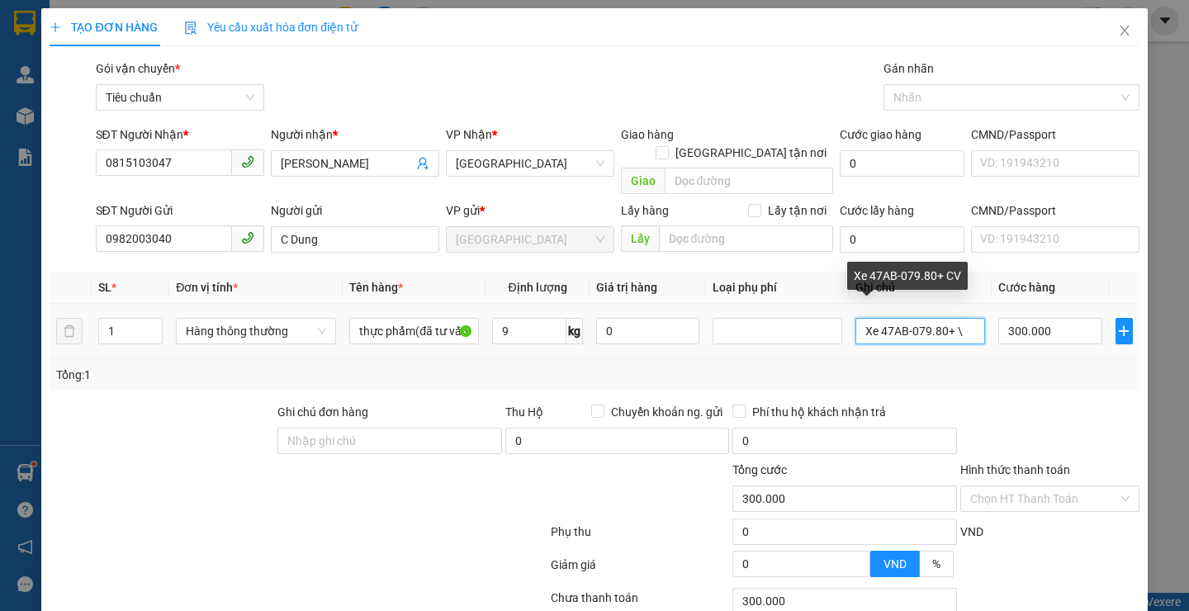
type input "40.000"
click at [893, 318] on input "Xe 47AB-079.80+ \TXV VIỀN ĐỎ" at bounding box center [920, 331] width 130 height 26
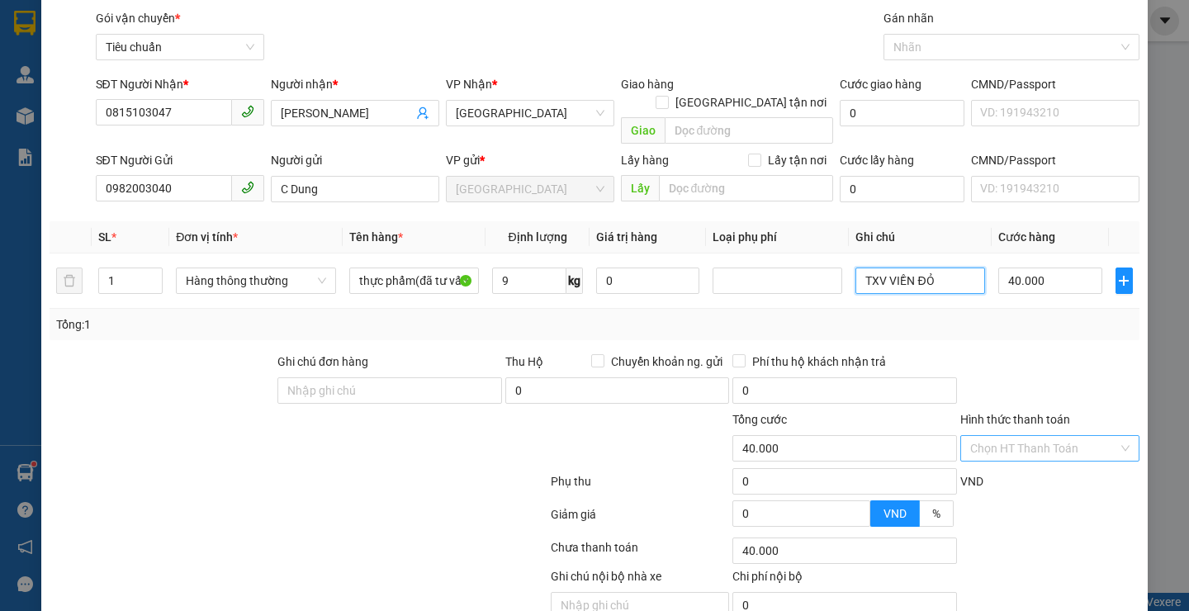
scroll to position [111, 0]
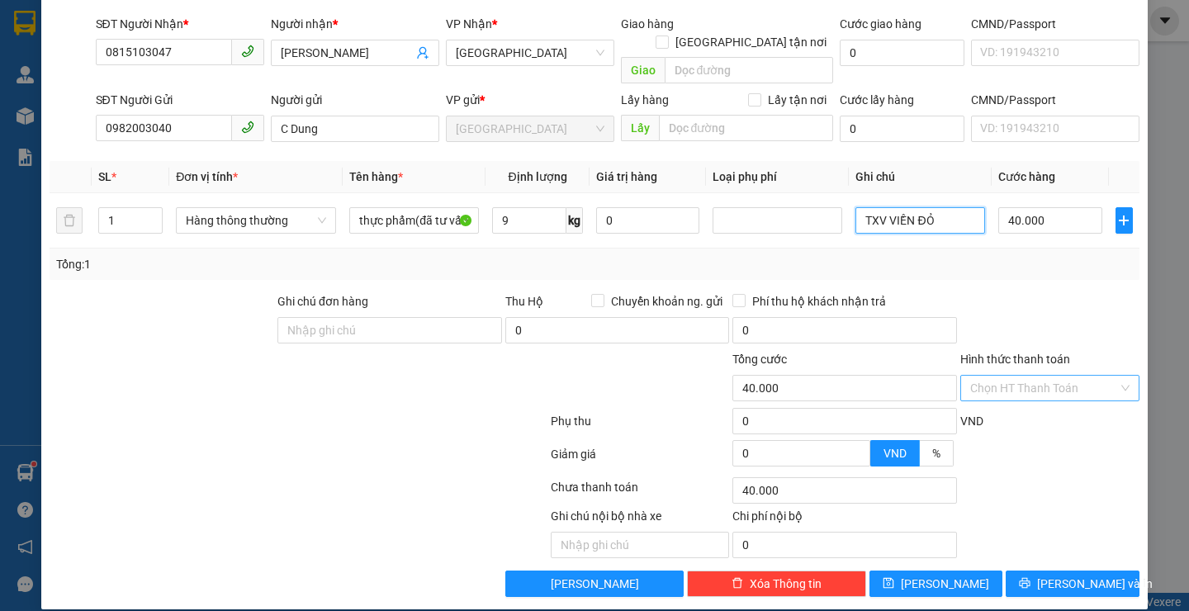
type input "TXV VIỀN ĐỎ"
click at [1029, 378] on input "Hình thức thanh toán" at bounding box center [1044, 388] width 148 height 25
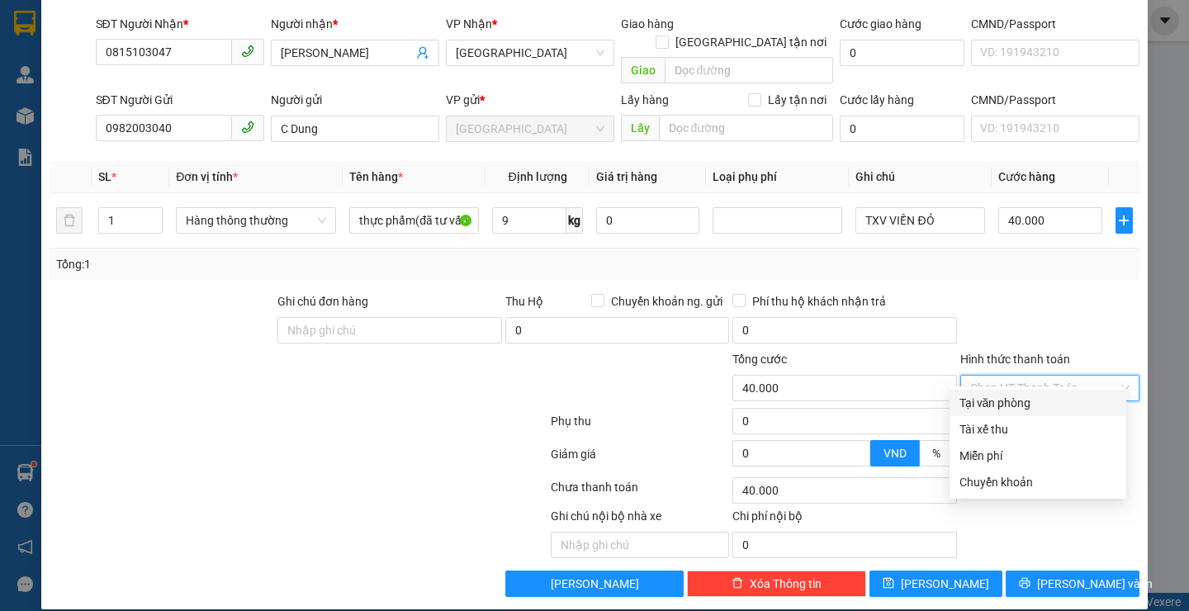
drag, startPoint x: 1025, startPoint y: 396, endPoint x: 1037, endPoint y: 471, distance: 75.2
click at [1025, 397] on div "Tại văn phòng" at bounding box center [1037, 403] width 157 height 18
type input "0"
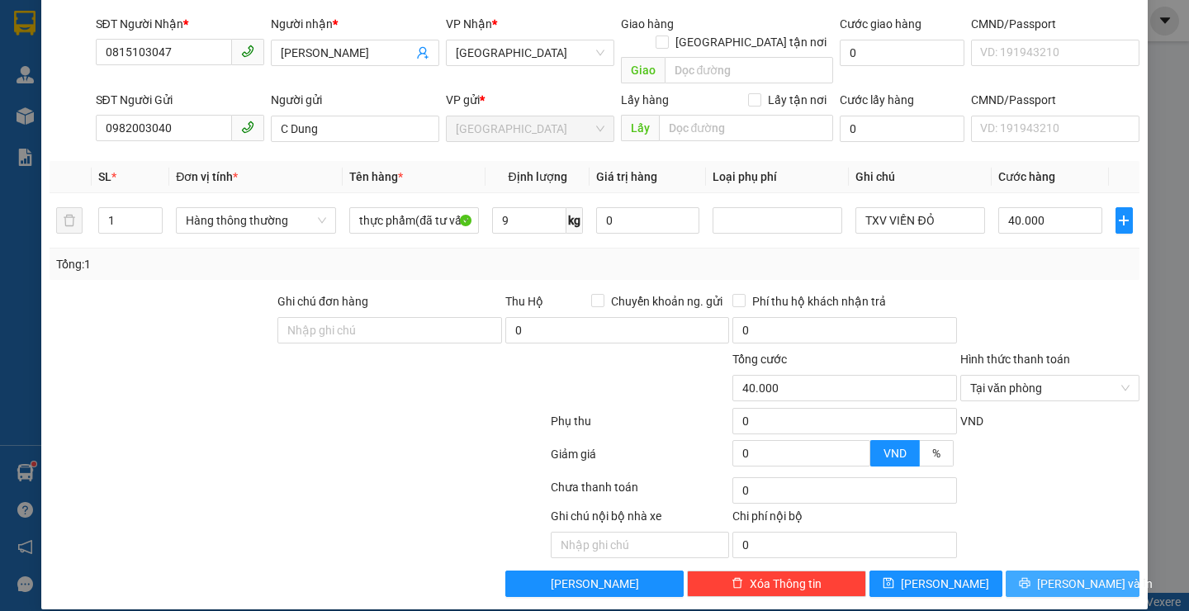
click at [1065, 575] on span "[PERSON_NAME] và In" at bounding box center [1095, 584] width 116 height 18
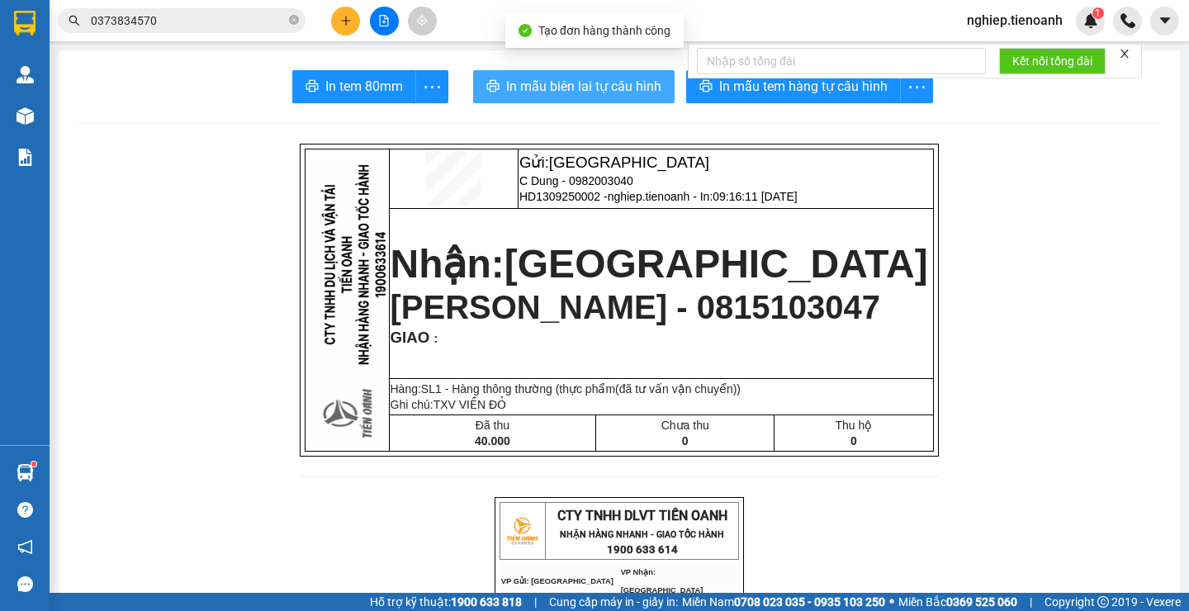
click at [588, 90] on span "In mẫu biên lai tự cấu hình" at bounding box center [583, 86] width 155 height 21
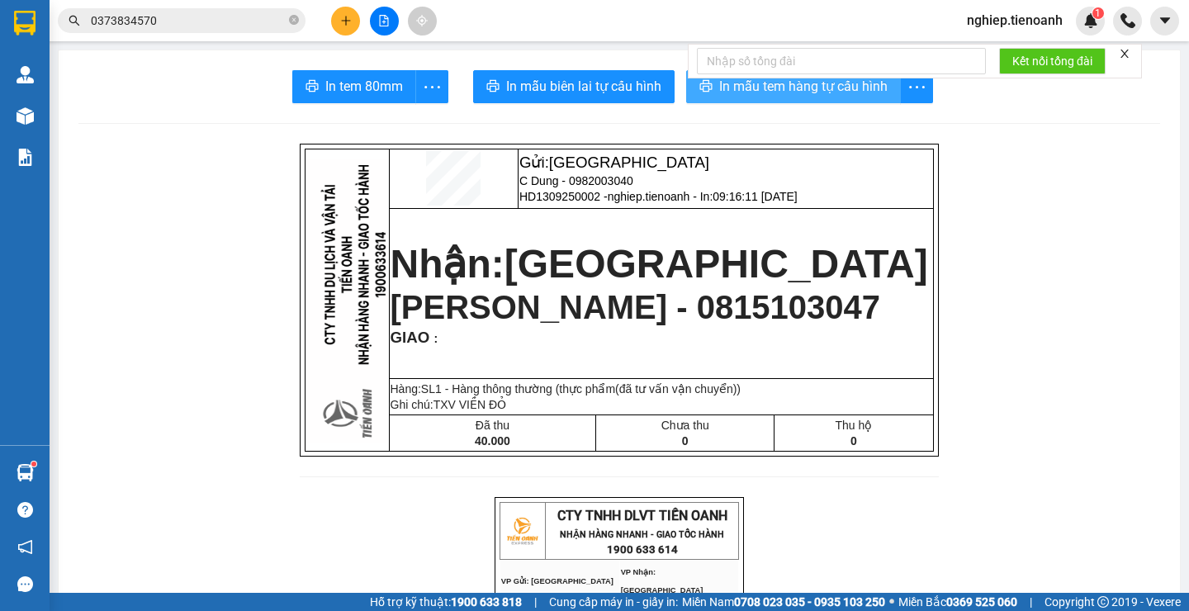
click at [859, 84] on span "In mẫu tem hàng tự cấu hình" at bounding box center [803, 86] width 168 height 21
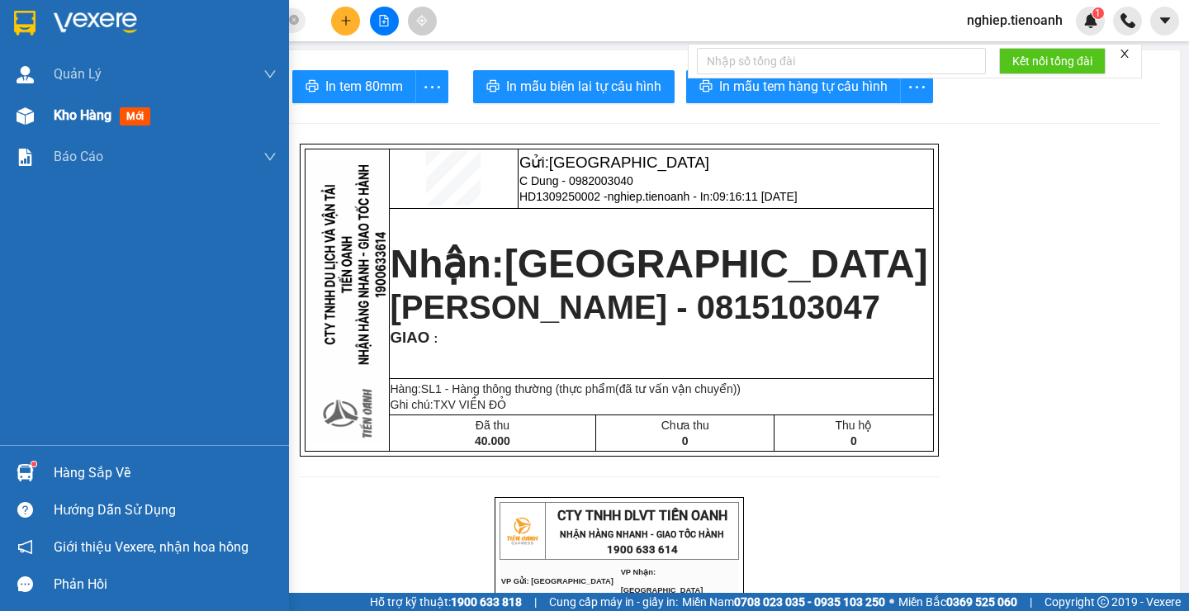
click at [92, 124] on div "Kho hàng mới" at bounding box center [105, 115] width 103 height 21
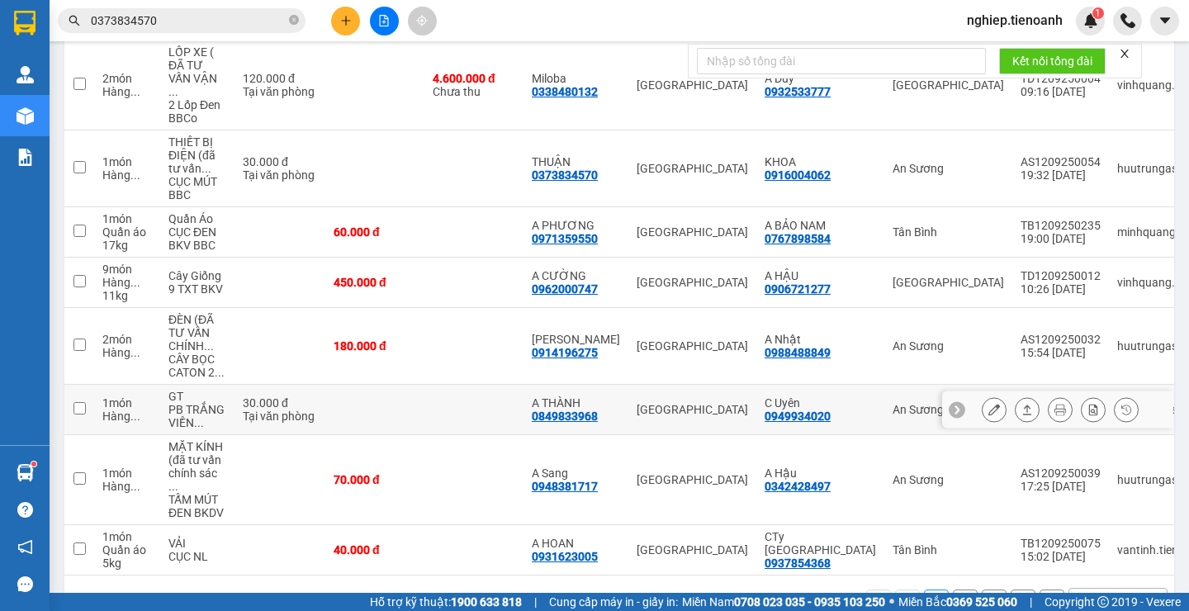
scroll to position [381, 0]
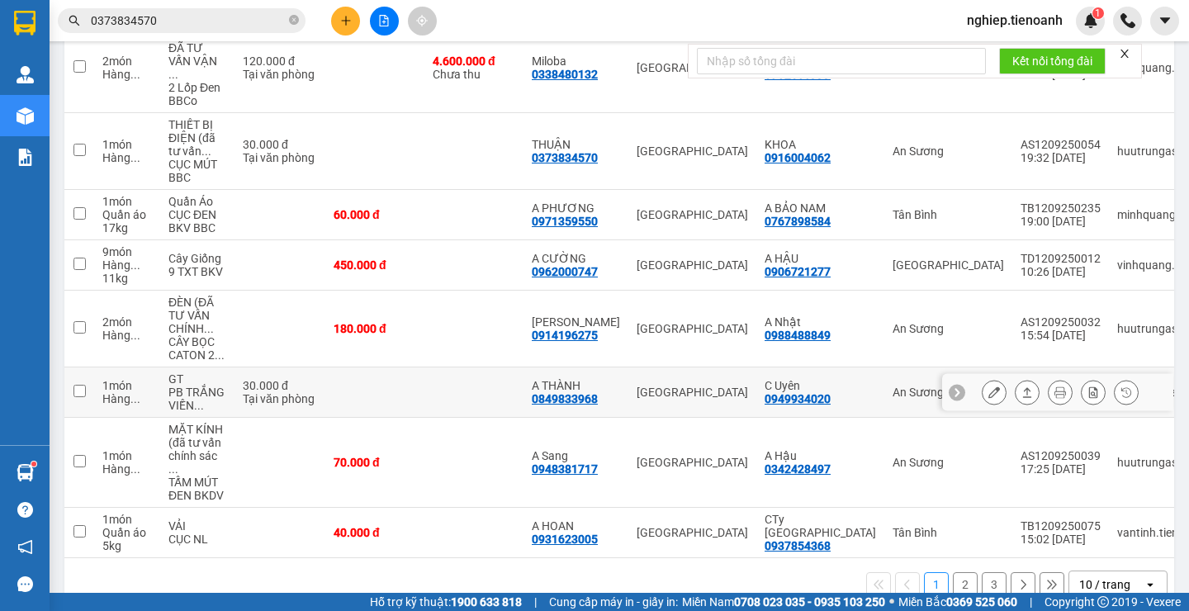
click at [988, 386] on icon at bounding box center [994, 392] width 12 height 12
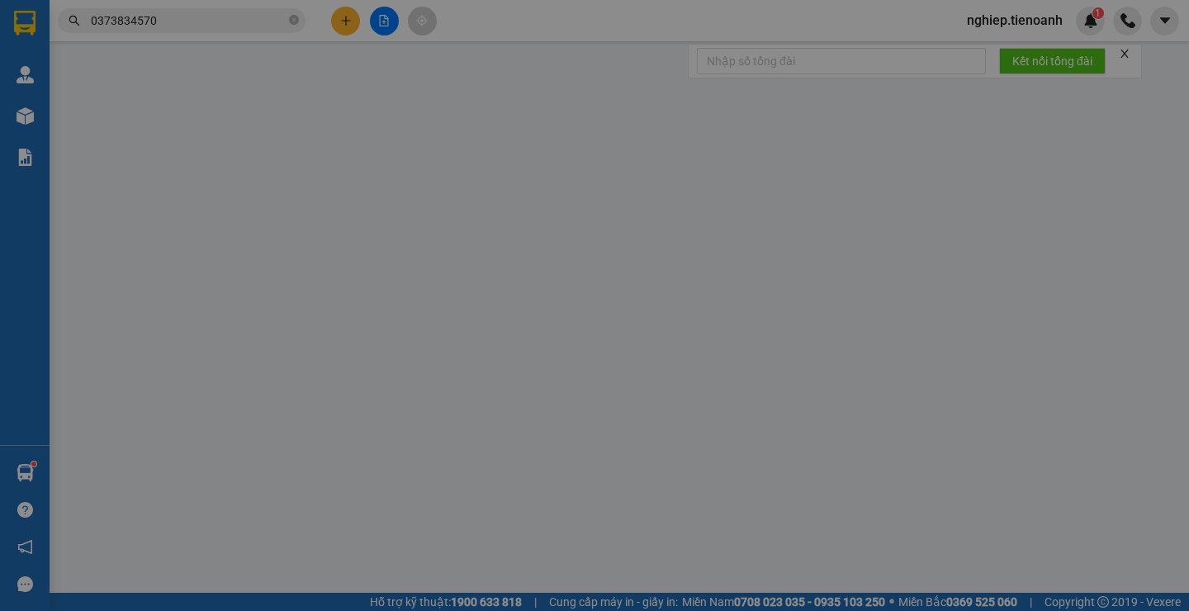
type input "0849833968"
type input "A THÀNH"
type input "0949934020"
type input "C Uyên"
type input "30.000"
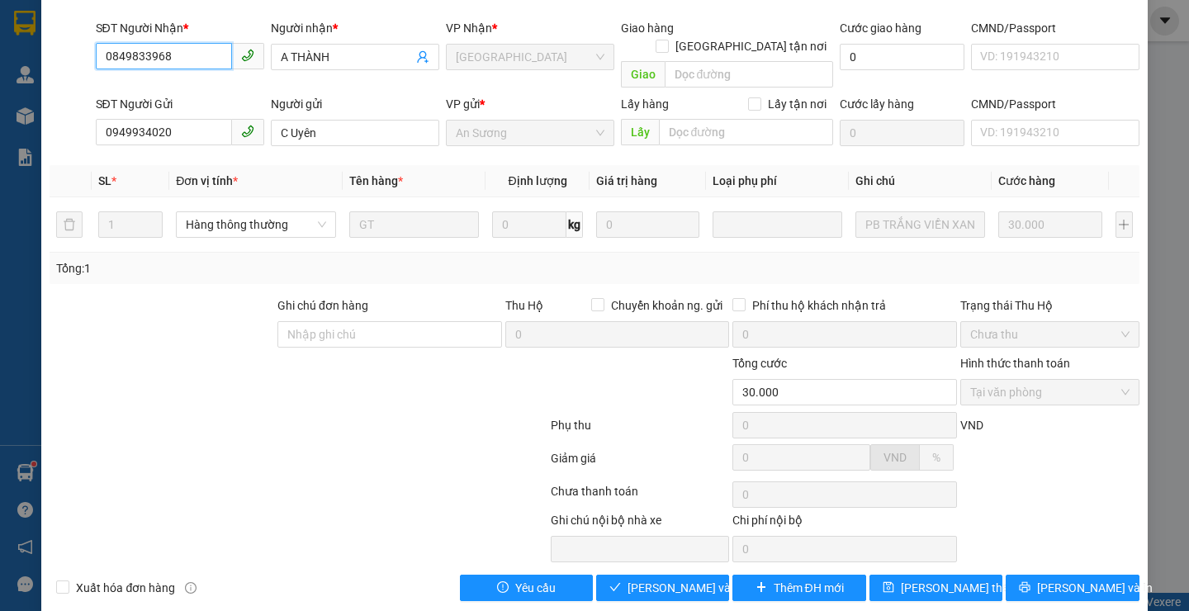
scroll to position [114, 0]
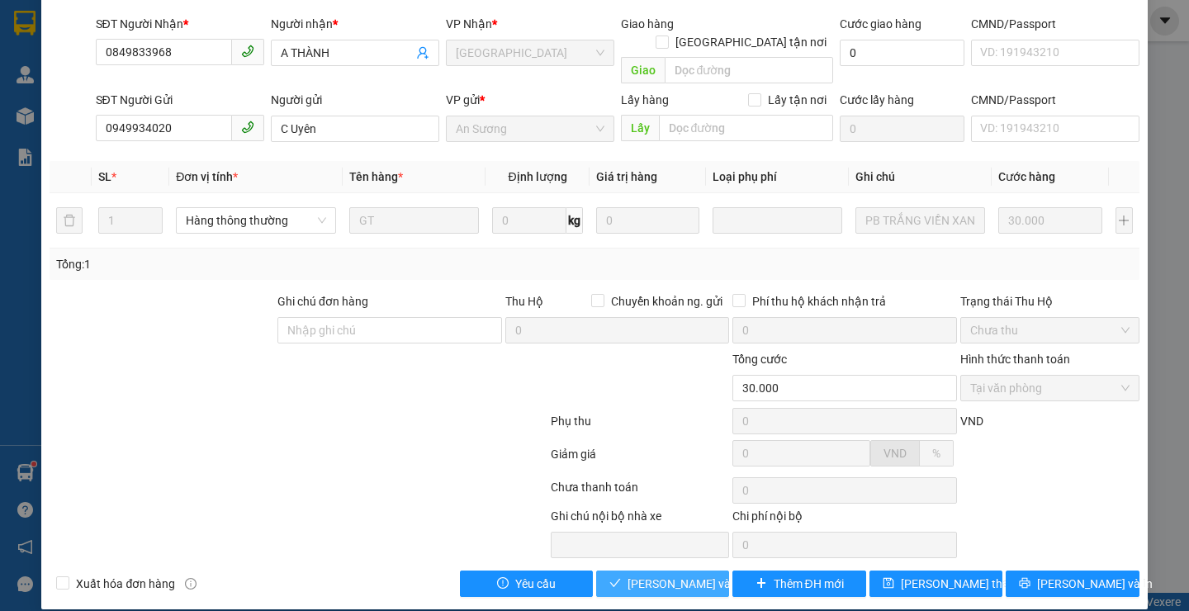
click at [674, 575] on span "[PERSON_NAME] và Giao hàng" at bounding box center [706, 584] width 159 height 18
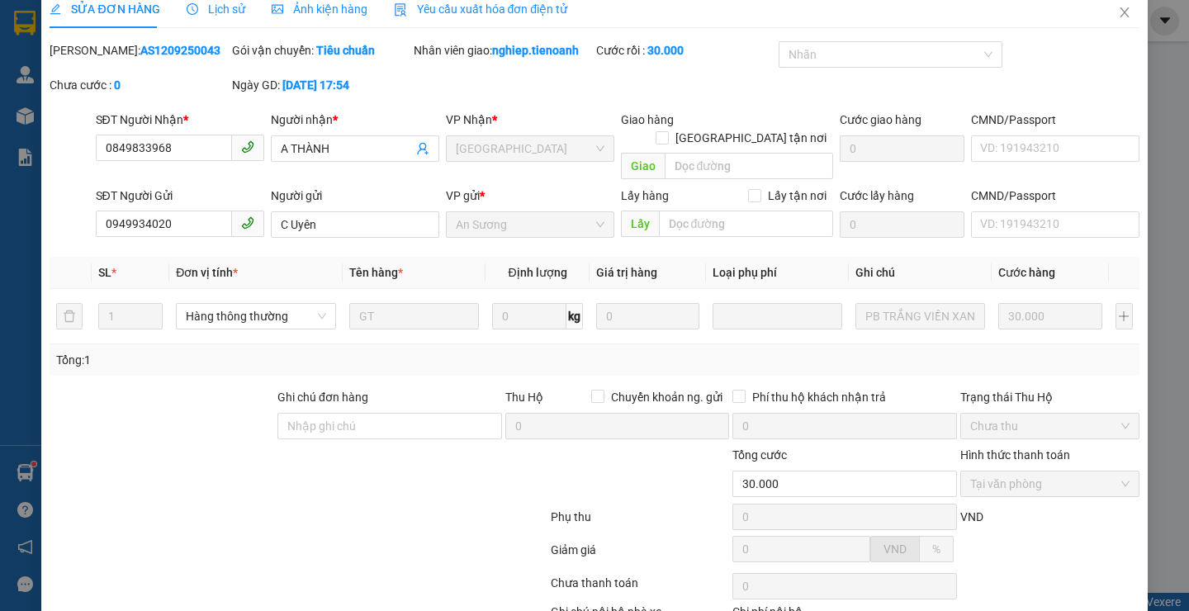
scroll to position [0, 0]
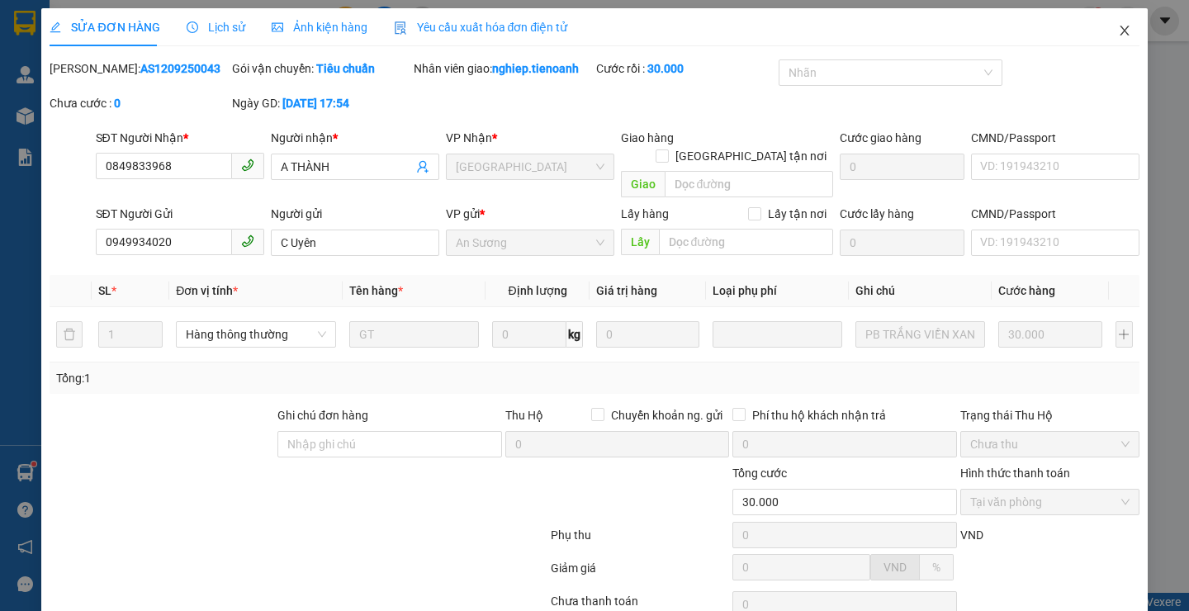
click at [1103, 26] on span "Close" at bounding box center [1124, 31] width 46 height 46
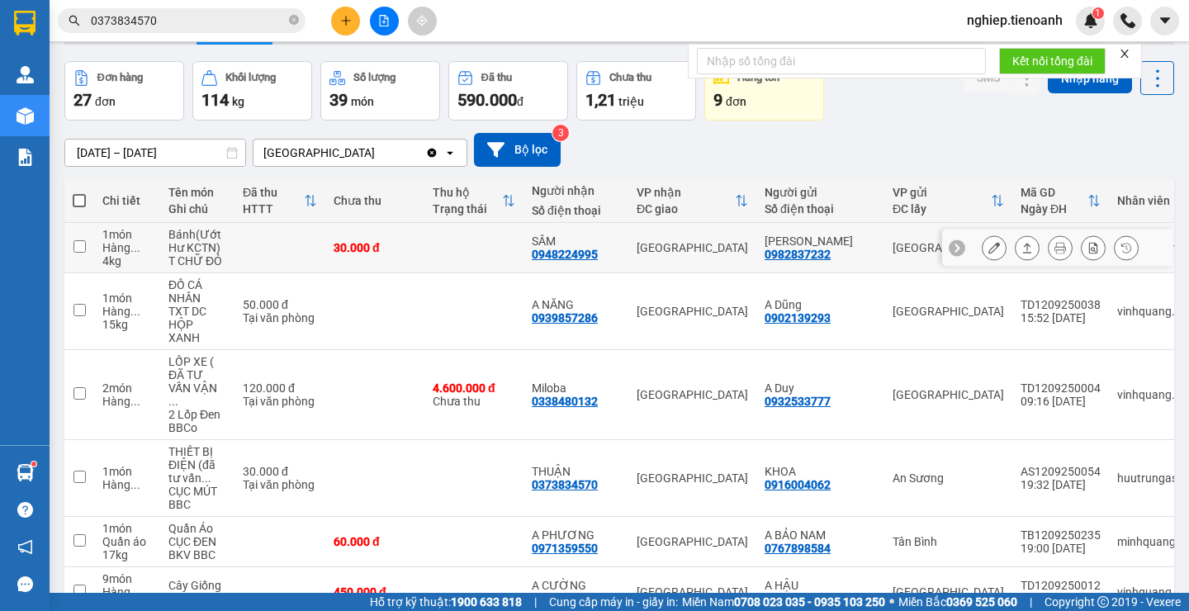
scroll to position [83, 0]
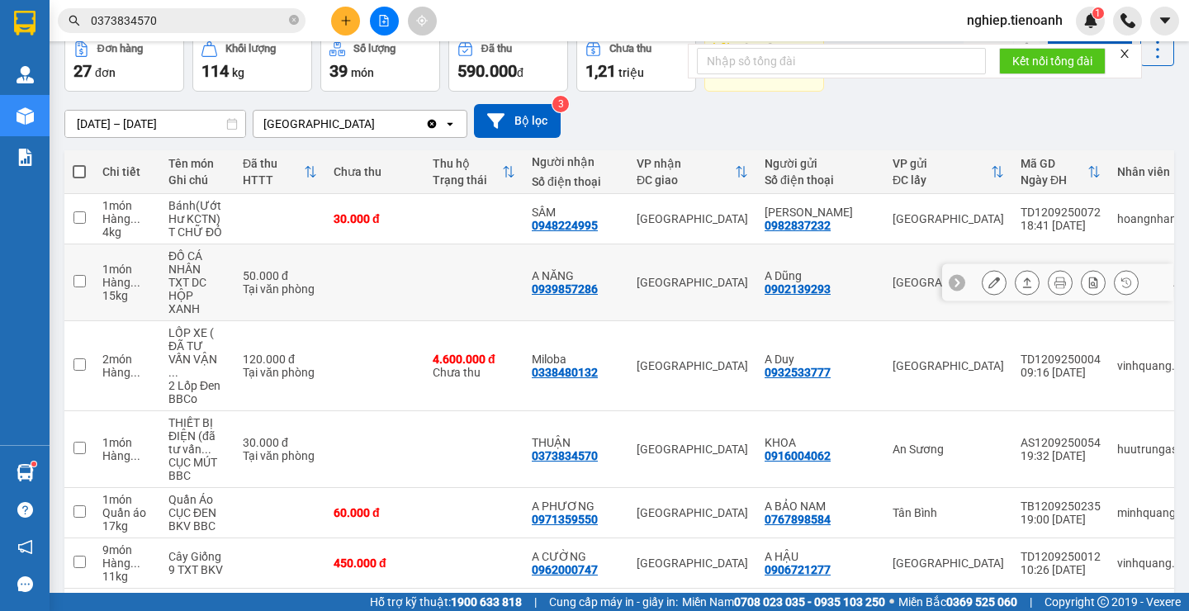
click at [988, 282] on icon at bounding box center [994, 283] width 12 height 12
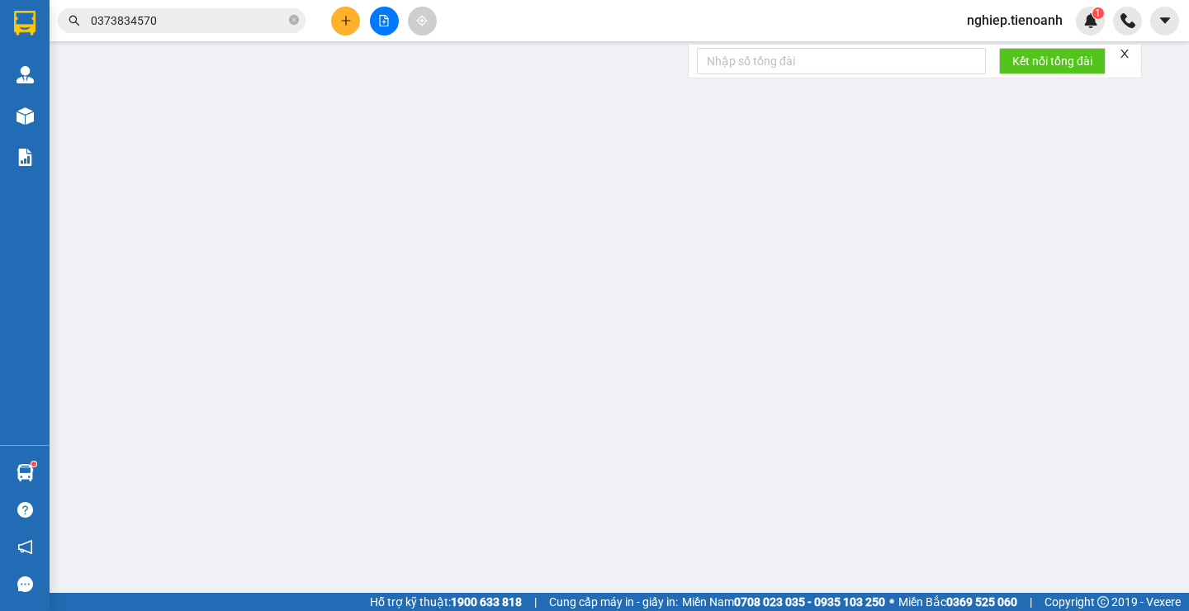
type input "0939857286"
type input "A NĂNG"
type input "0902139293"
type input "A Dũng"
type input "0680750052"
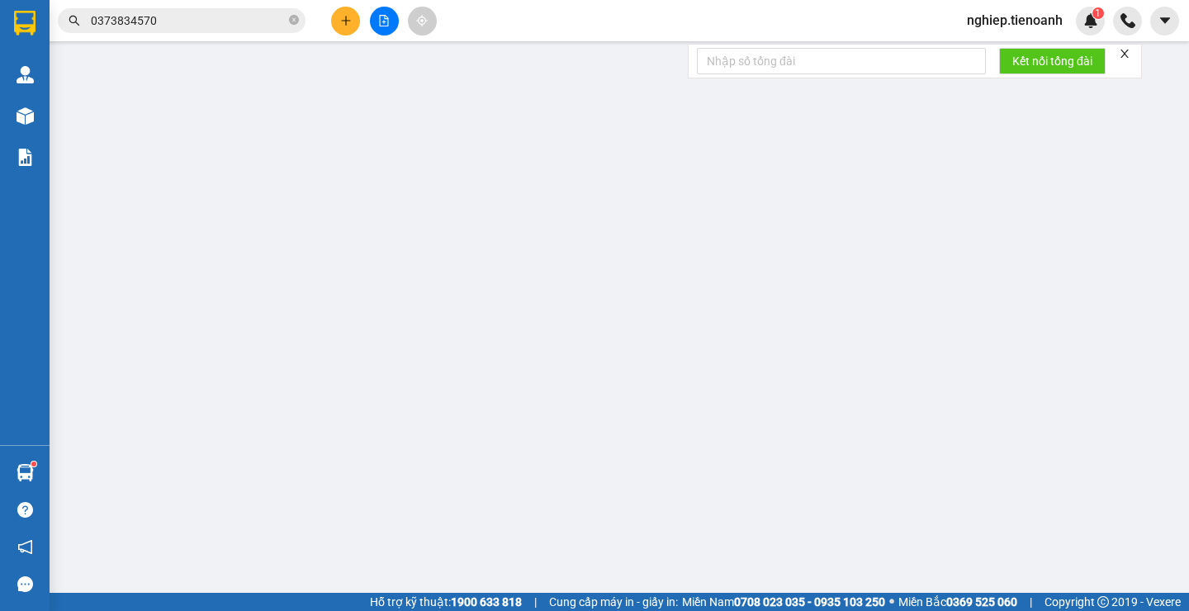
type input "0939857286"
type input "50.000"
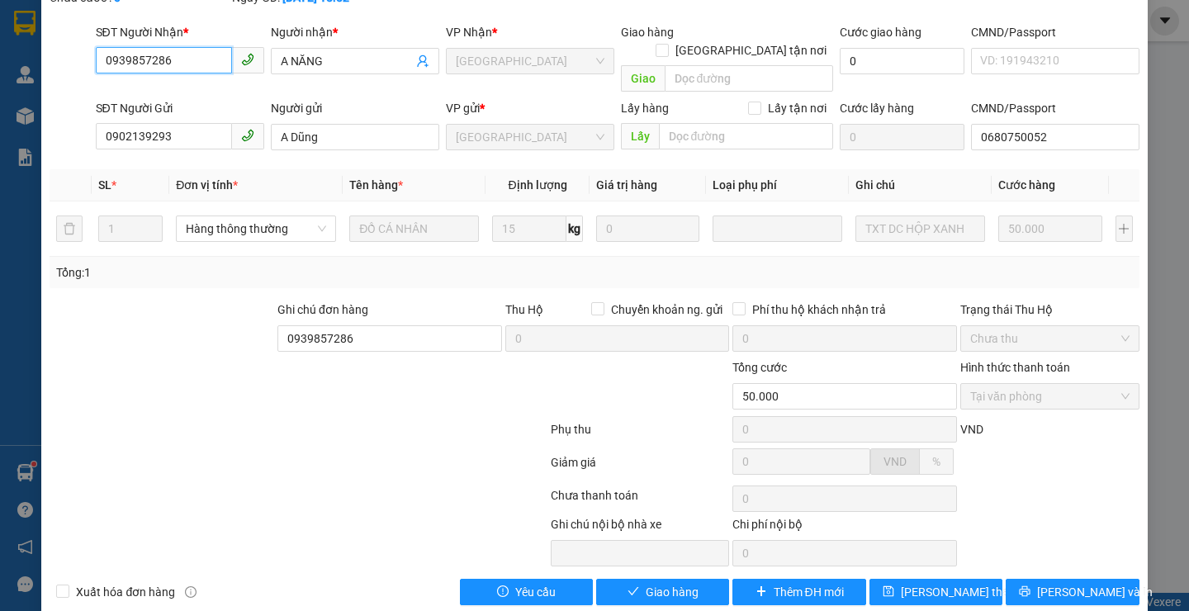
scroll to position [114, 0]
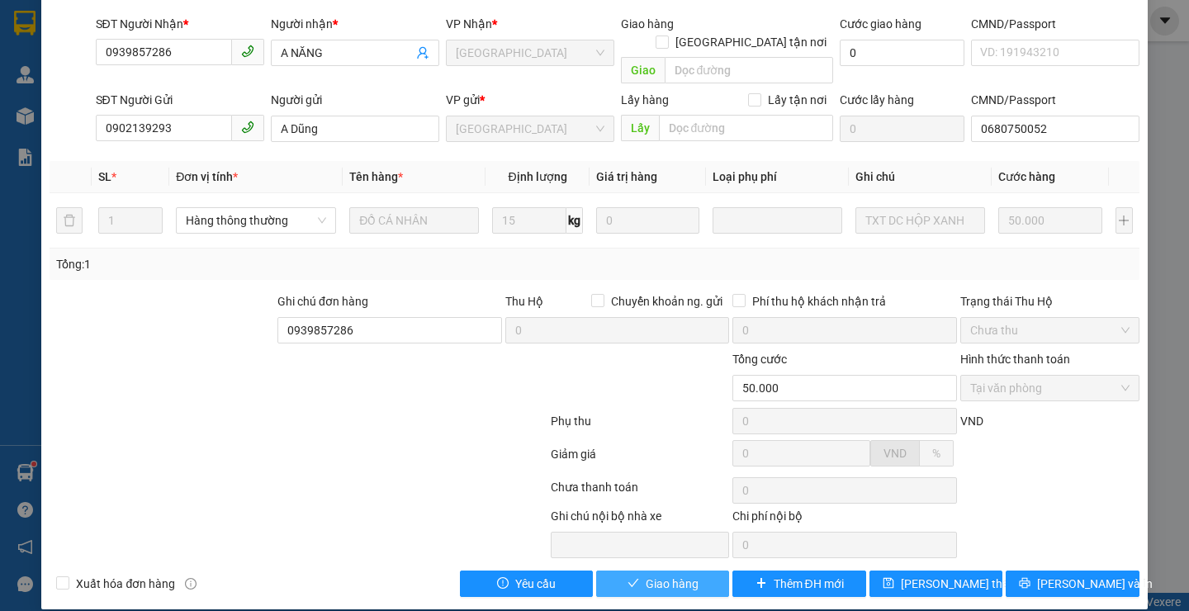
drag, startPoint x: 644, startPoint y: 561, endPoint x: 720, endPoint y: 464, distance: 123.5
click at [646, 575] on span "Giao hàng" at bounding box center [672, 584] width 53 height 18
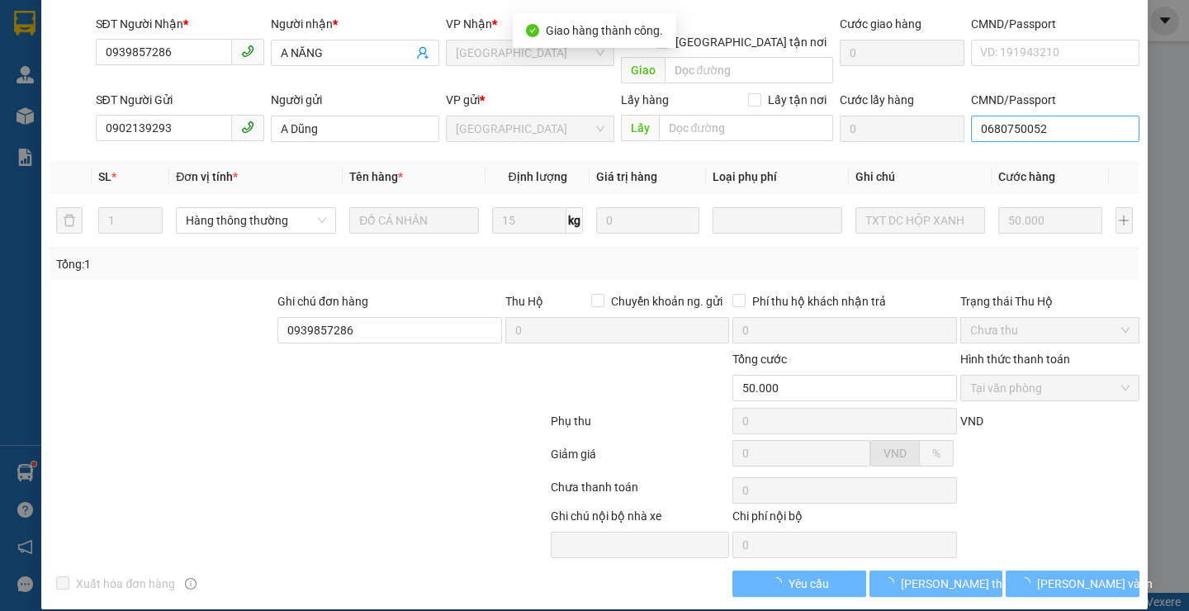
scroll to position [0, 0]
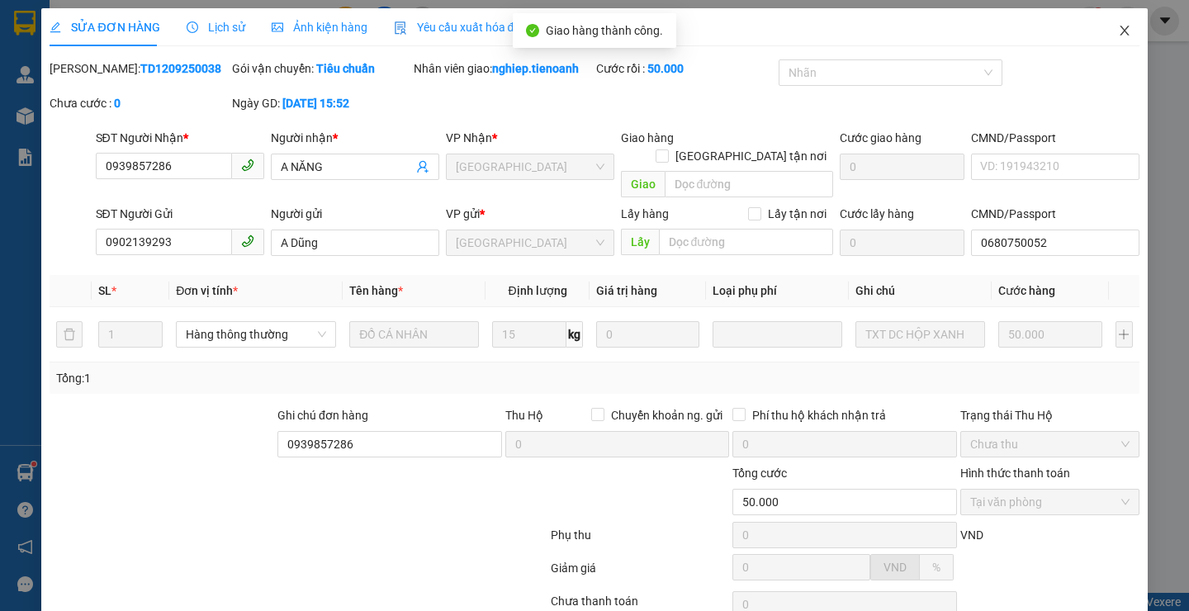
click at [1118, 31] on icon "close" at bounding box center [1124, 30] width 13 height 13
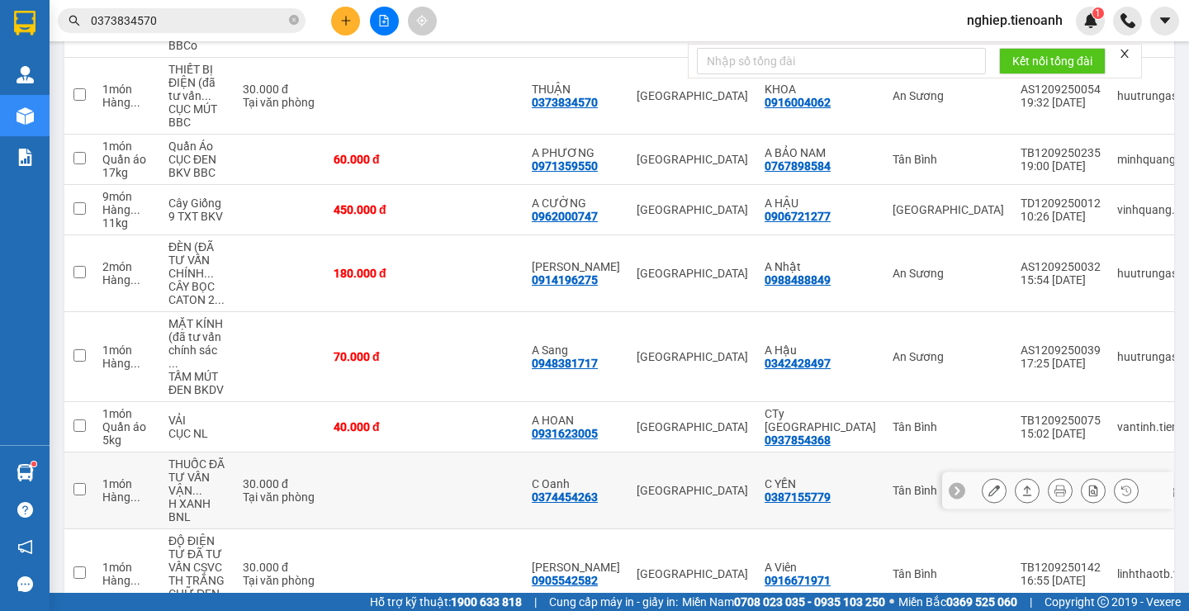
scroll to position [415, 0]
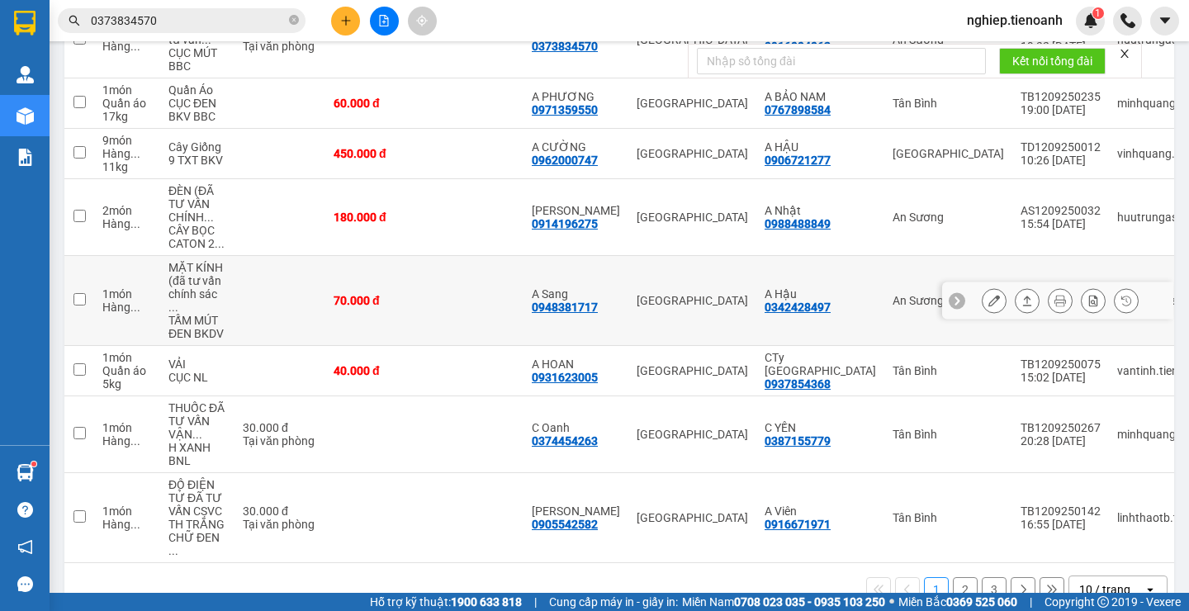
click at [988, 295] on icon at bounding box center [994, 301] width 12 height 12
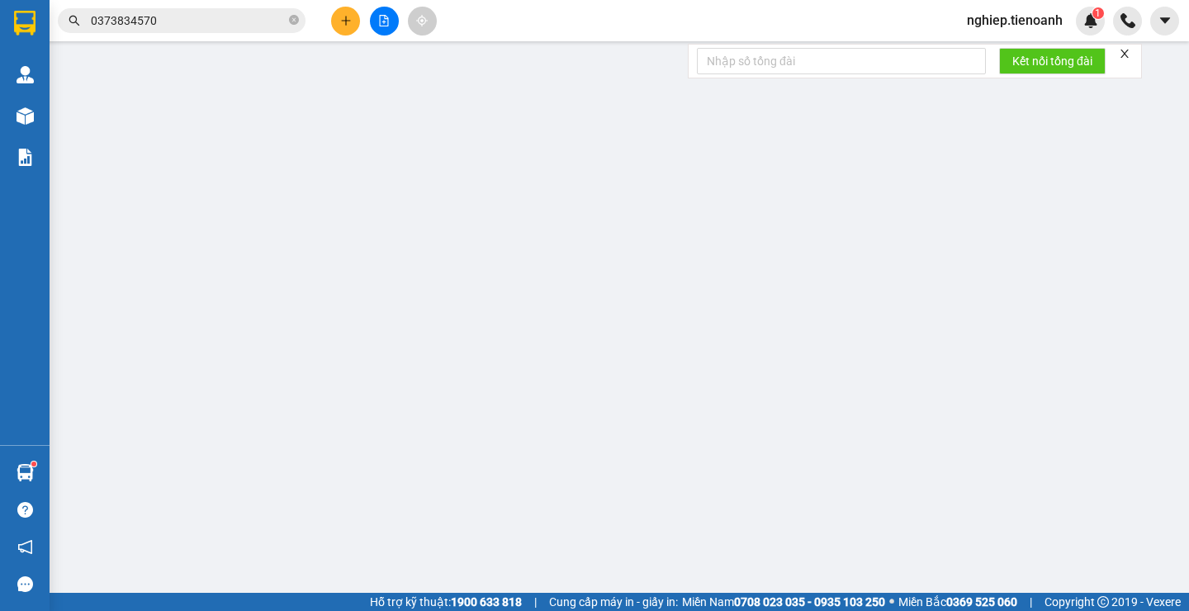
type input "0948381717"
type input "A Sang"
type input "0342428497"
type input "A Hậu"
type input "70.000"
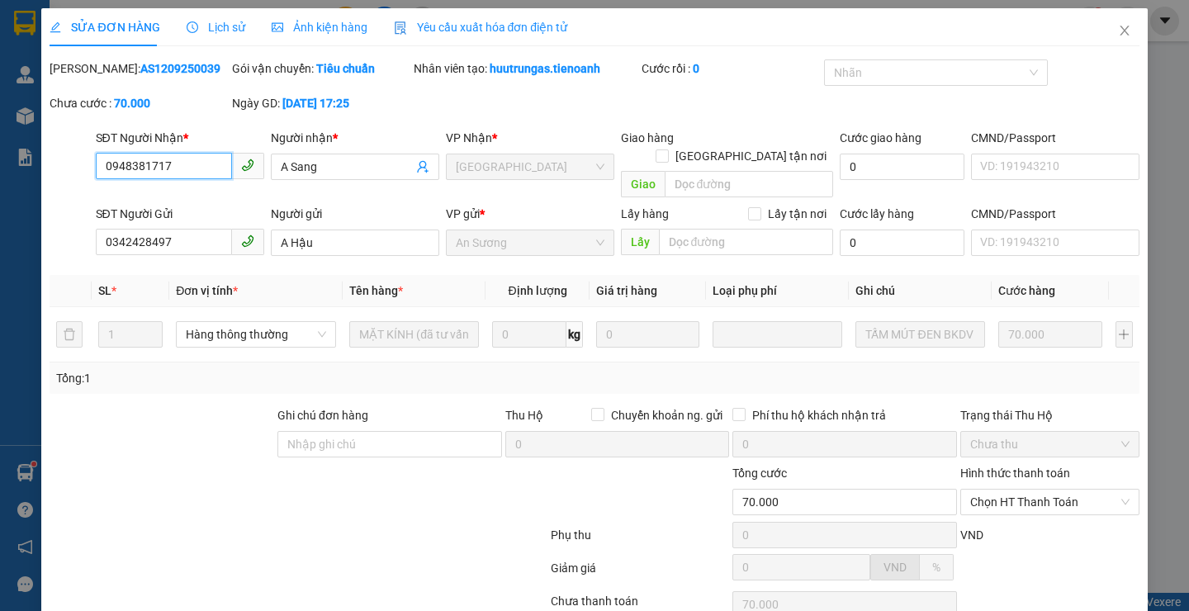
scroll to position [106, 0]
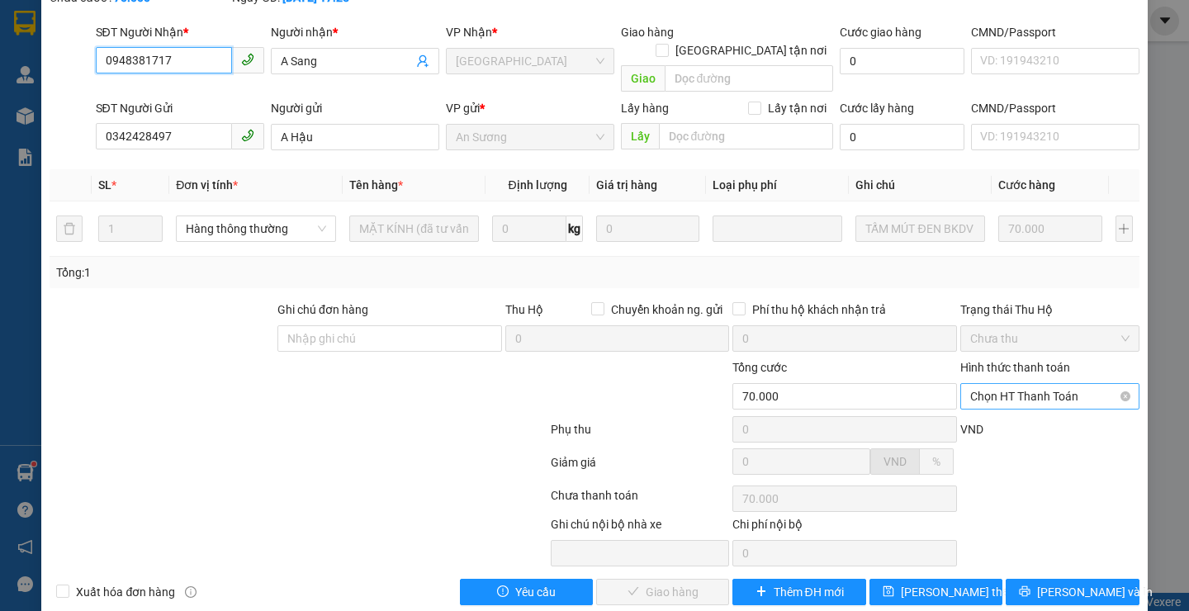
click at [1001, 384] on span "Chọn HT Thanh Toán" at bounding box center [1049, 396] width 159 height 25
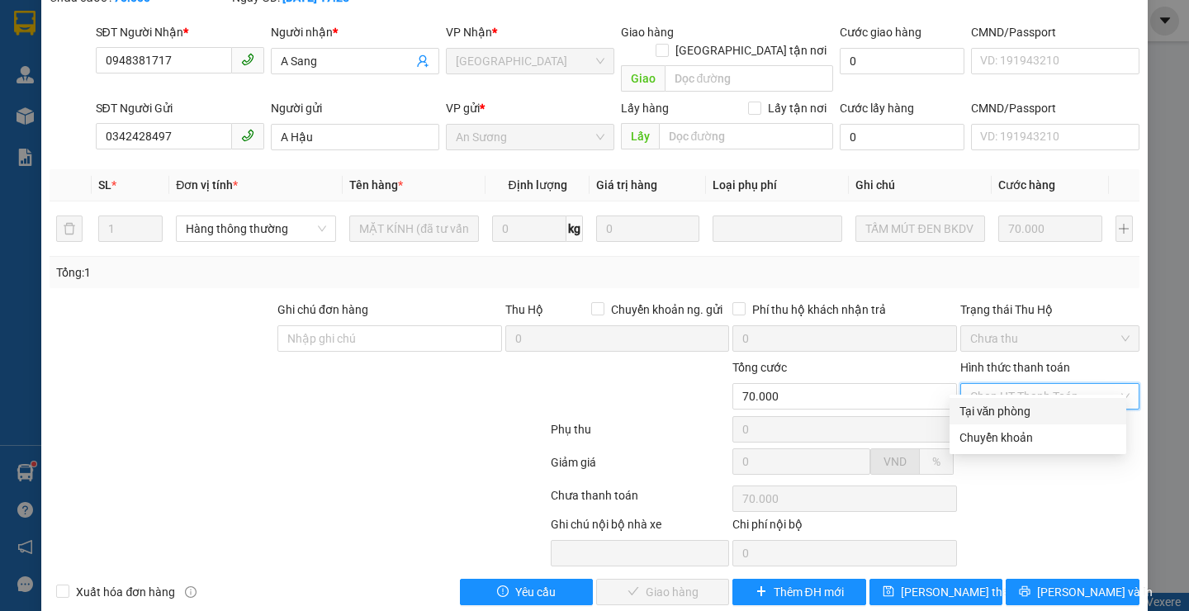
click at [993, 403] on div "Tại văn phòng" at bounding box center [1037, 411] width 157 height 18
type input "0"
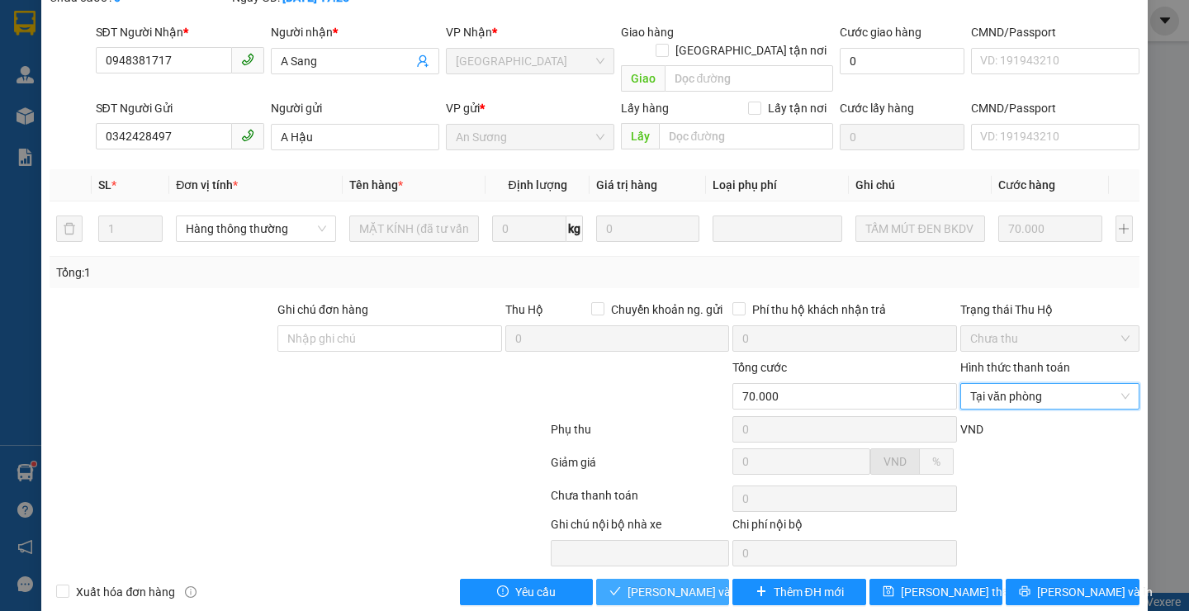
click at [658, 583] on span "[PERSON_NAME] và Giao hàng" at bounding box center [706, 592] width 159 height 18
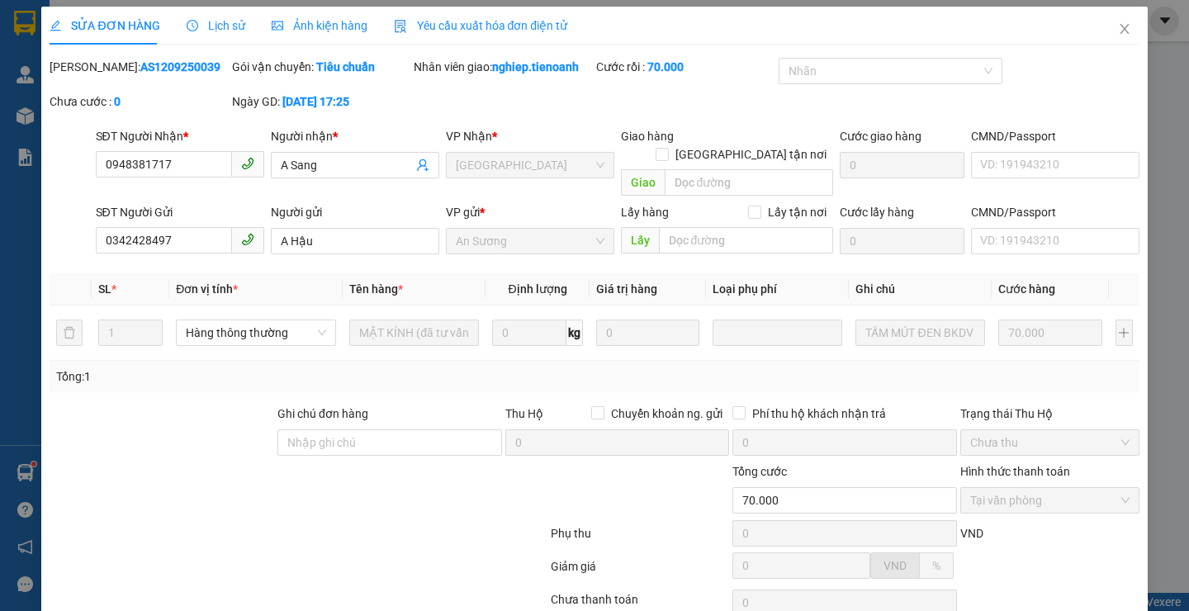
scroll to position [0, 0]
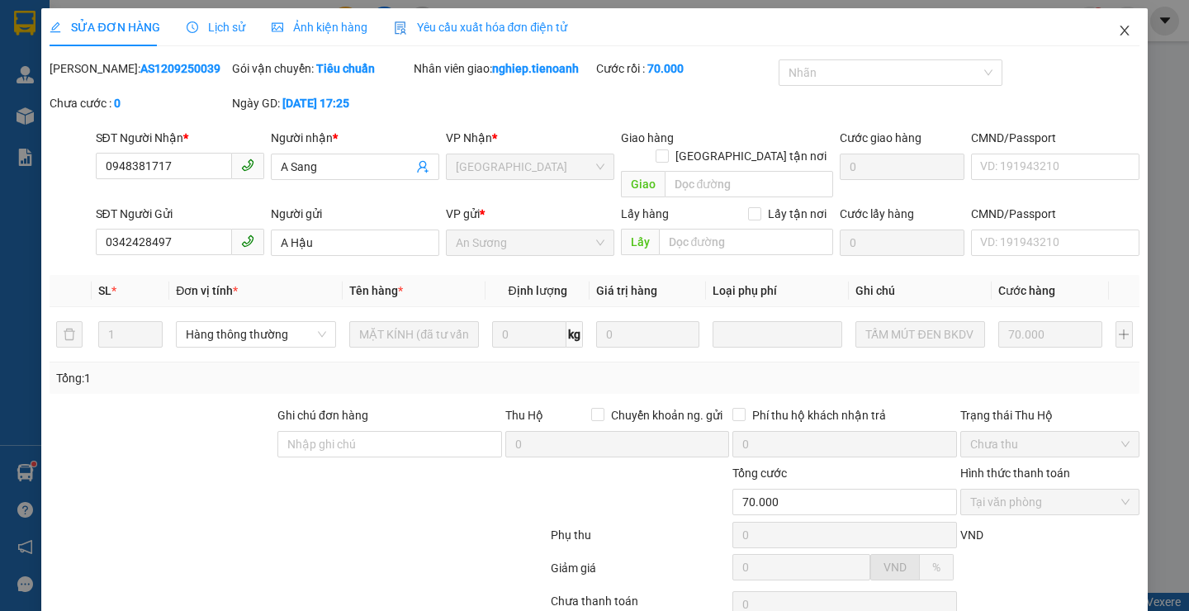
click at [1118, 31] on span "Close" at bounding box center [1124, 31] width 46 height 46
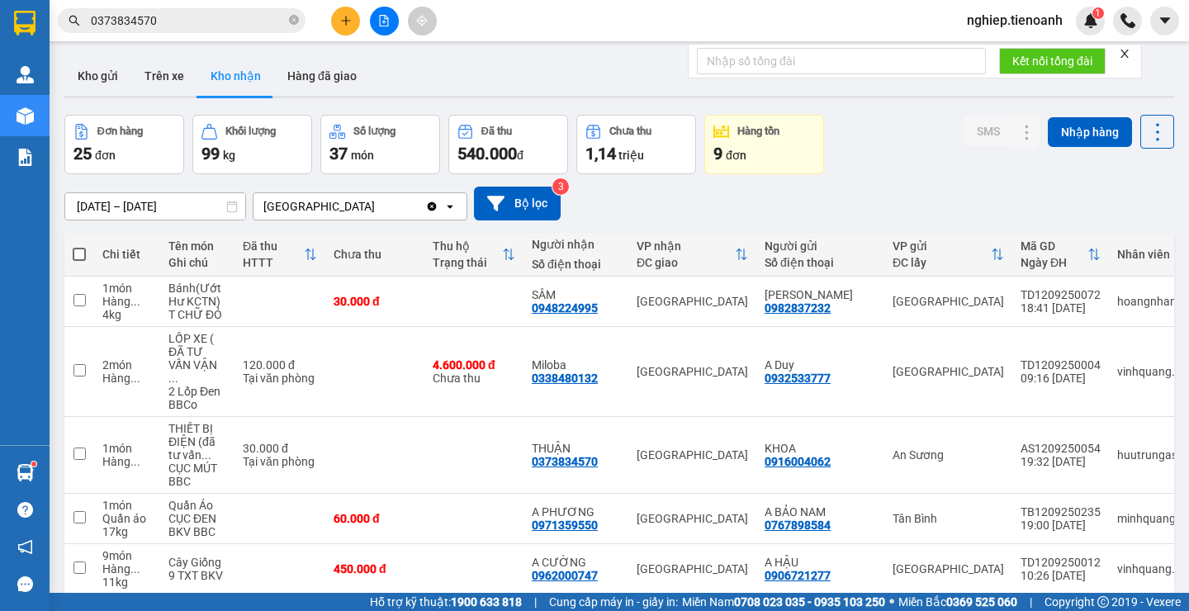
click at [202, 29] on input "0373834570" at bounding box center [188, 21] width 195 height 18
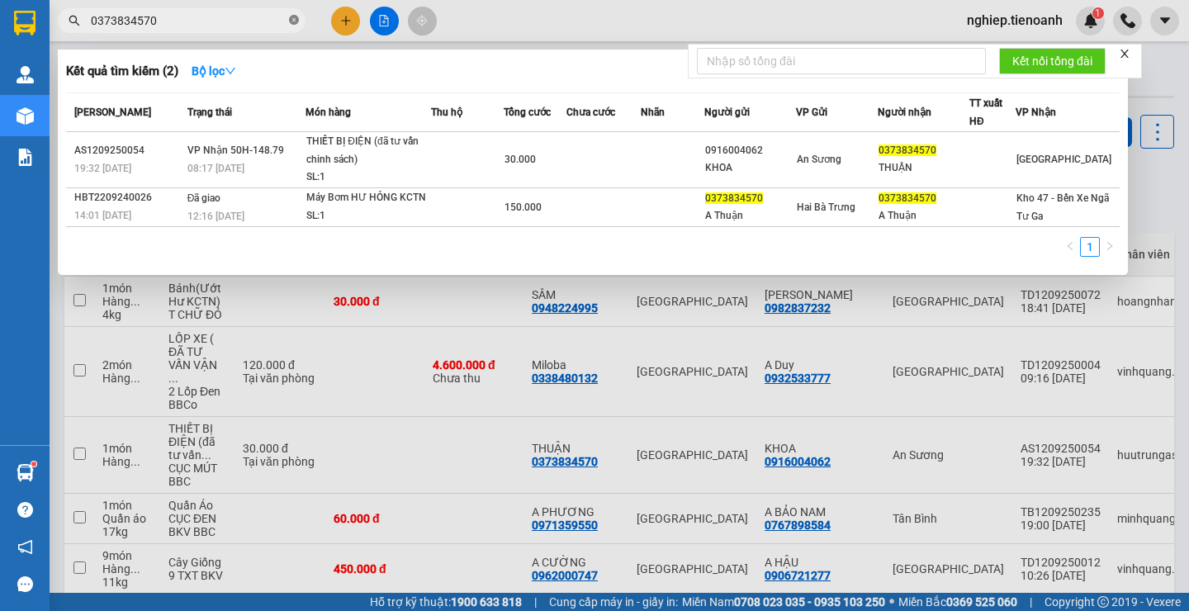
click at [296, 20] on icon "close-circle" at bounding box center [294, 20] width 10 height 10
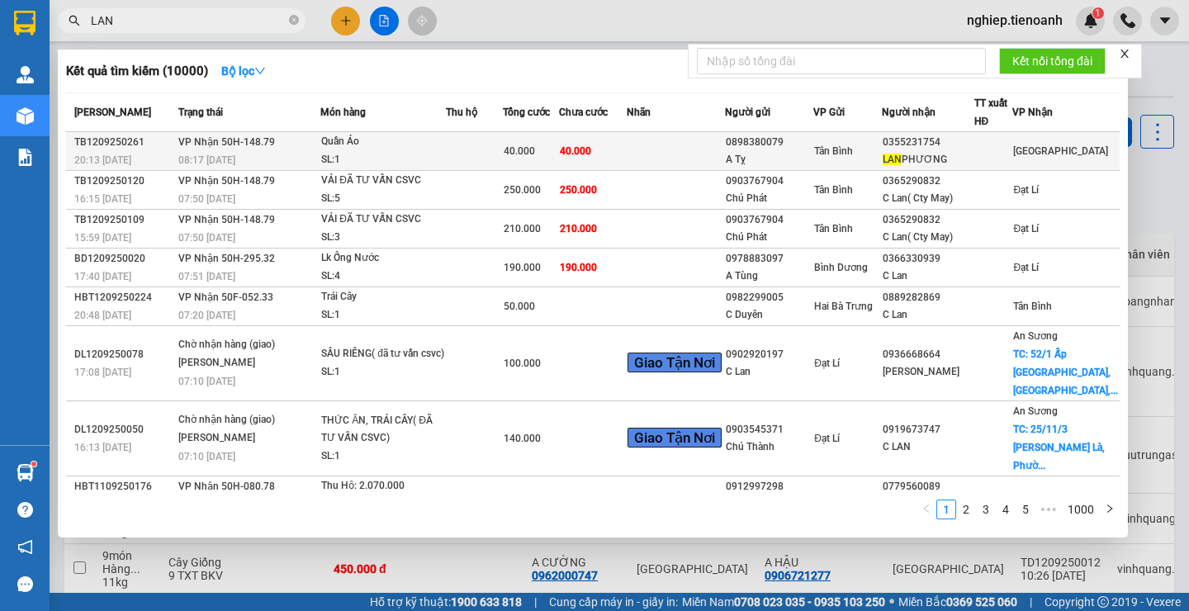
type input "LAN"
click at [334, 165] on div "SL: 1" at bounding box center [383, 160] width 124 height 18
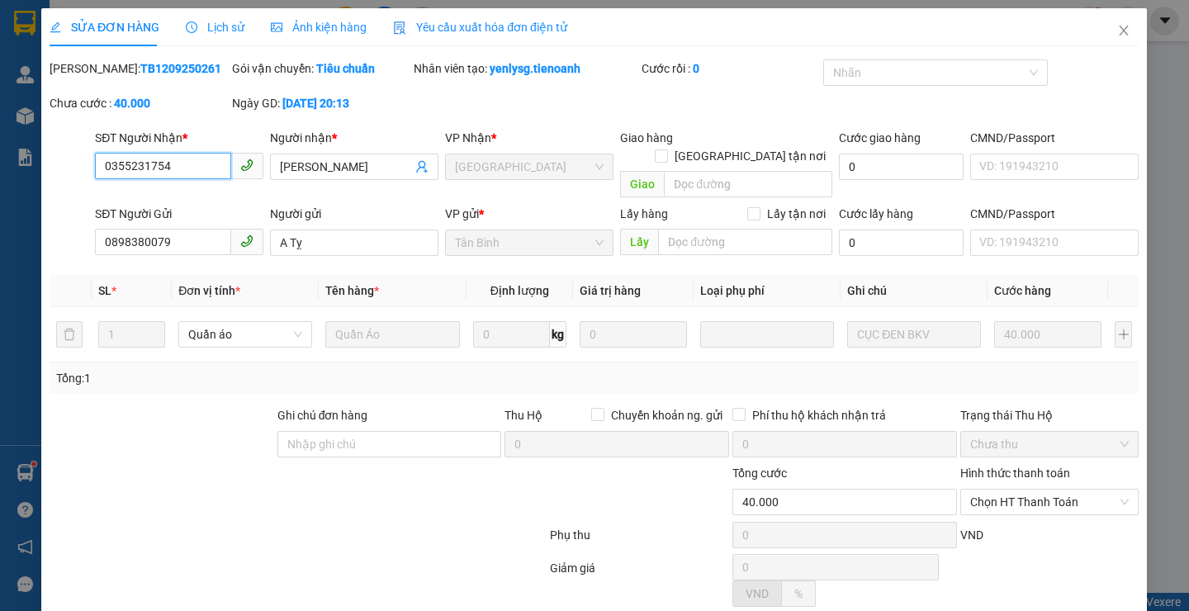
type input "0355231754"
type input "[PERSON_NAME]"
type input "0898380079"
type input "A Tỵ"
type input "40.000"
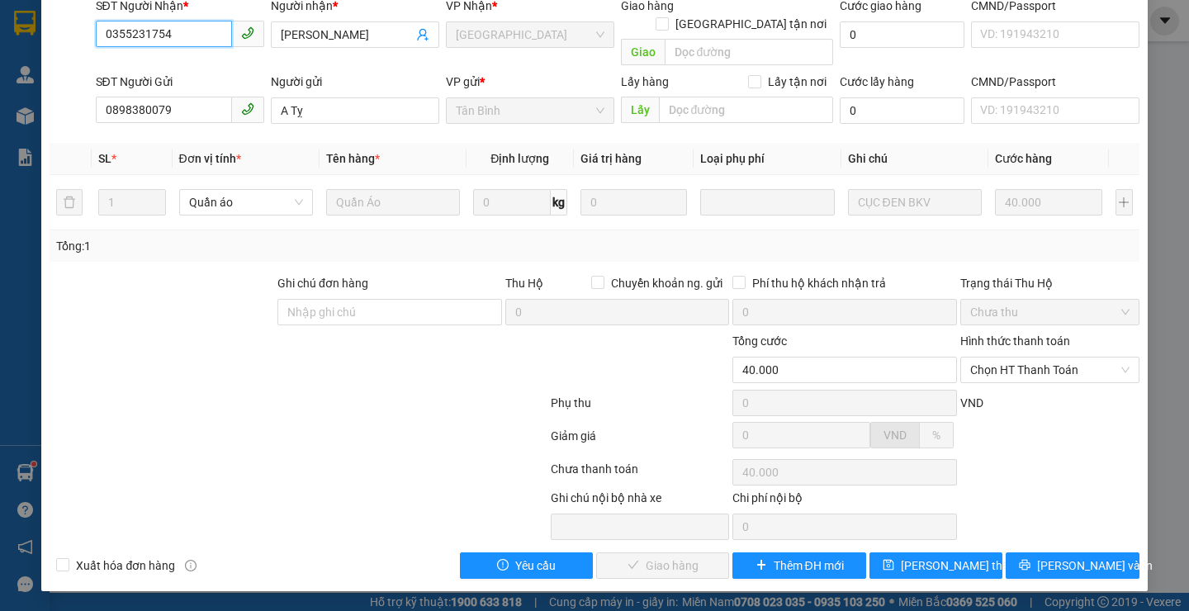
scroll to position [114, 0]
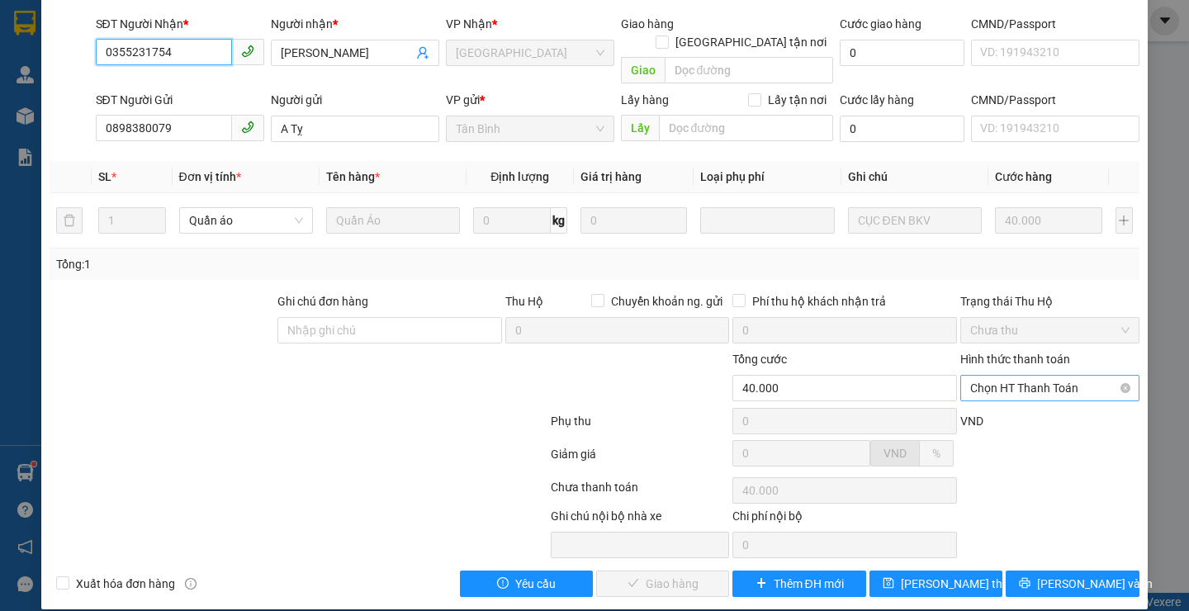
click at [977, 376] on span "Chọn HT Thanh Toán" at bounding box center [1049, 388] width 159 height 25
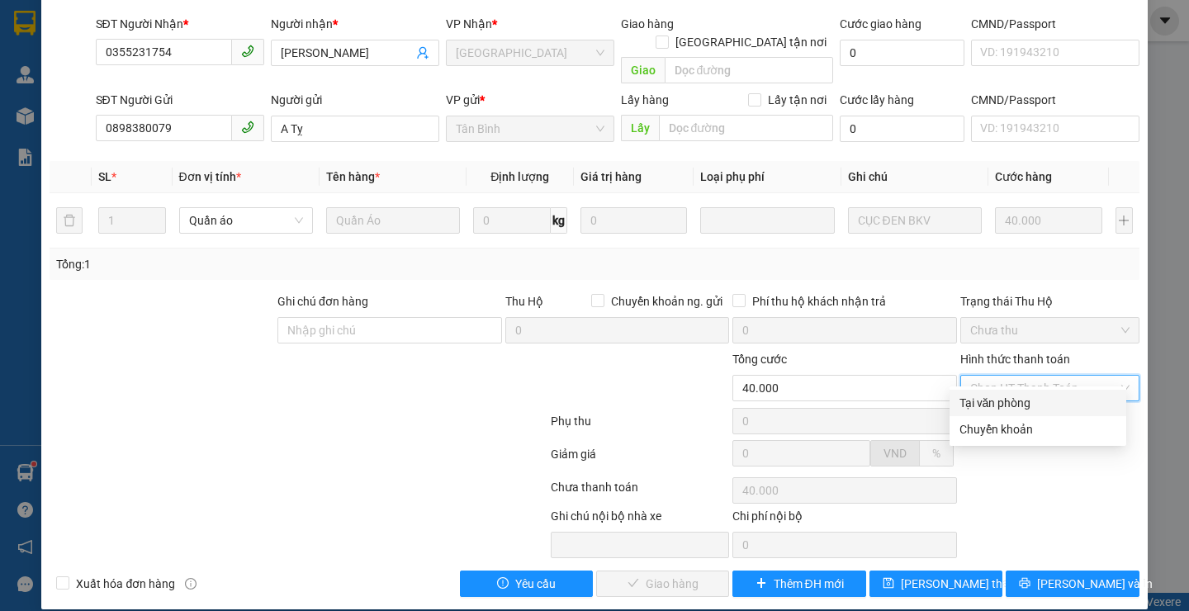
click at [964, 407] on div "Tại văn phòng" at bounding box center [1037, 403] width 157 height 18
type input "0"
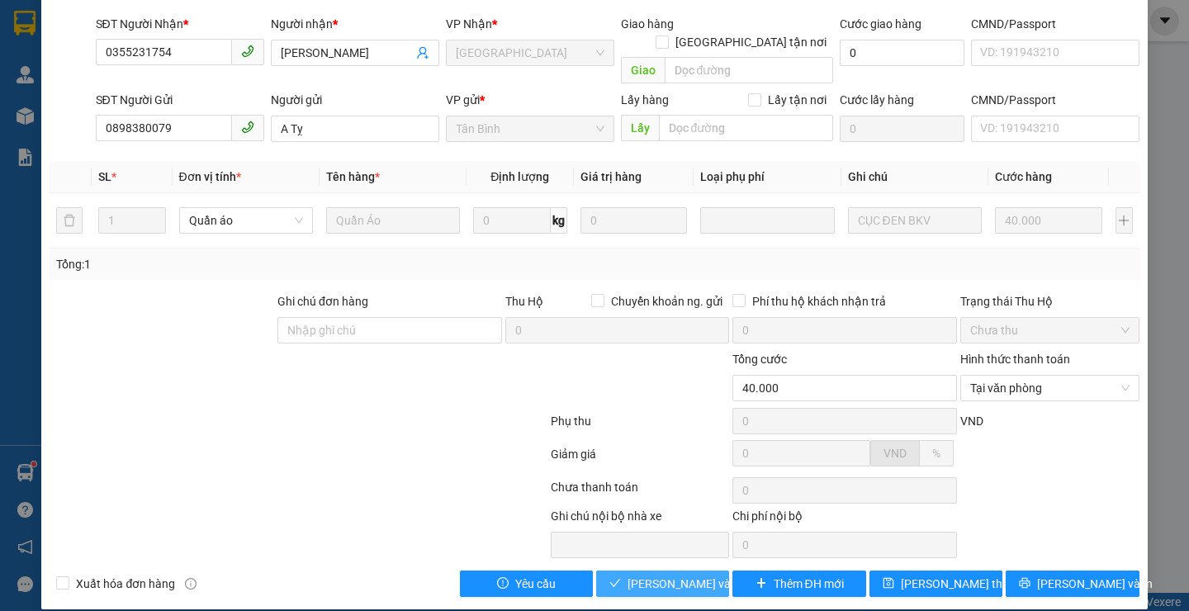
click at [642, 575] on span "[PERSON_NAME] và Giao hàng" at bounding box center [706, 584] width 159 height 18
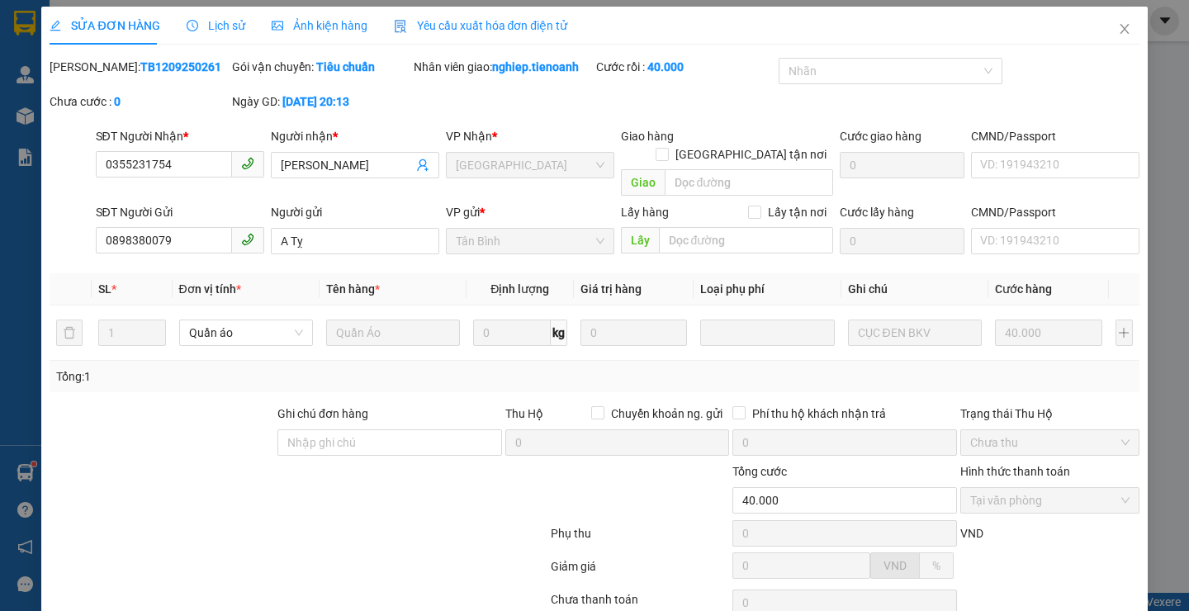
scroll to position [0, 0]
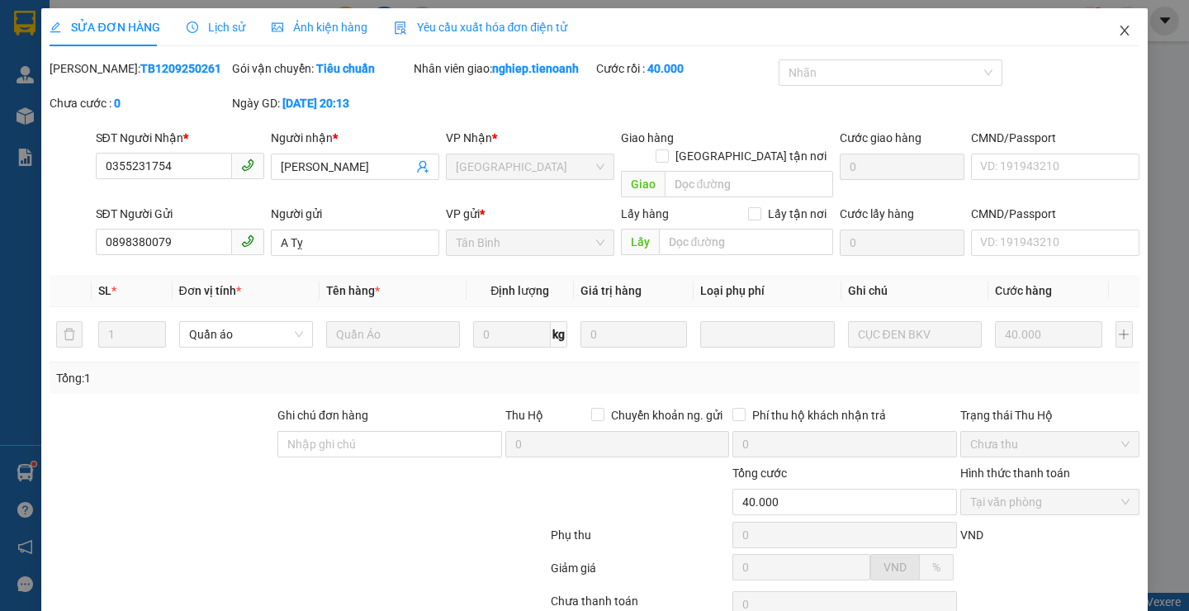
click at [1118, 28] on icon "close" at bounding box center [1124, 30] width 13 height 13
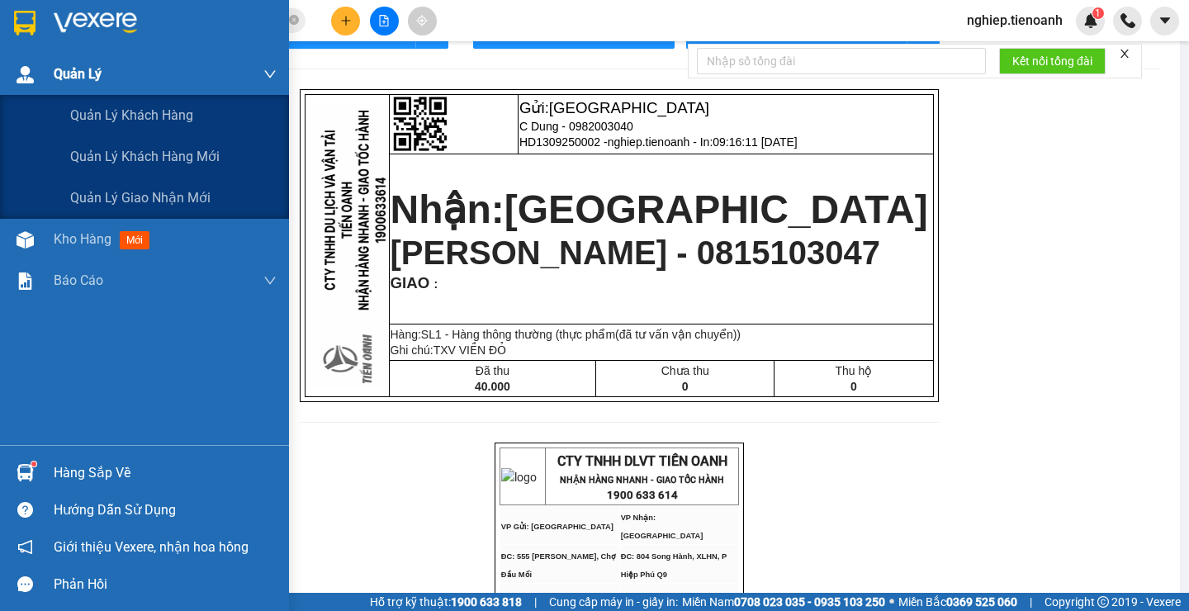
scroll to position [83, 0]
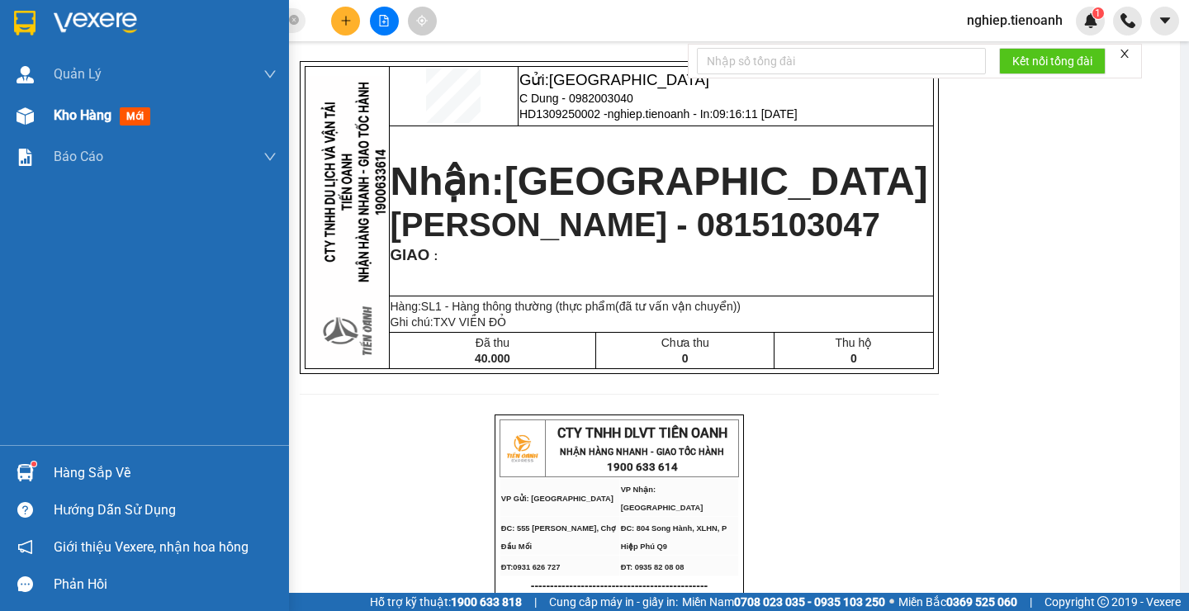
click at [69, 108] on span "Kho hàng" at bounding box center [83, 115] width 58 height 16
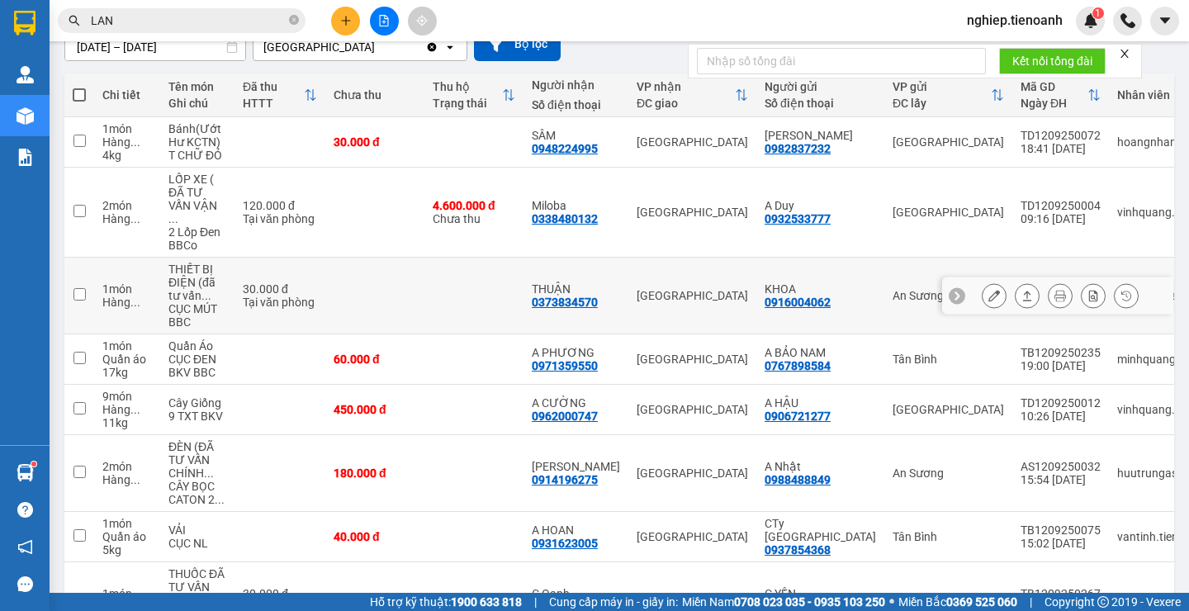
scroll to position [407, 0]
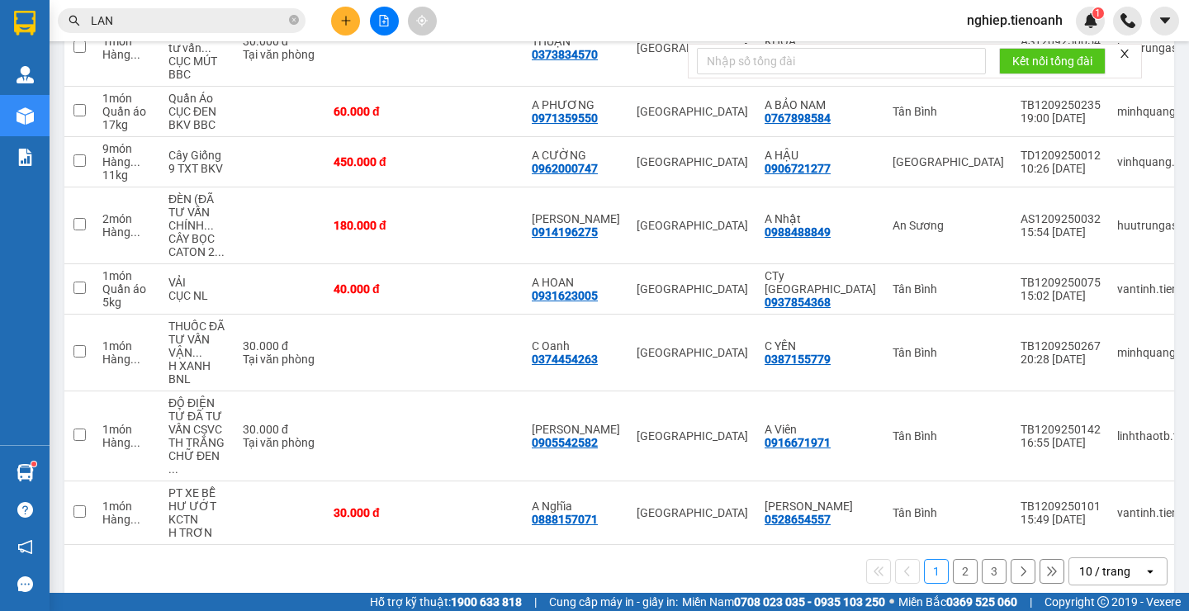
click at [982, 559] on button "3" at bounding box center [994, 571] width 25 height 25
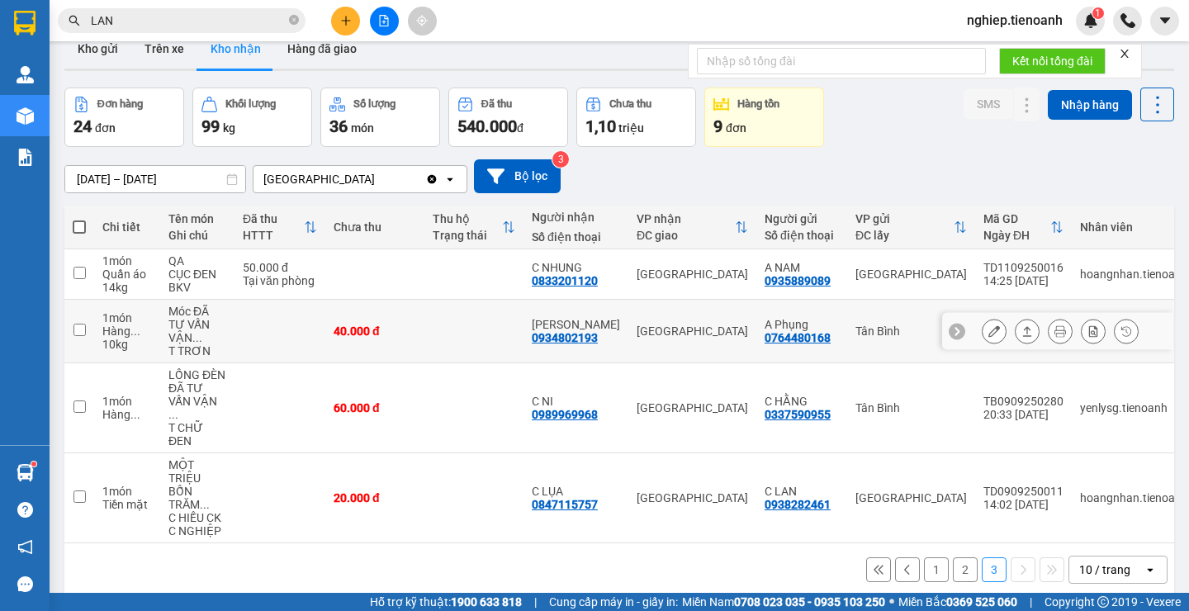
scroll to position [76, 0]
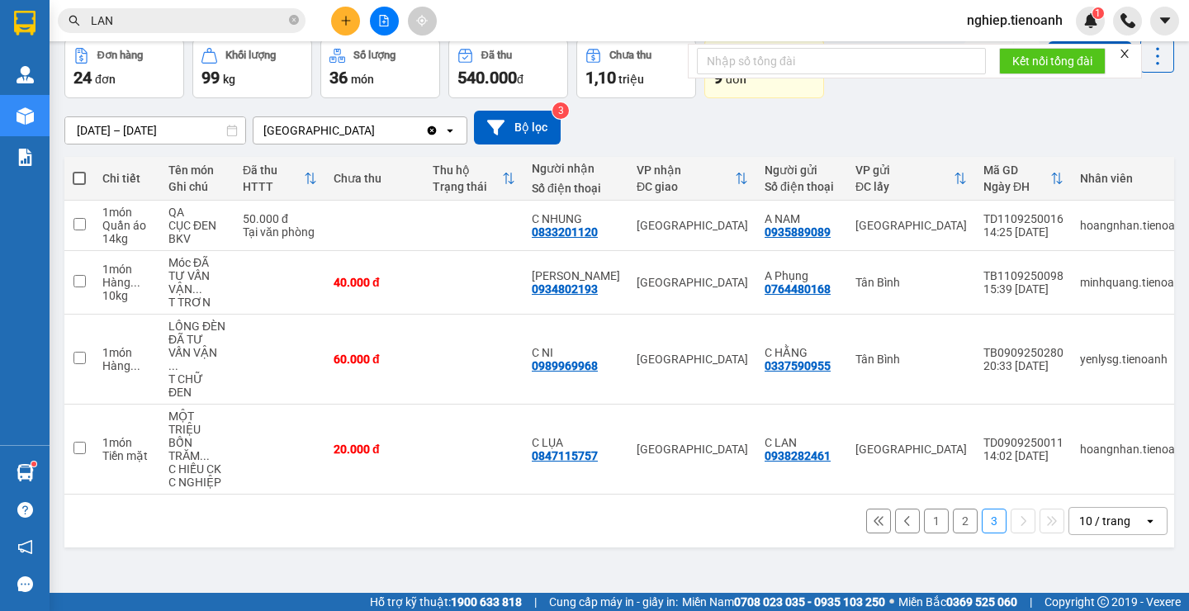
click at [953, 509] on button "2" at bounding box center [965, 521] width 25 height 25
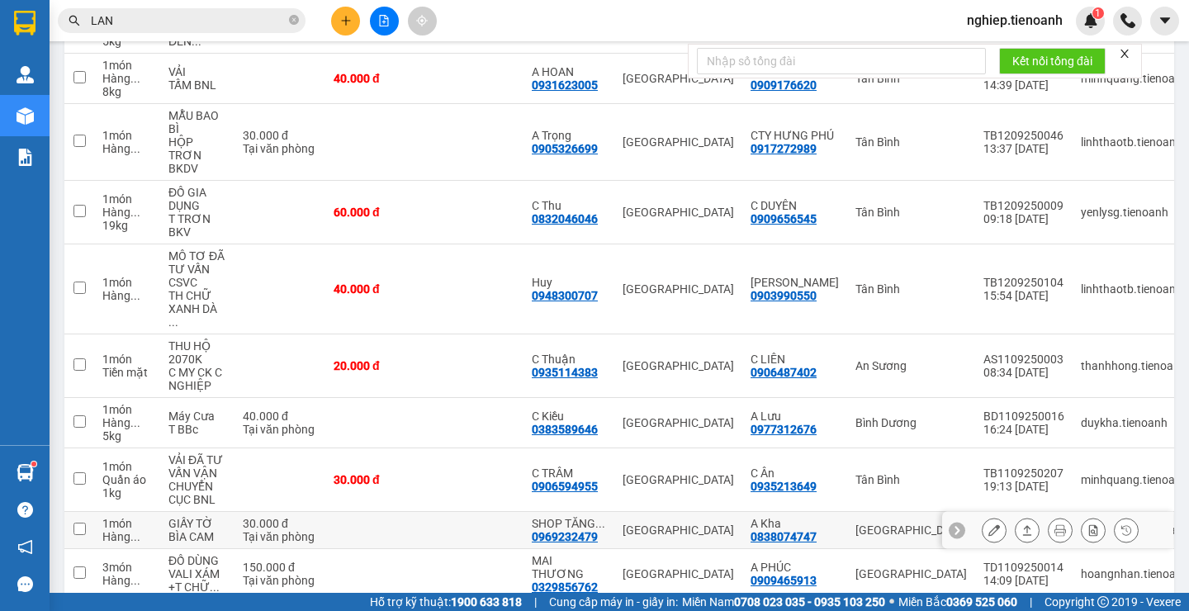
scroll to position [245, 0]
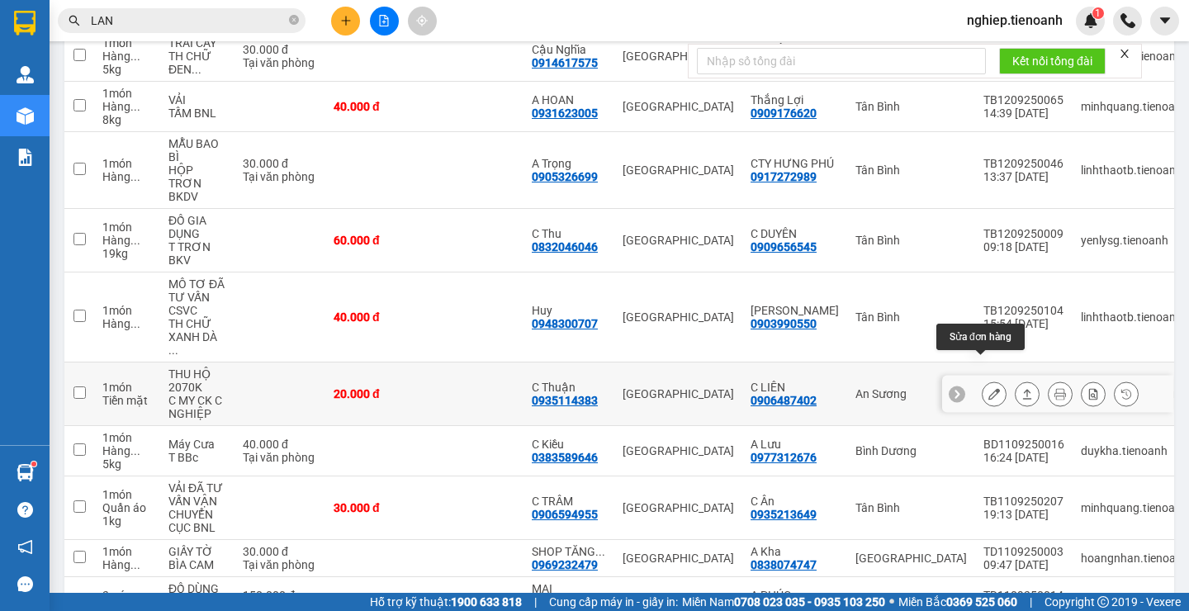
click at [988, 388] on icon at bounding box center [994, 394] width 12 height 12
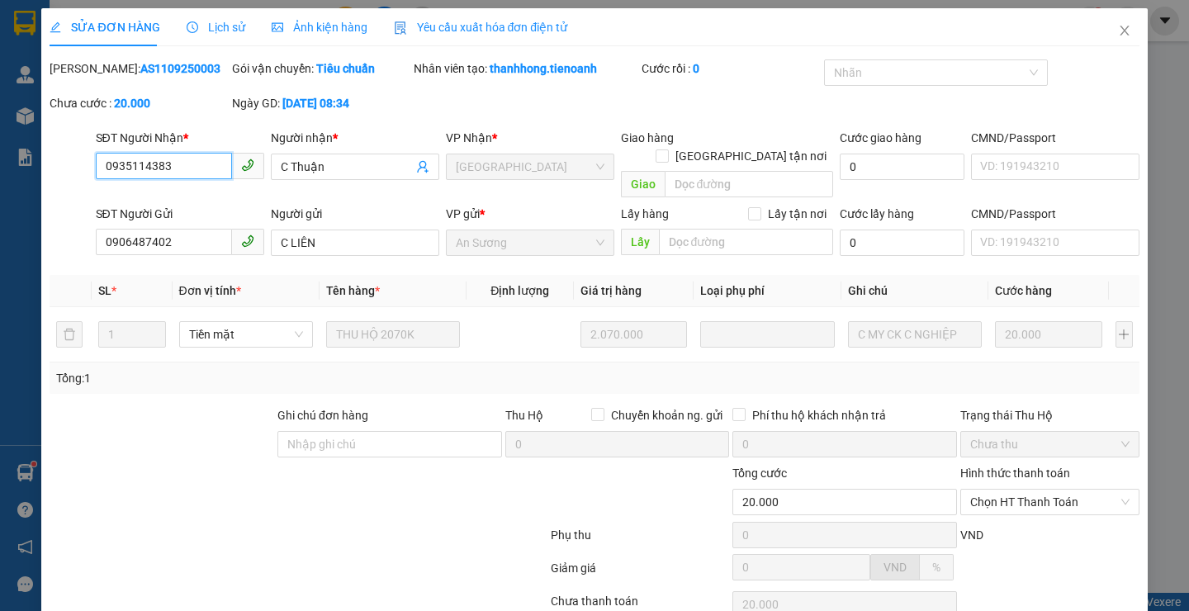
type input "0935114383"
type input "C Thuận"
type input "0906487402"
type input "C LIÊN"
type input "20.000"
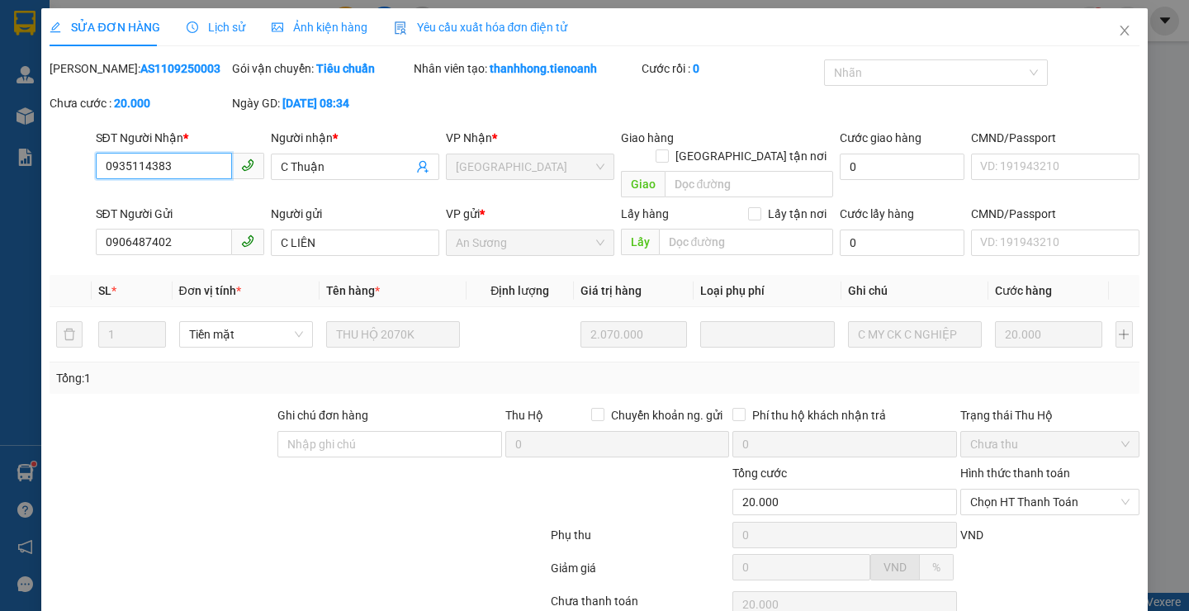
scroll to position [111, 0]
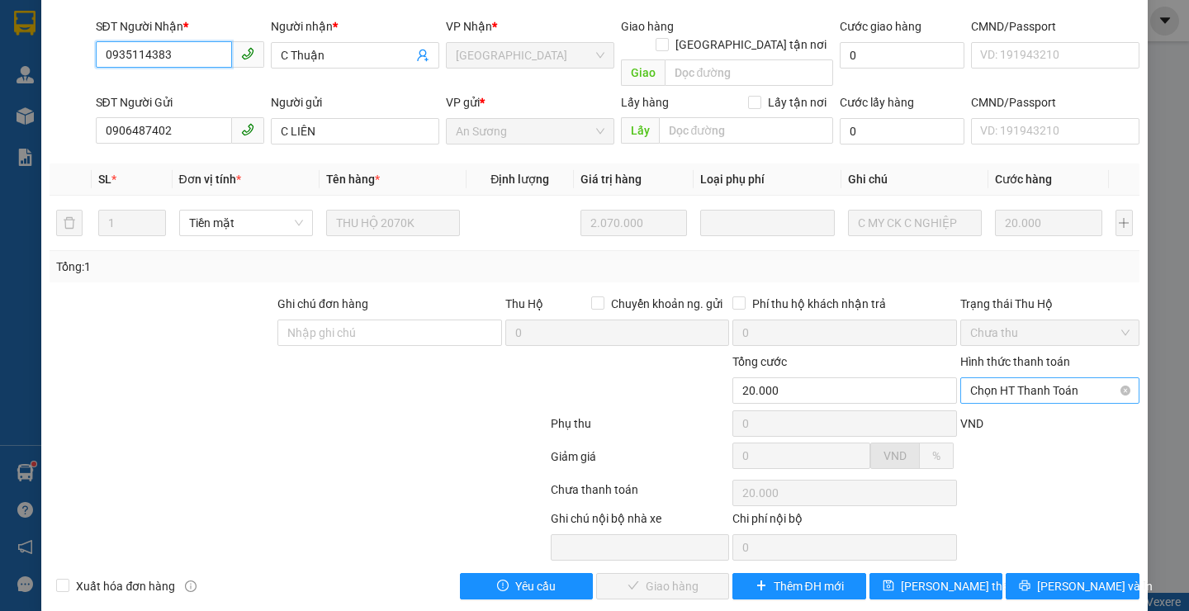
click at [999, 378] on span "Chọn HT Thanh Toán" at bounding box center [1049, 390] width 159 height 25
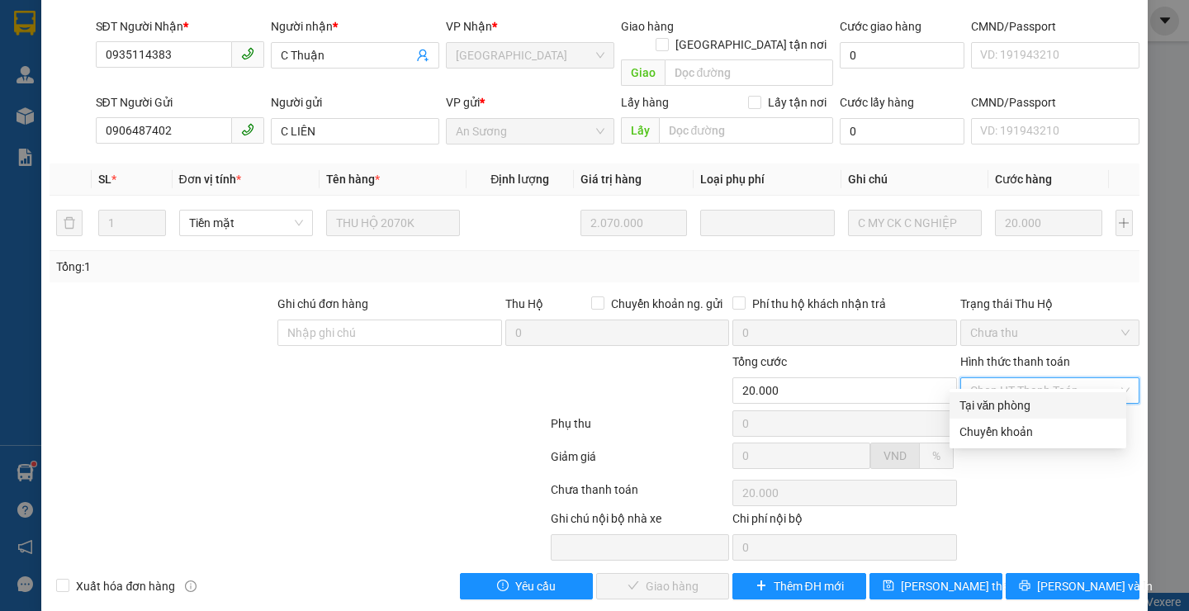
click at [986, 414] on div "Tại văn phòng" at bounding box center [1037, 405] width 177 height 26
click at [986, 414] on div "VND" at bounding box center [1049, 428] width 182 height 29
type input "0"
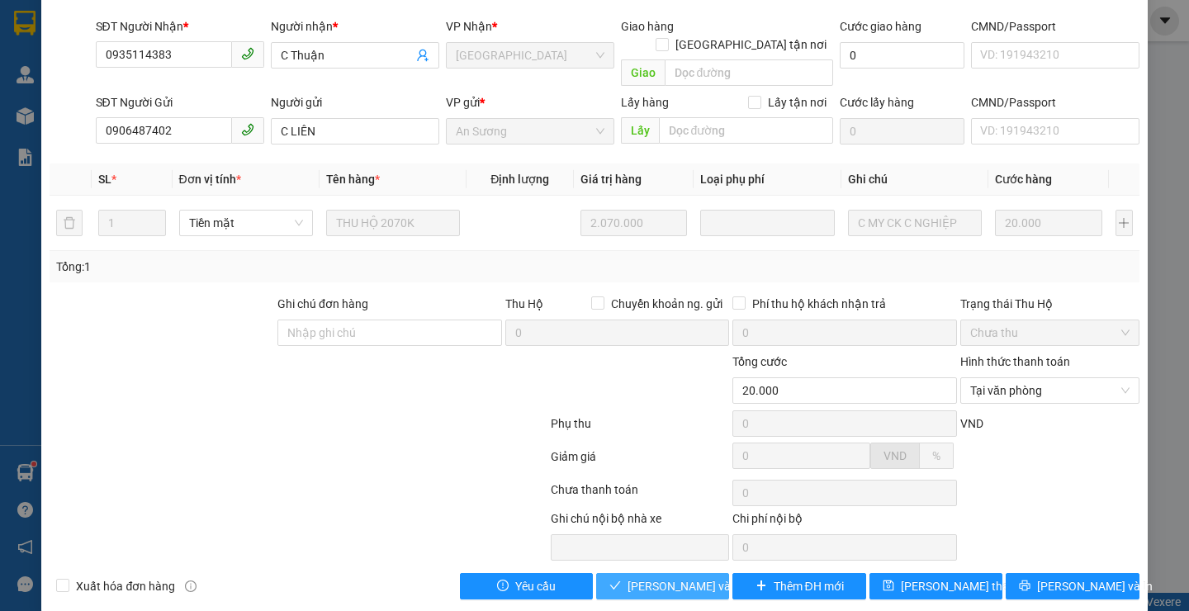
click at [680, 577] on span "[PERSON_NAME] và Giao hàng" at bounding box center [706, 586] width 159 height 18
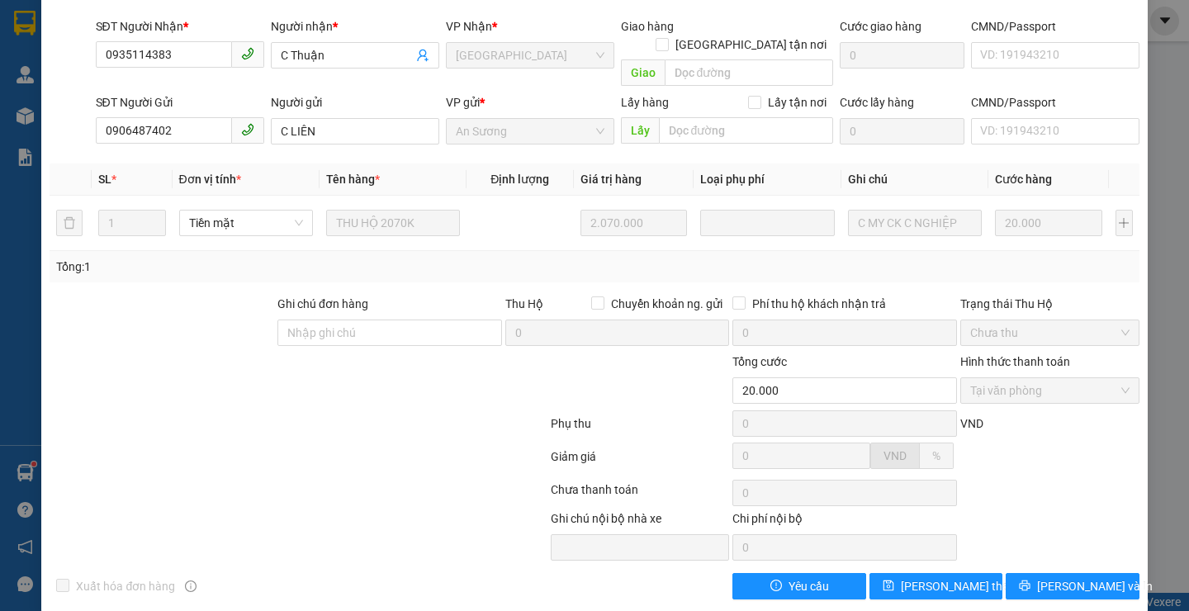
click at [689, 573] on div "Xuất hóa đơn hàng Yêu cầu [PERSON_NAME] thay đổi [PERSON_NAME] và In" at bounding box center [594, 586] width 1092 height 26
click at [712, 597] on div "SỬA ĐƠN HÀNG Lịch sử Ảnh kiện hàng Yêu cầu xuất hóa đơn điện tử Total Paid Fee …" at bounding box center [594, 305] width 1189 height 611
click at [745, 610] on html "Kết quả tìm kiếm ( 10000 ) Bộ lọc Mã ĐH Trạng thái Món hàng Thu hộ Tổng cước Ch…" at bounding box center [594, 305] width 1189 height 611
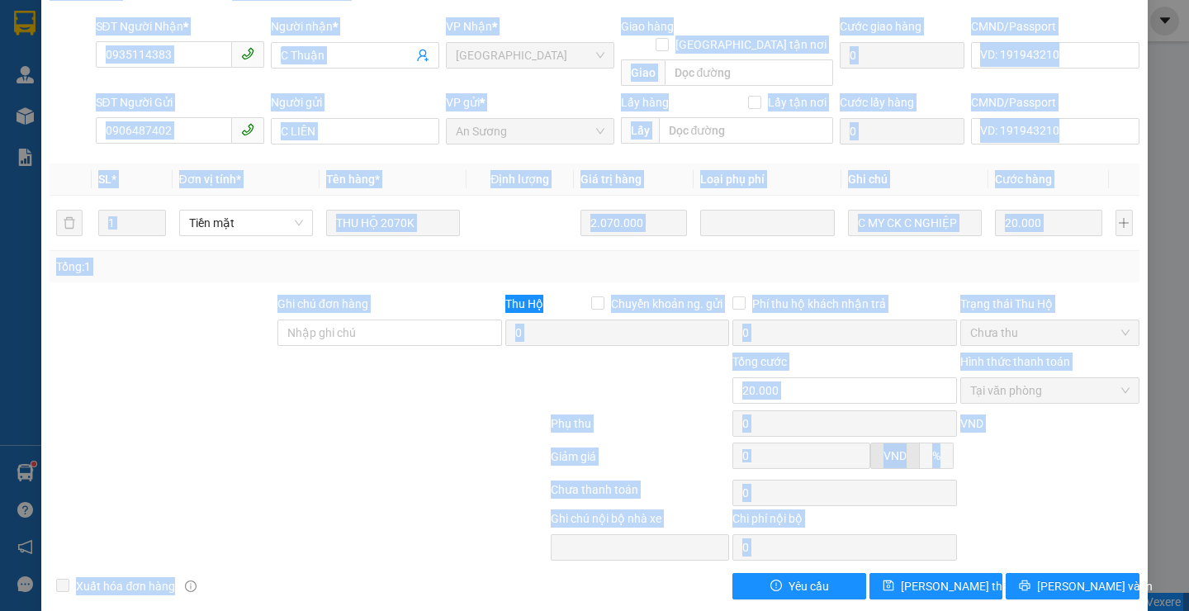
scroll to position [24, 0]
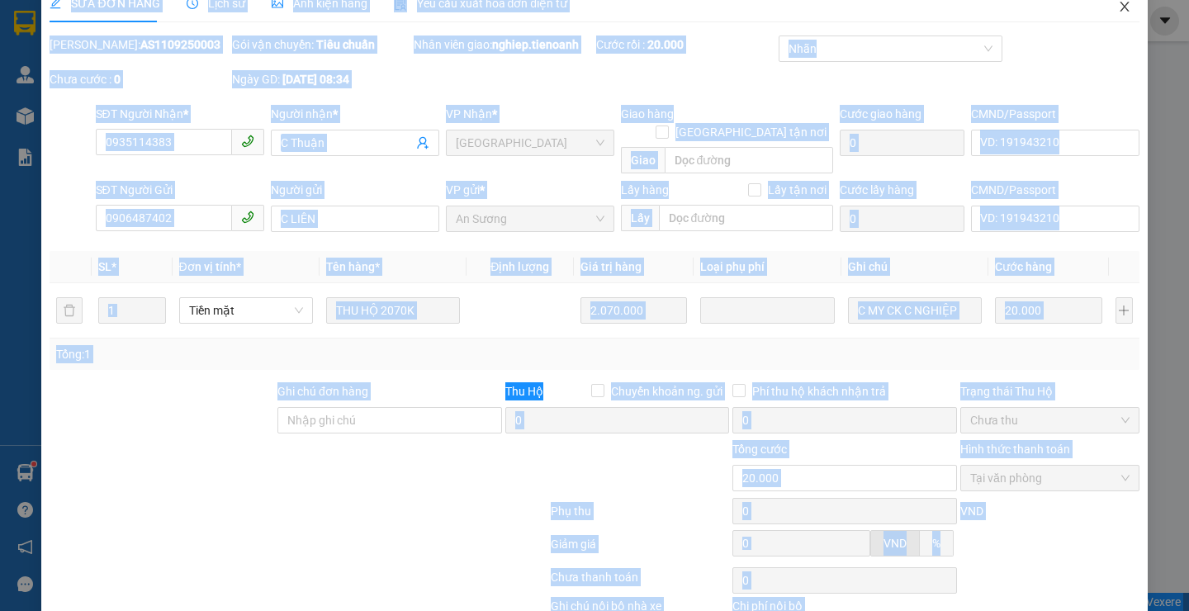
click at [1118, 3] on icon "close" at bounding box center [1124, 6] width 13 height 13
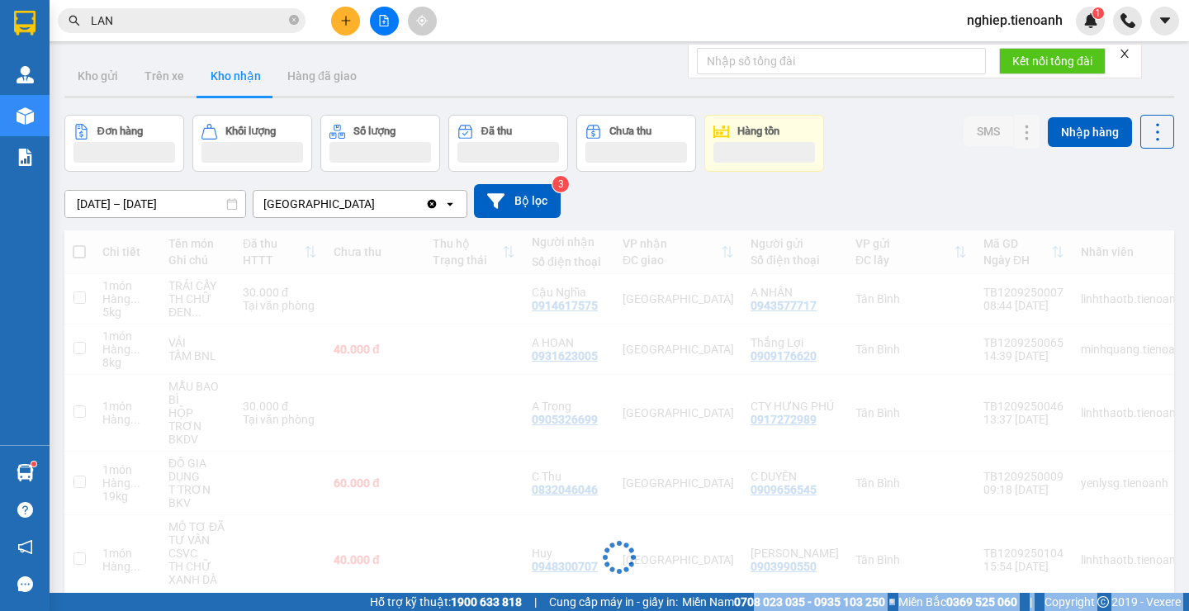
click at [168, 44] on main "ver 1.8.143 Kho gửi Trên xe Kho nhận Hàng đã giao Đơn hàng Khối lượng Số lượng …" at bounding box center [594, 296] width 1189 height 593
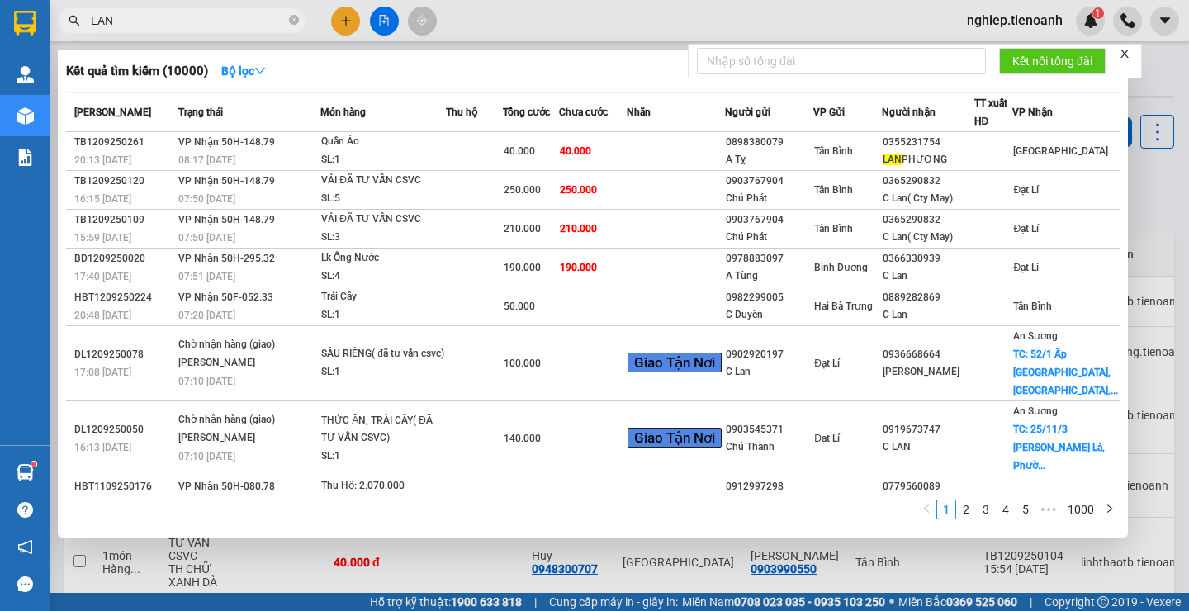
click at [159, 21] on input "LAN" at bounding box center [188, 21] width 195 height 18
type input "L"
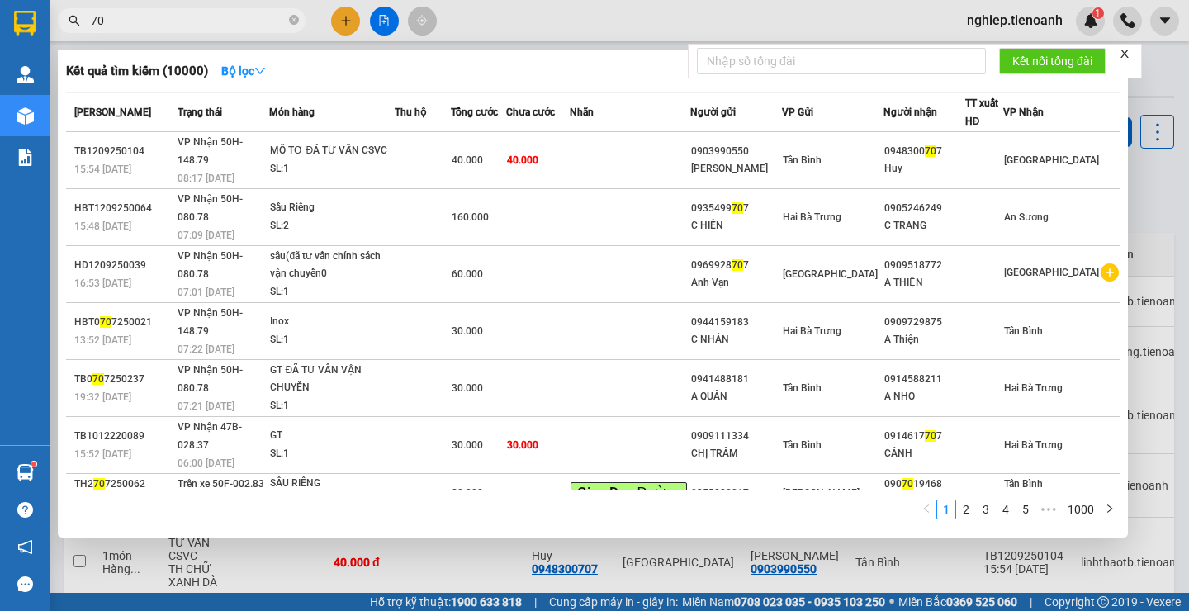
type input "7"
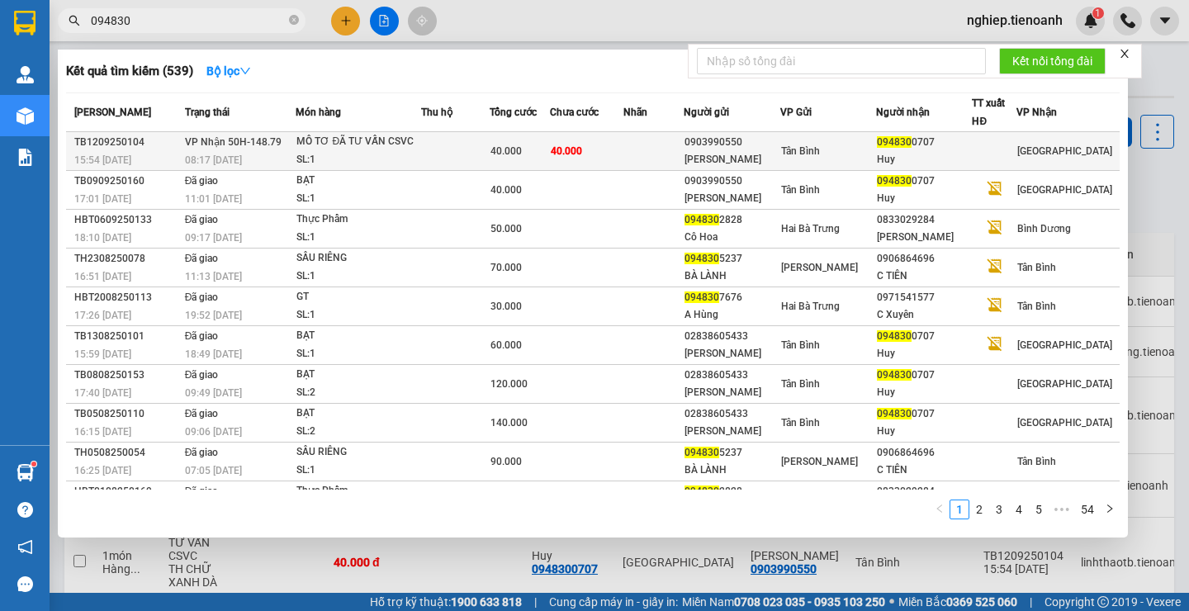
type input "094830"
click at [440, 139] on td at bounding box center [455, 151] width 68 height 39
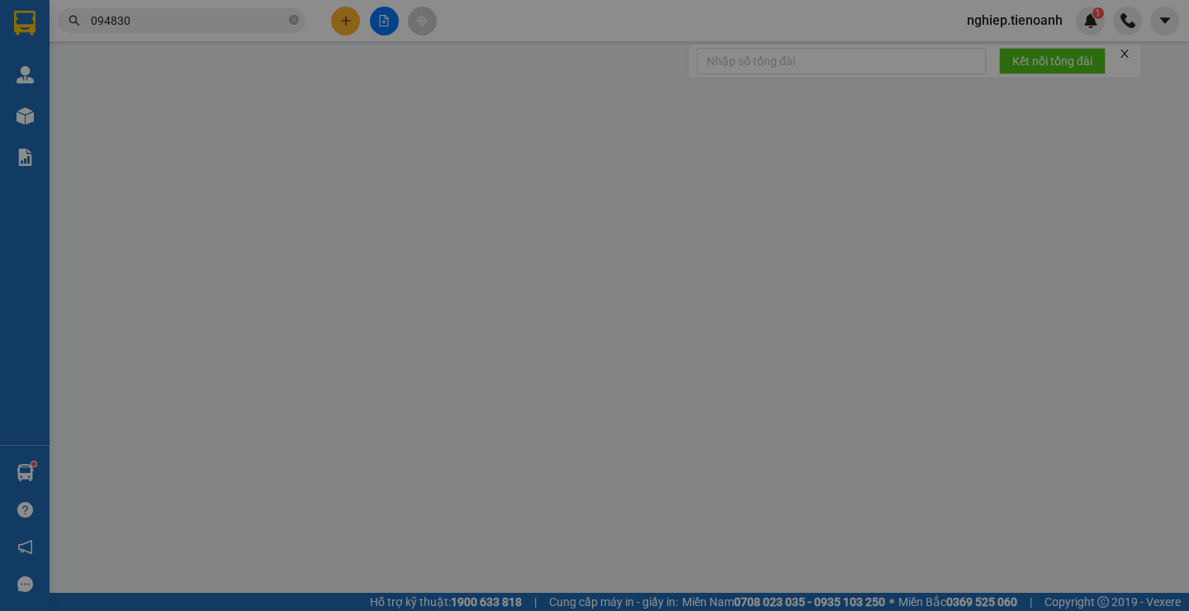
type input "0948300707"
type input "Huy"
type input "123456789"
type input "0903990550"
type input "[PERSON_NAME]"
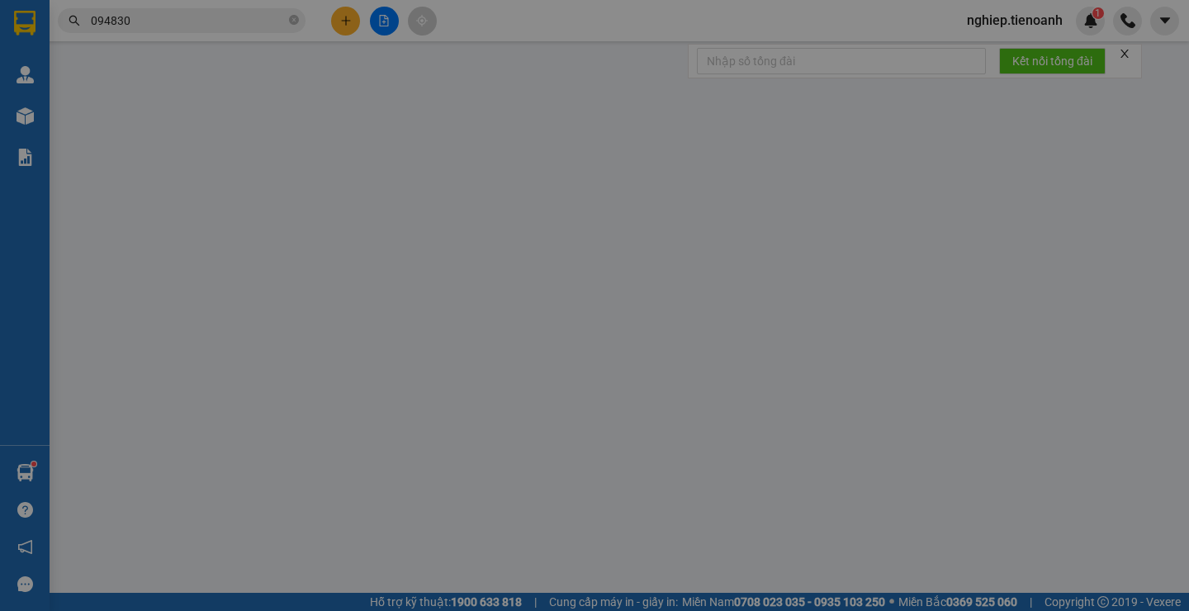
type input "40.000"
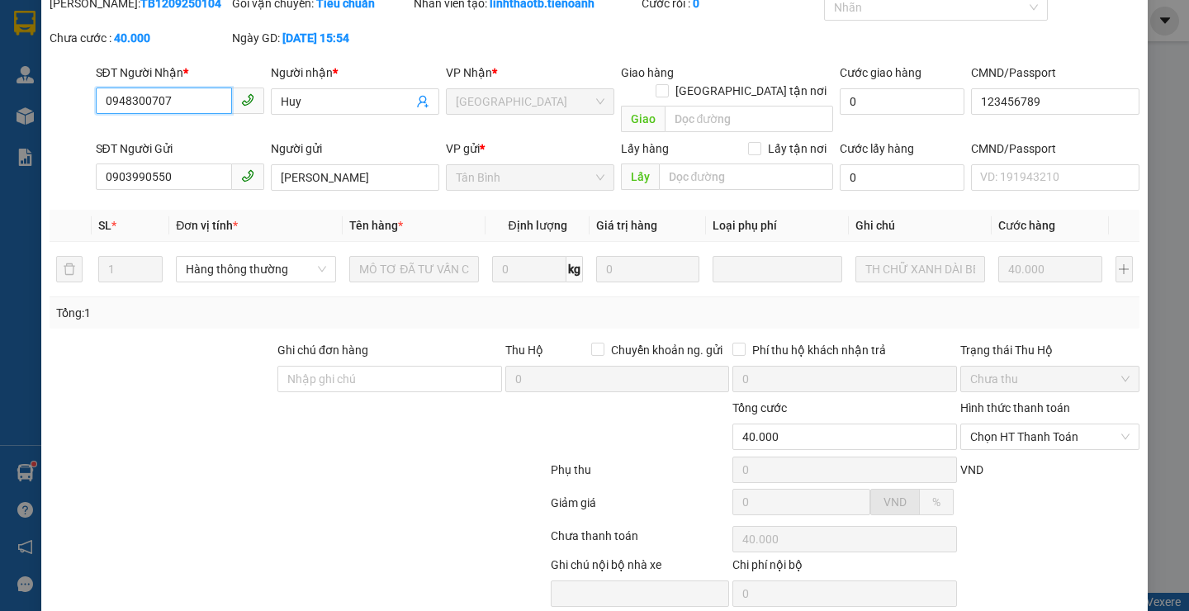
scroll to position [114, 0]
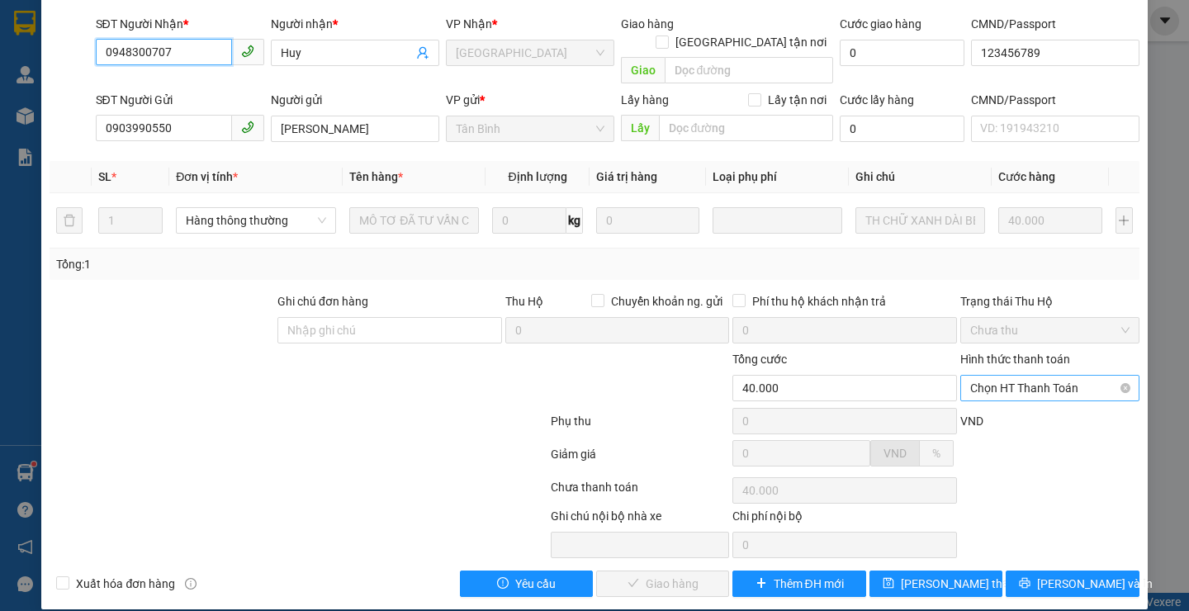
click at [1060, 376] on span "Chọn HT Thanh Toán" at bounding box center [1049, 388] width 159 height 25
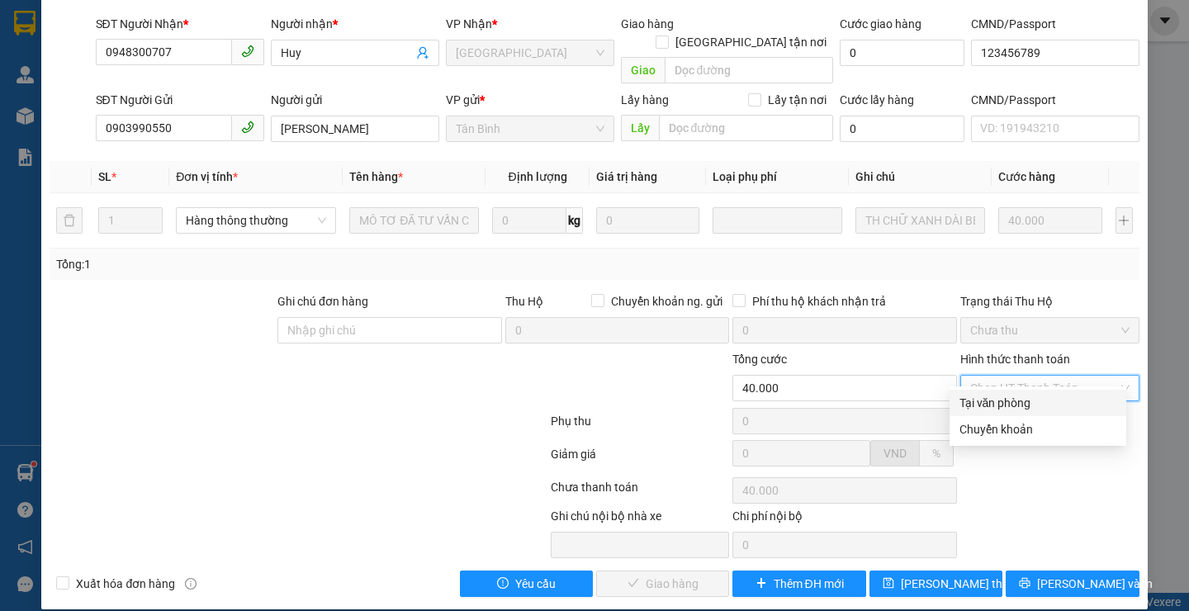
click at [1048, 403] on div "Tại văn phòng" at bounding box center [1037, 403] width 157 height 18
type input "0"
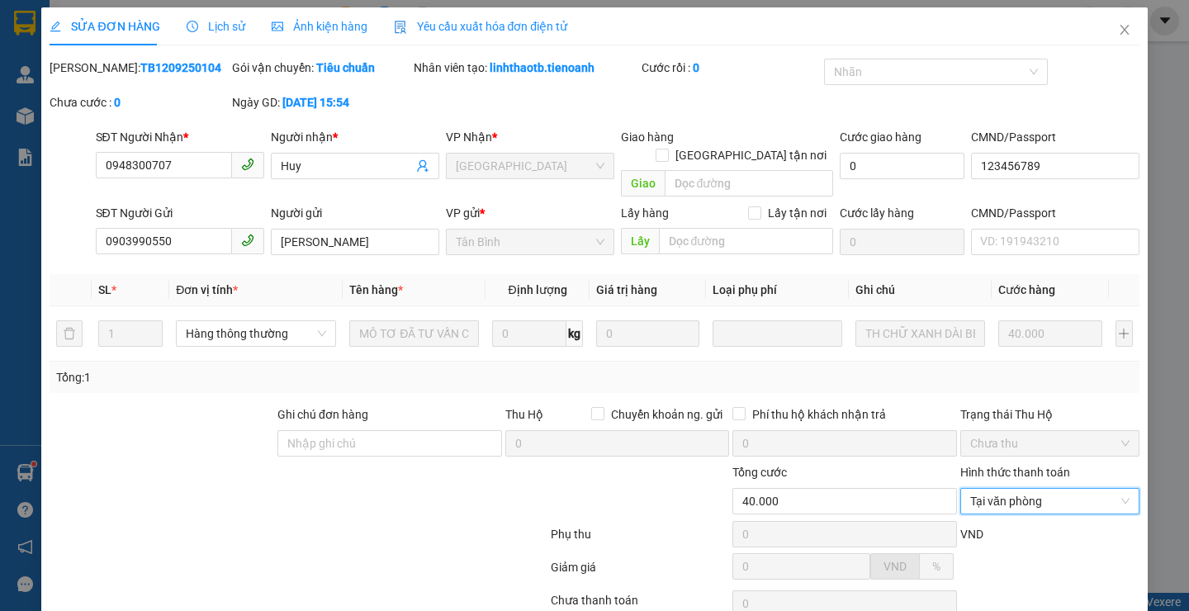
scroll to position [0, 0]
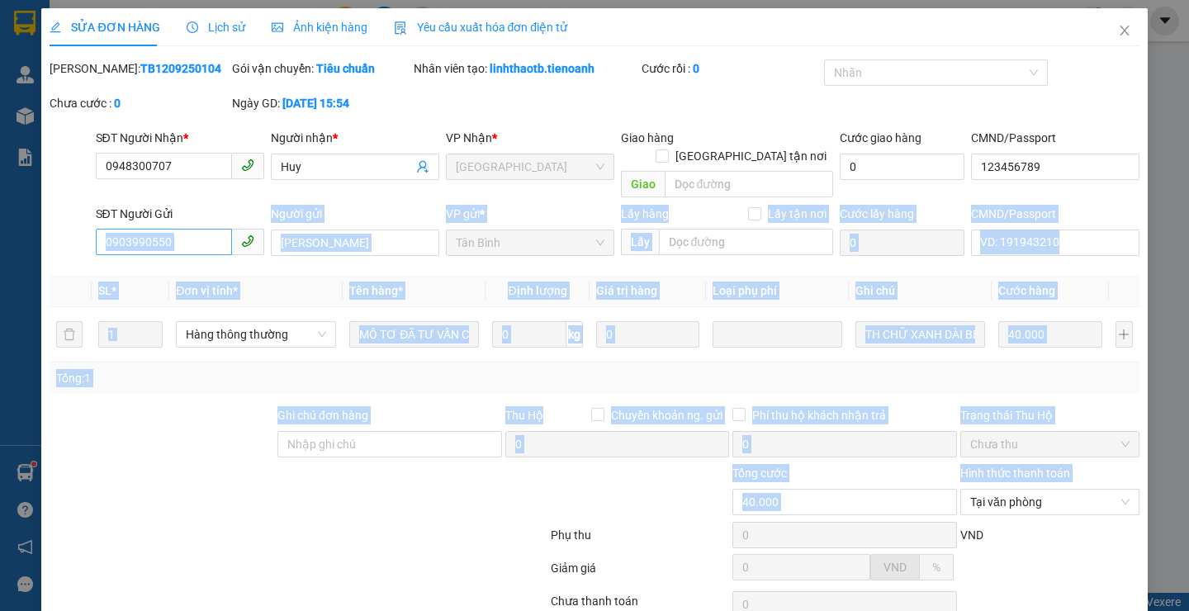
drag, startPoint x: 416, startPoint y: 508, endPoint x: 194, endPoint y: 225, distance: 359.9
click at [194, 225] on div "Total Paid Fee 0 Total UnPaid Fee 40.000 Cash Collection Total Fee Mã ĐH: TB120…" at bounding box center [594, 384] width 1089 height 651
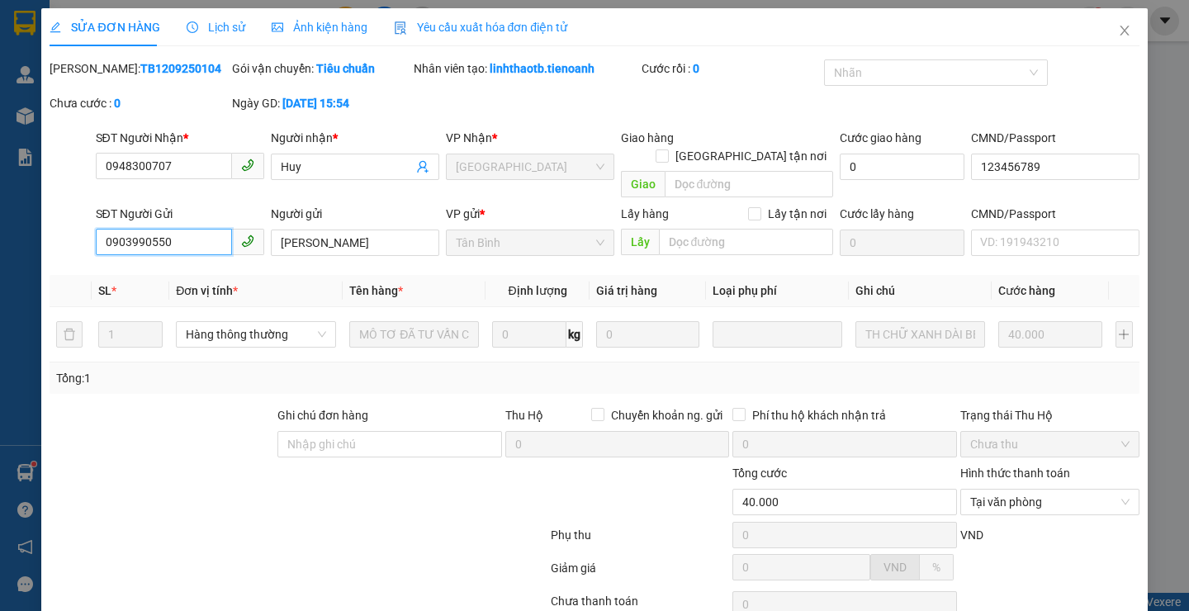
drag, startPoint x: 194, startPoint y: 225, endPoint x: 274, endPoint y: 282, distance: 98.3
click at [194, 229] on input "0903990550" at bounding box center [164, 242] width 136 height 26
drag, startPoint x: 274, startPoint y: 282, endPoint x: 409, endPoint y: 352, distance: 151.8
click at [409, 352] on div "Total Paid Fee 0 Total UnPaid Fee 40.000 Cash Collection Total Fee Mã ĐH: TB120…" at bounding box center [594, 384] width 1089 height 651
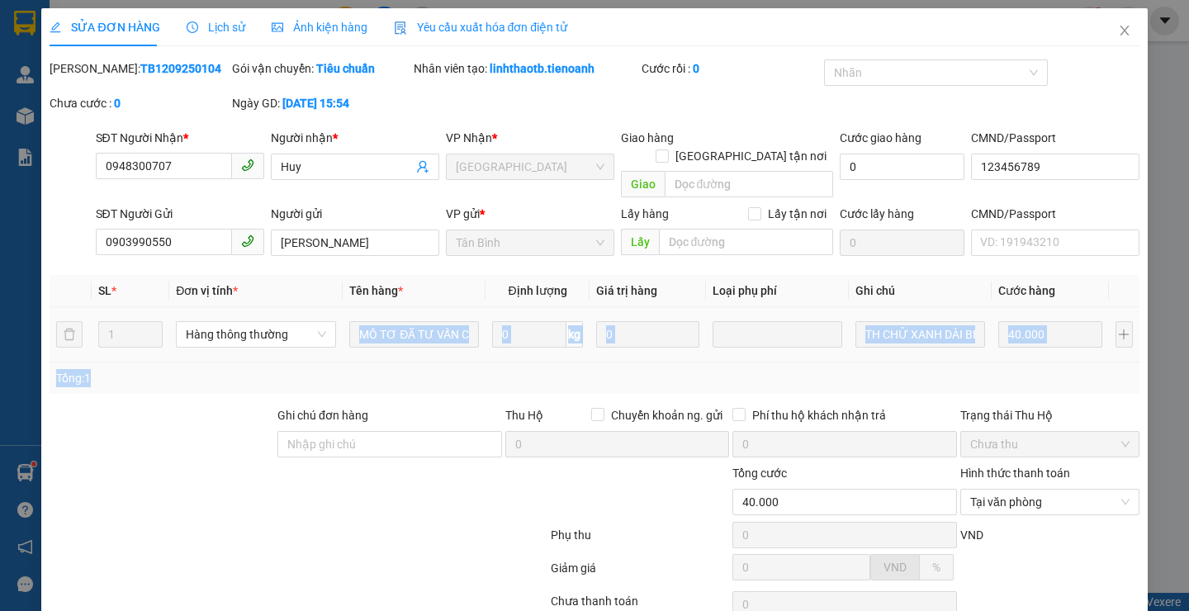
scroll to position [0, 22]
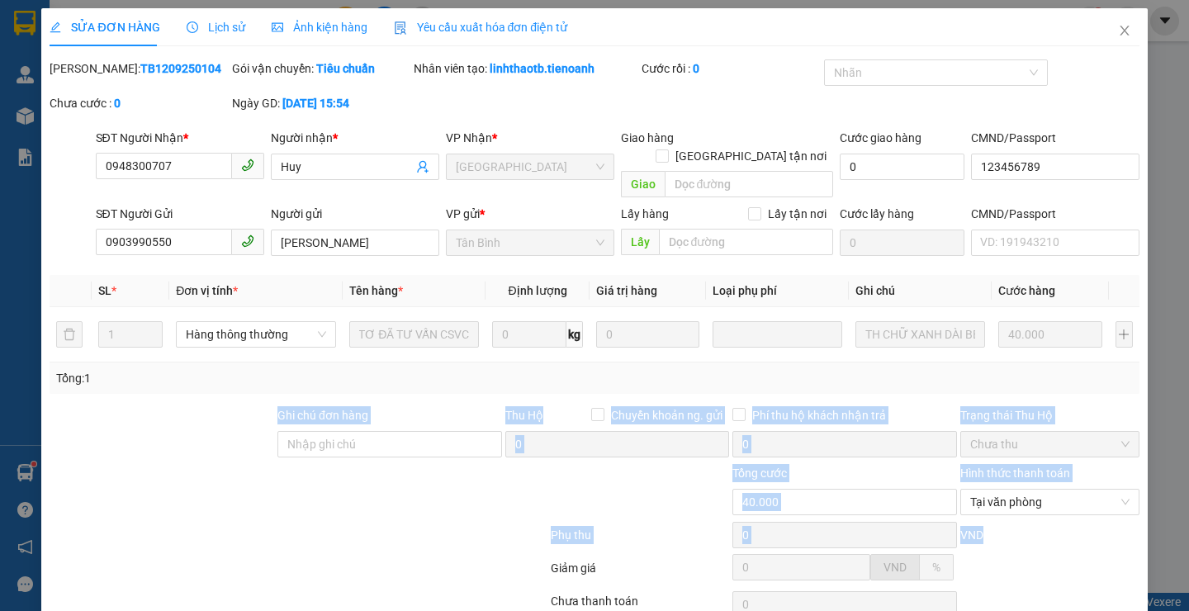
drag, startPoint x: 413, startPoint y: 365, endPoint x: 1062, endPoint y: 521, distance: 667.4
click at [1062, 521] on div "Total Paid Fee 0 Total UnPaid Fee 40.000 Cash Collection Total Fee Mã ĐH: TB120…" at bounding box center [594, 384] width 1089 height 651
click at [1063, 526] on div "VND" at bounding box center [1049, 540] width 182 height 29
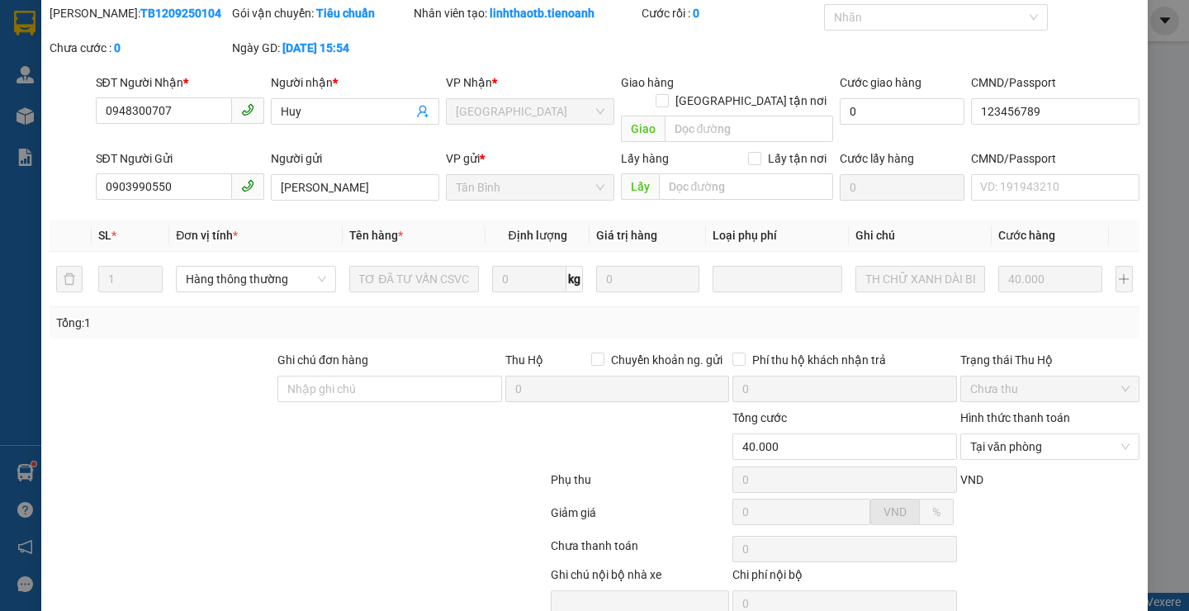
scroll to position [114, 0]
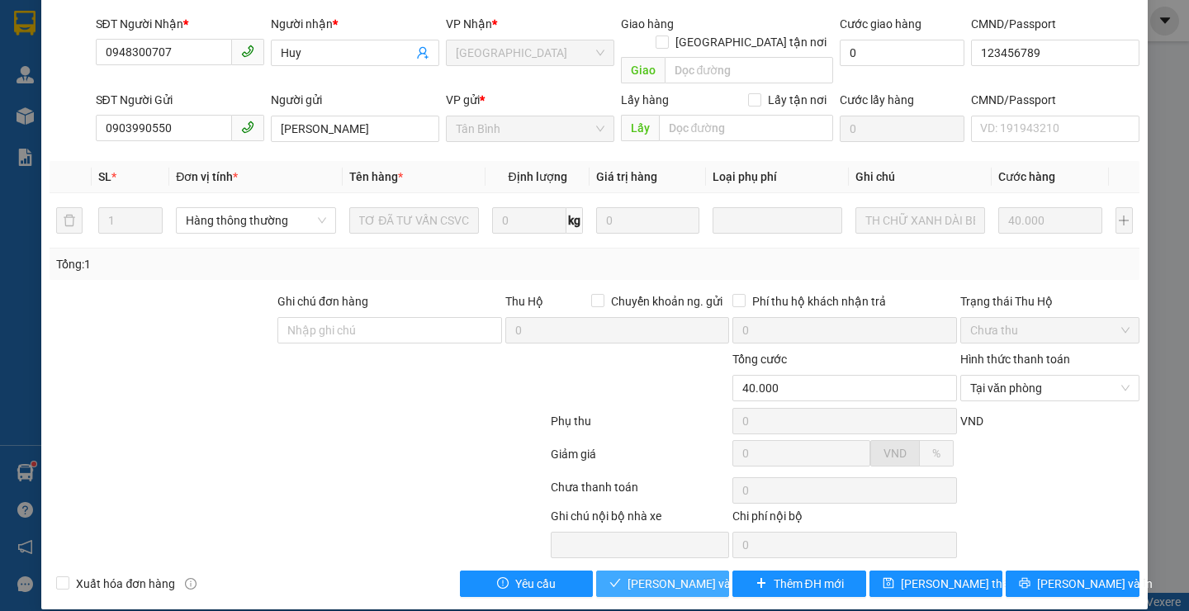
click at [683, 575] on span "[PERSON_NAME] và Giao hàng" at bounding box center [706, 584] width 159 height 18
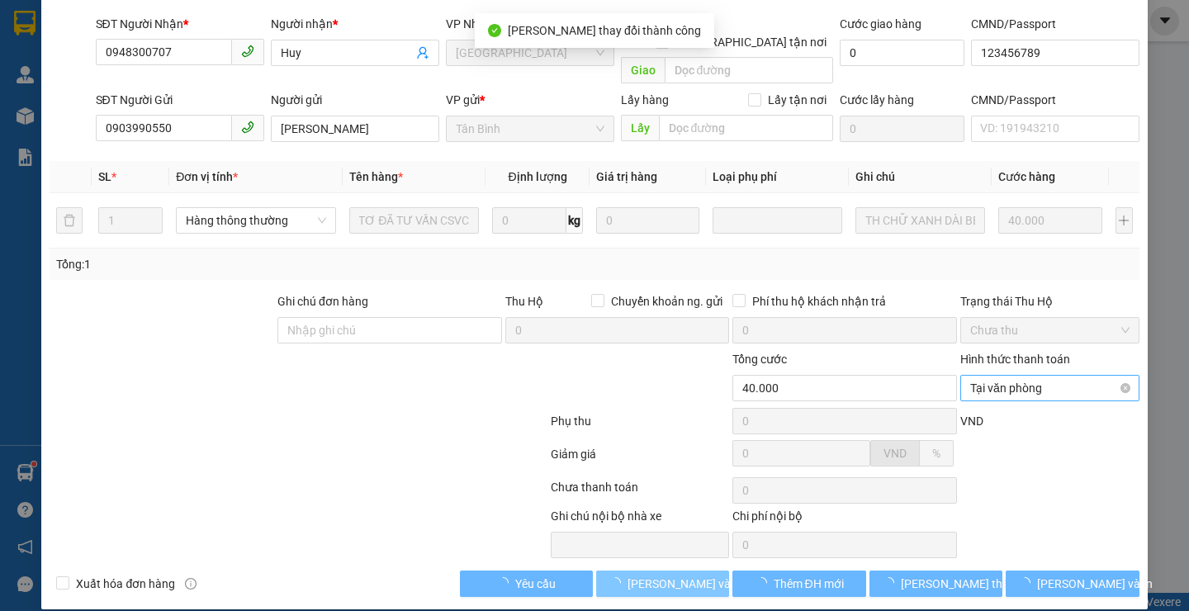
click at [1039, 376] on span "Tại văn phòng" at bounding box center [1049, 388] width 159 height 25
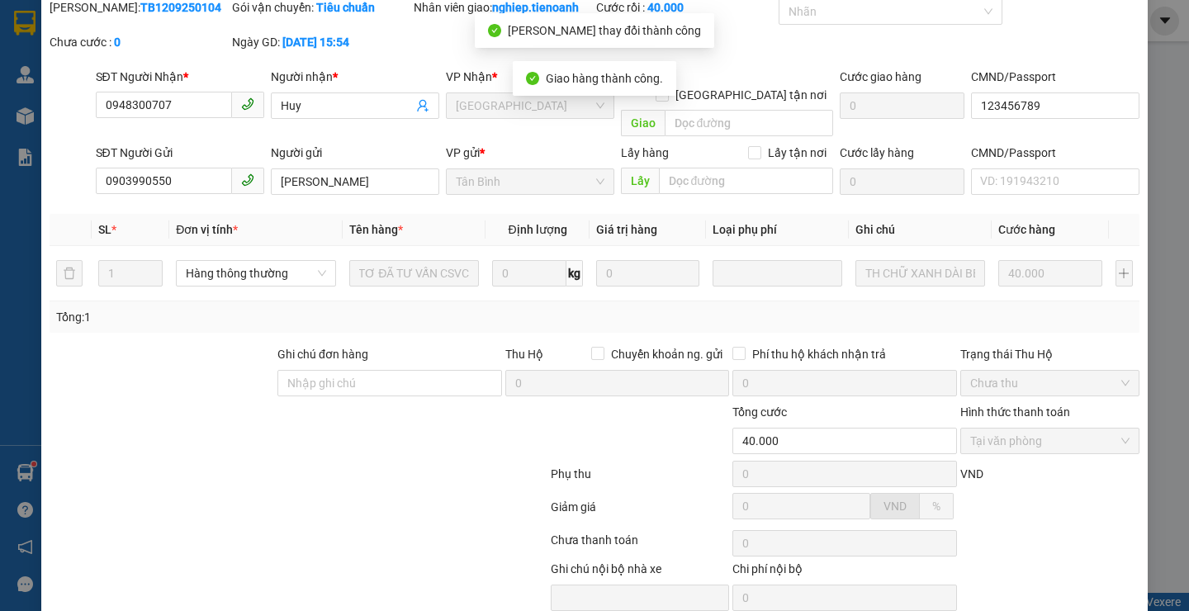
scroll to position [0, 0]
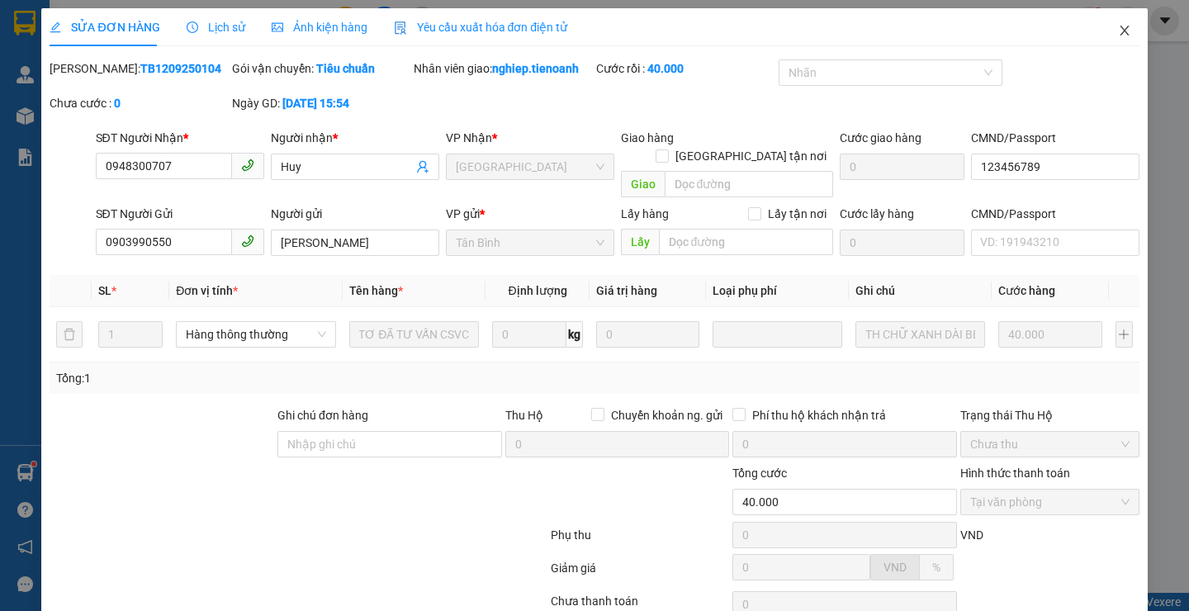
click at [1119, 31] on icon "close" at bounding box center [1123, 31] width 9 height 10
click at [1111, 31] on div "nghiep.tienoanh 1" at bounding box center [1071, 21] width 235 height 29
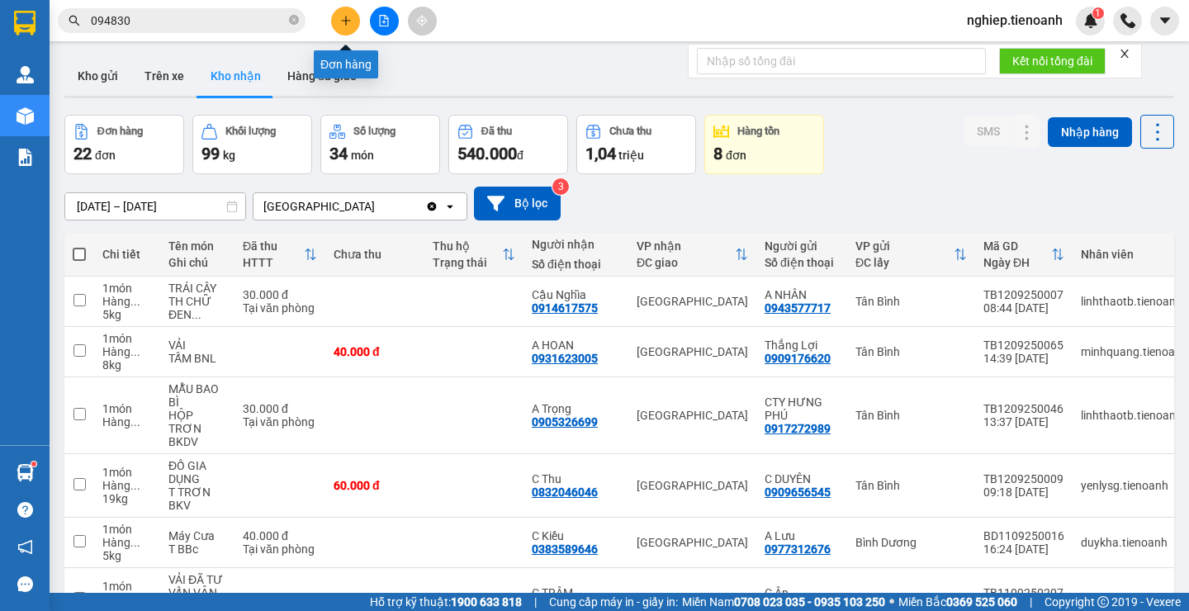
click at [345, 22] on icon "plus" at bounding box center [346, 21] width 12 height 12
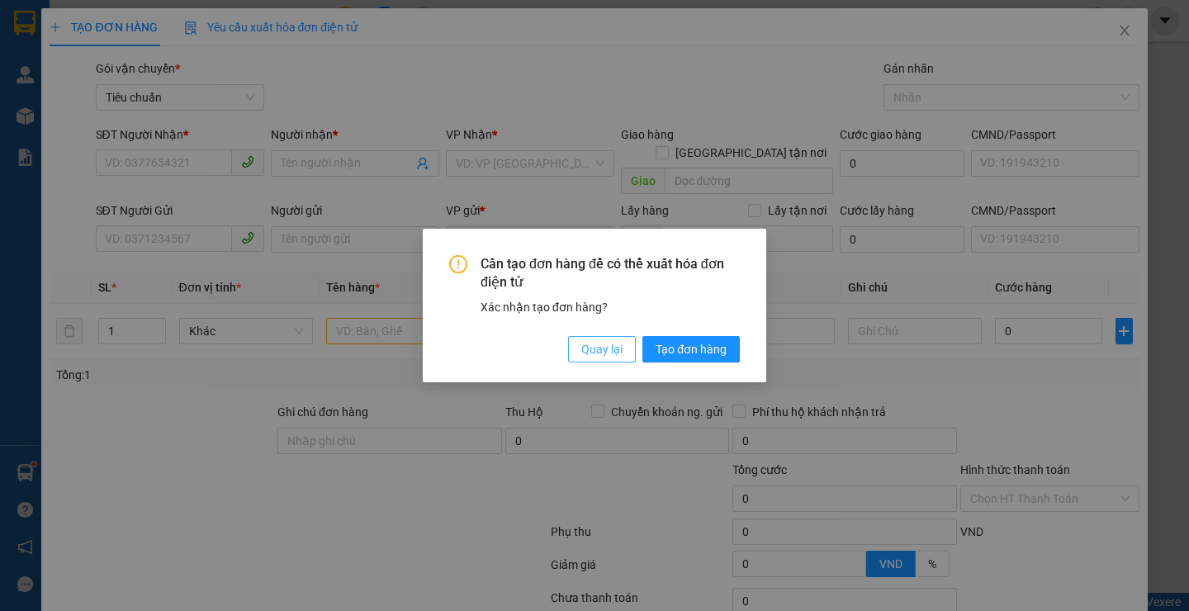
click at [592, 349] on span "Quay lại" at bounding box center [601, 349] width 41 height 18
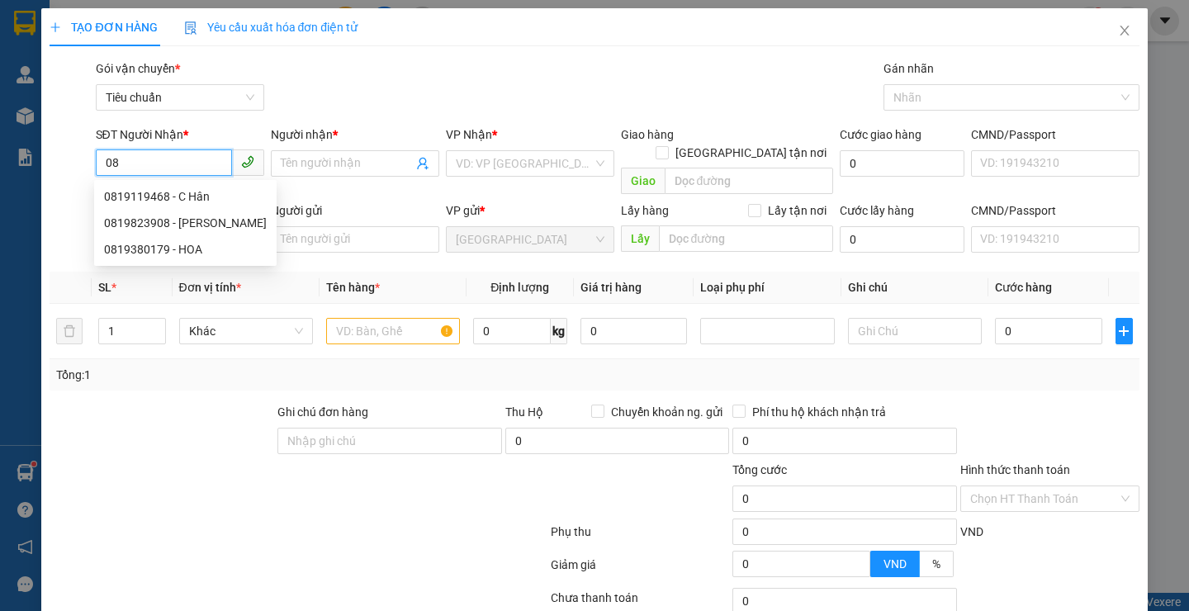
type input "0"
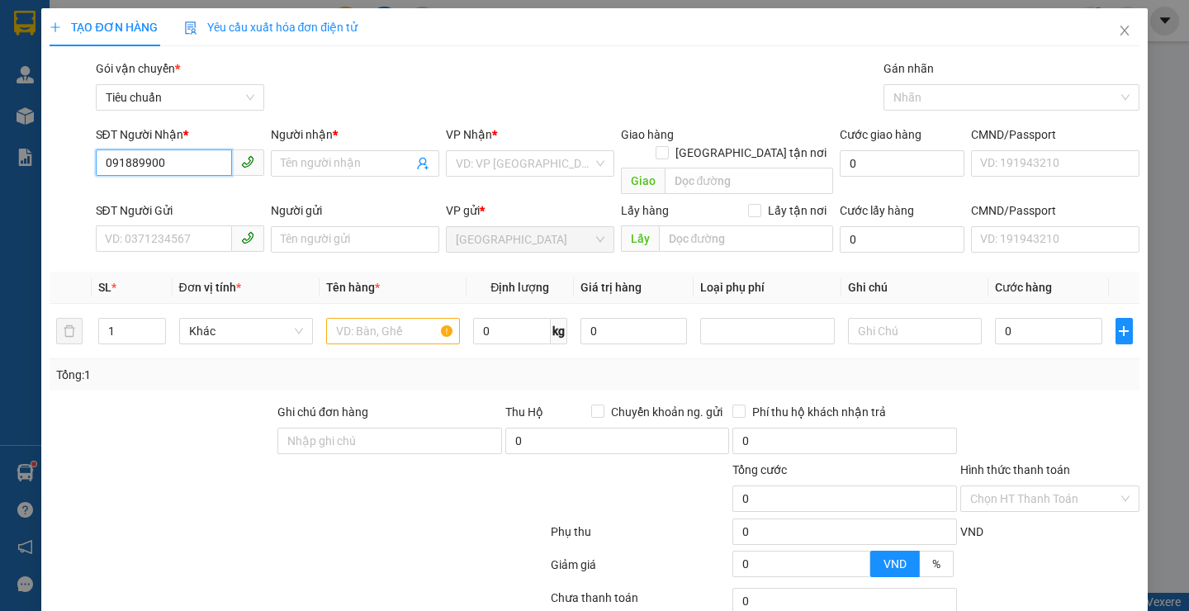
type input "0918899002"
click at [131, 198] on div "0918899002 - A Dũng" at bounding box center [177, 196] width 146 height 18
type input "A Dũng"
type input "051073000026"
type input "0918899002"
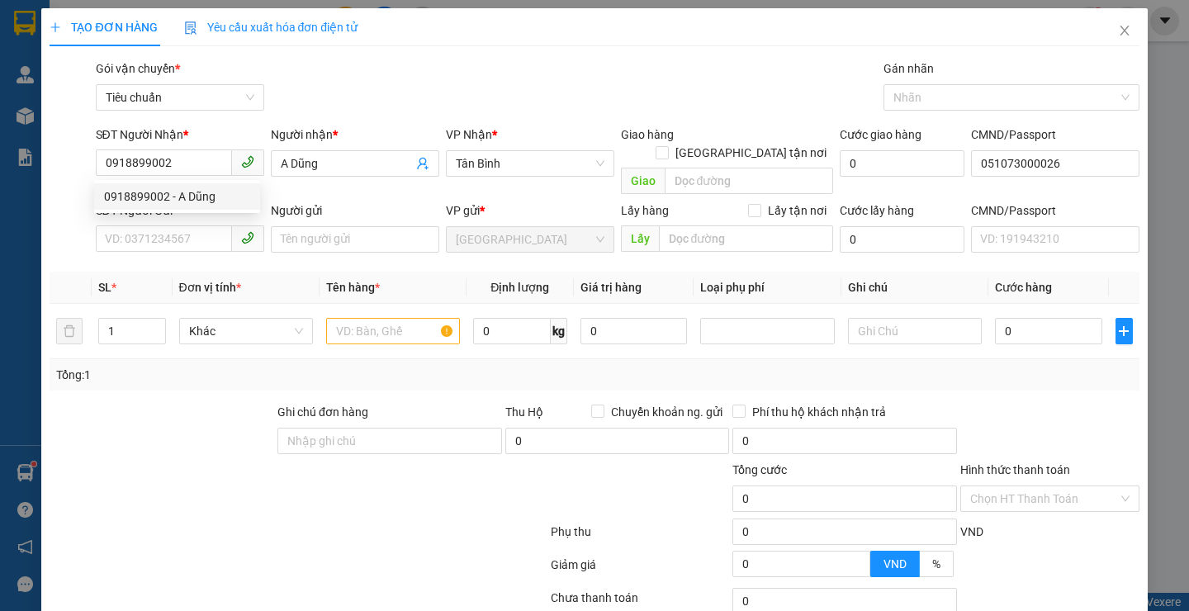
click at [222, 428] on div at bounding box center [162, 432] width 228 height 58
click at [220, 421] on div at bounding box center [162, 432] width 228 height 58
type input "30.000"
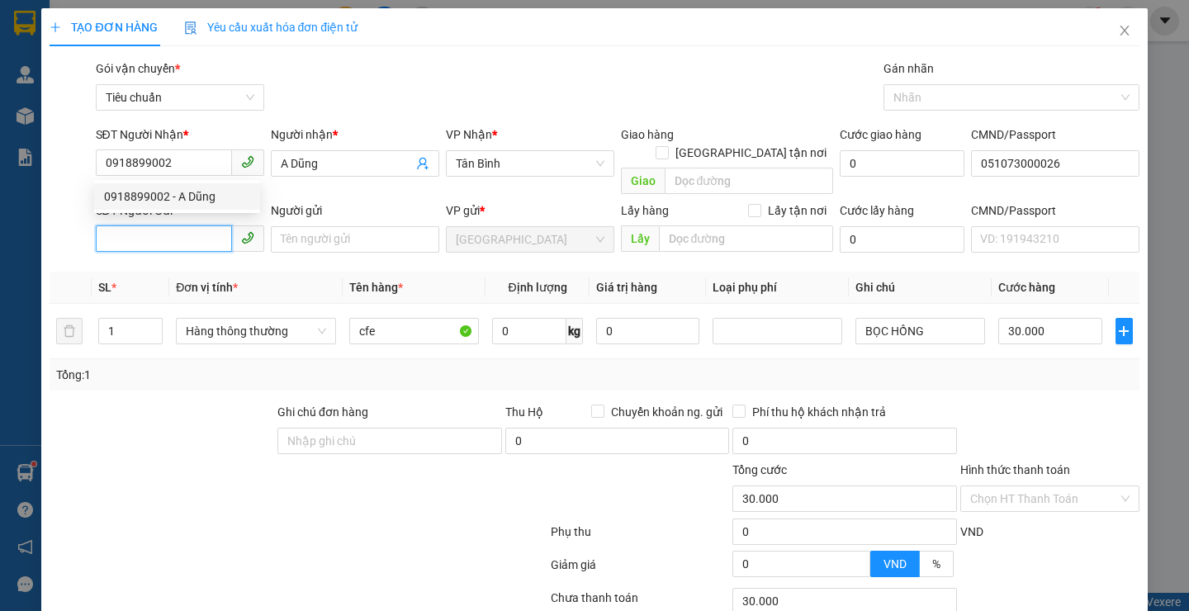
click at [157, 225] on input "SĐT Người Gửi" at bounding box center [164, 238] width 136 height 26
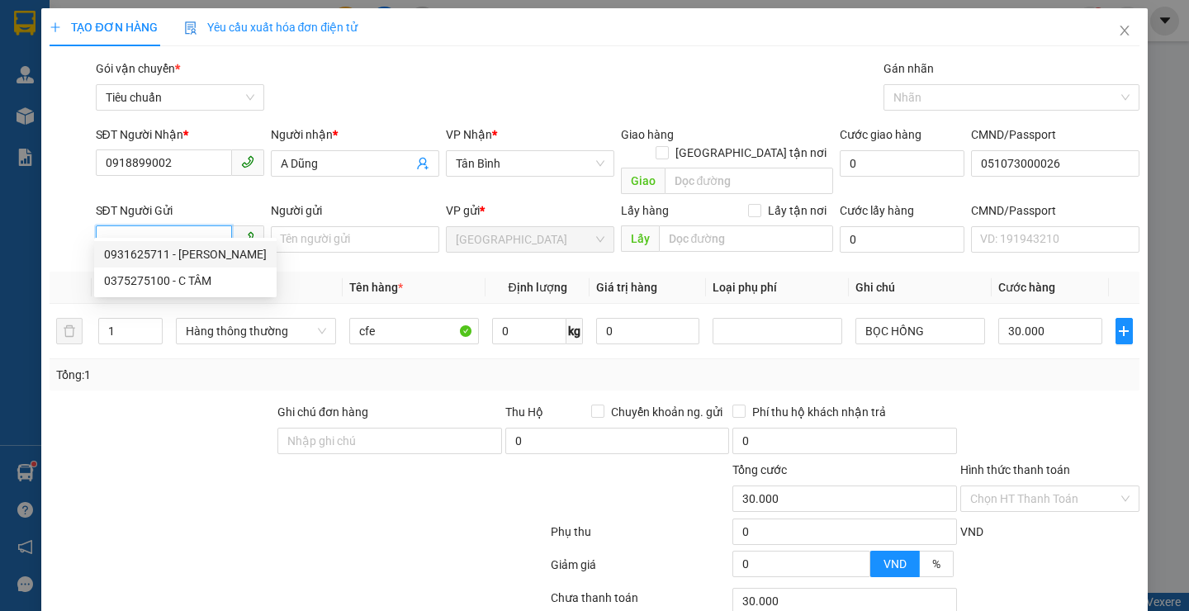
click at [154, 258] on div "0931625711 - [PERSON_NAME]" at bounding box center [185, 254] width 163 height 18
type input "0931625711"
type input "C Hạnh"
type input "051178010000"
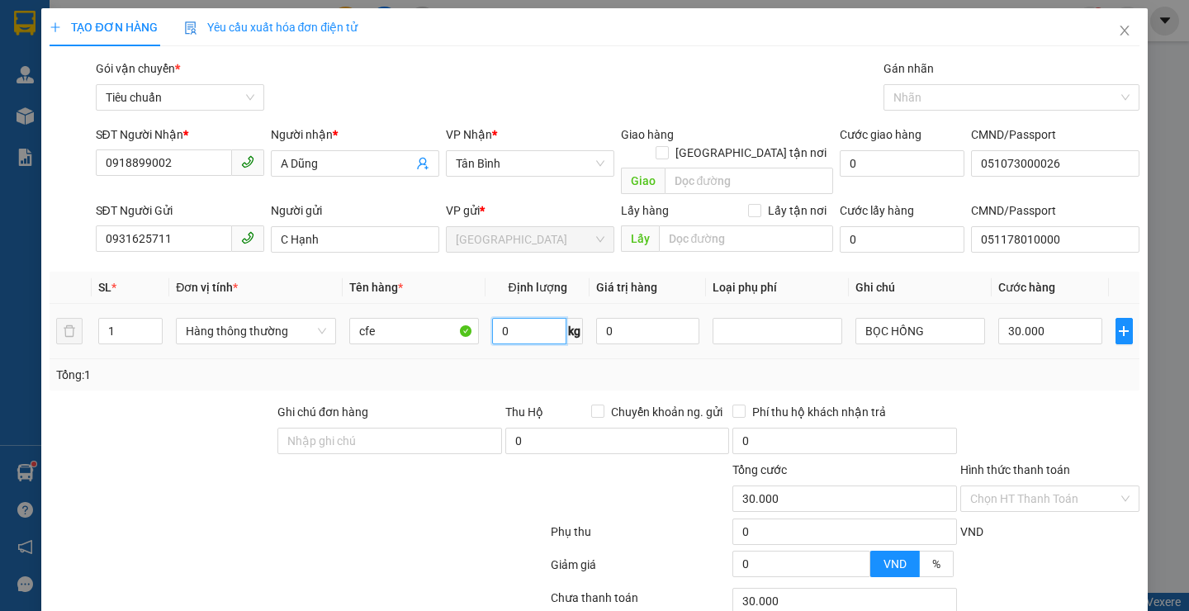
click at [508, 318] on input "0" at bounding box center [529, 331] width 74 height 26
type input "2"
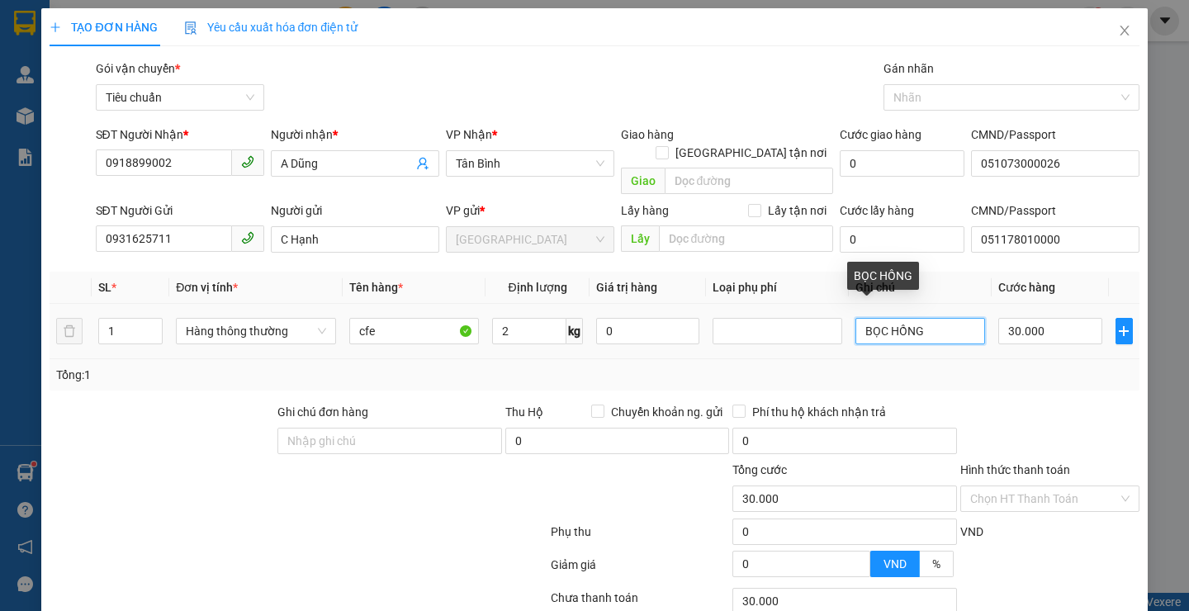
click at [920, 318] on input "BỌC HỒNG" at bounding box center [920, 331] width 130 height 26
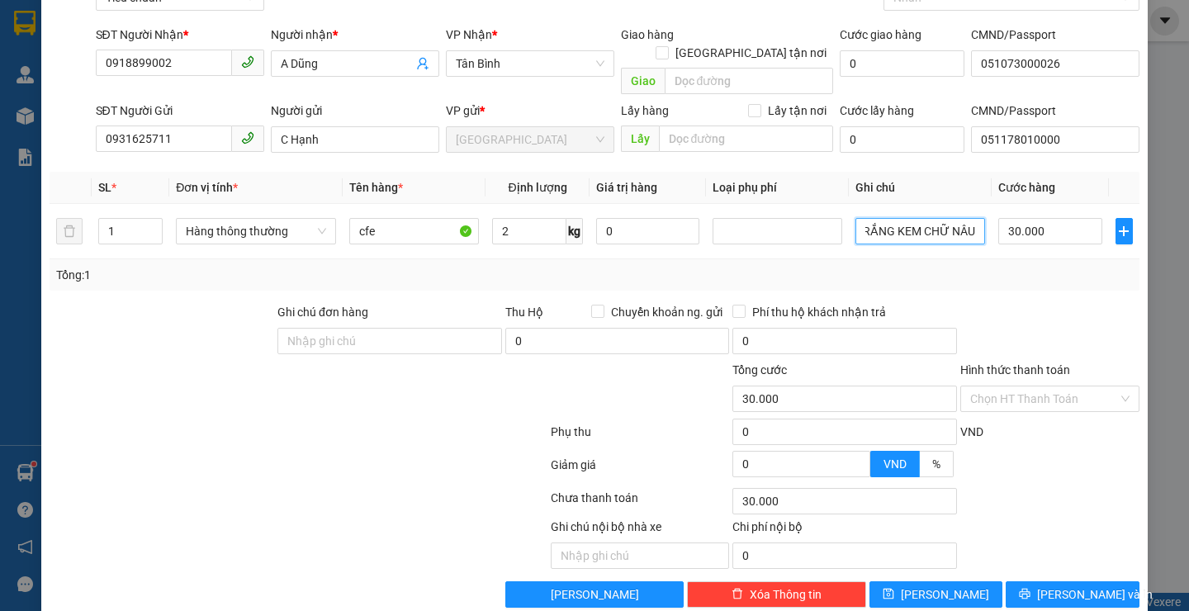
scroll to position [111, 0]
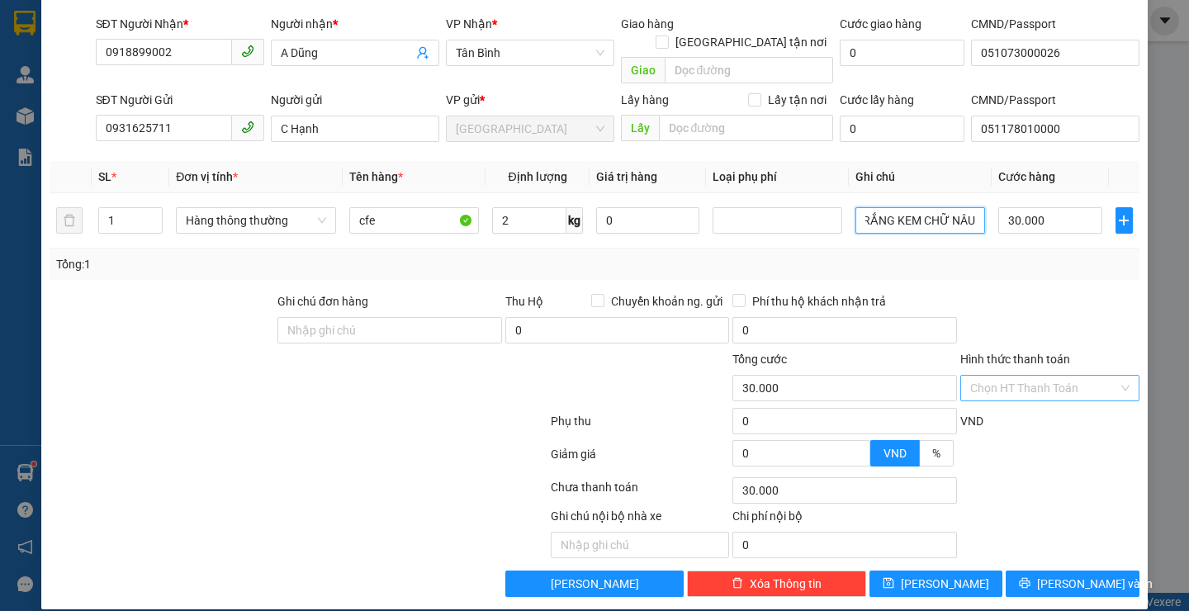
type input "BỌC TRẮNG KEM CHỮ NÂU"
click at [1062, 376] on input "Hình thức thanh toán" at bounding box center [1044, 388] width 148 height 25
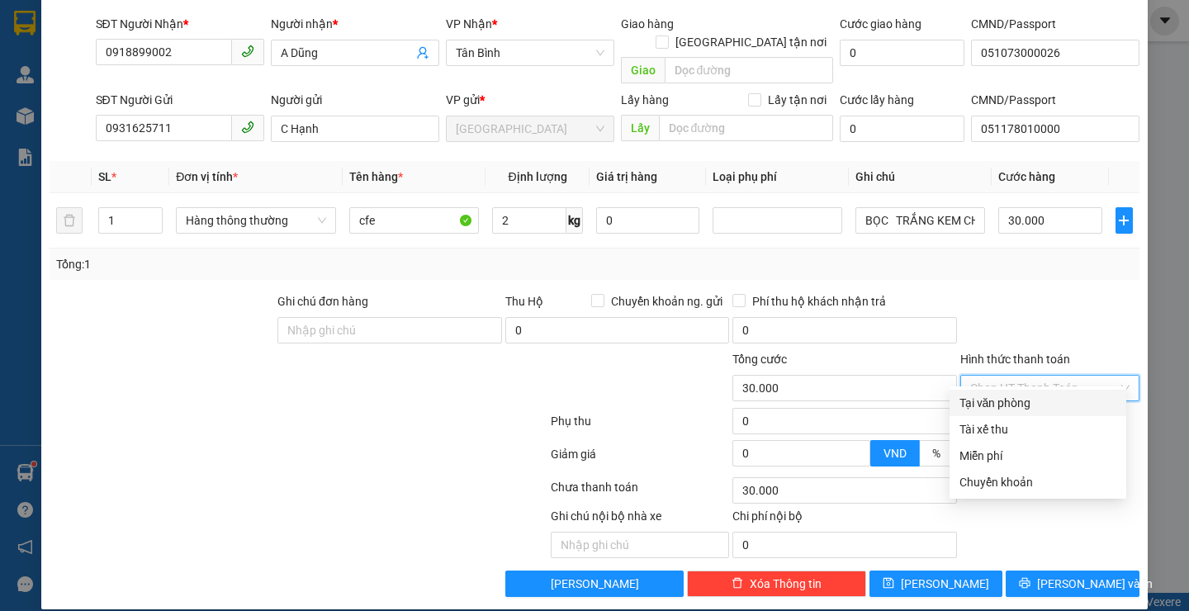
click at [1035, 403] on div "Tại văn phòng" at bounding box center [1037, 403] width 157 height 18
type input "0"
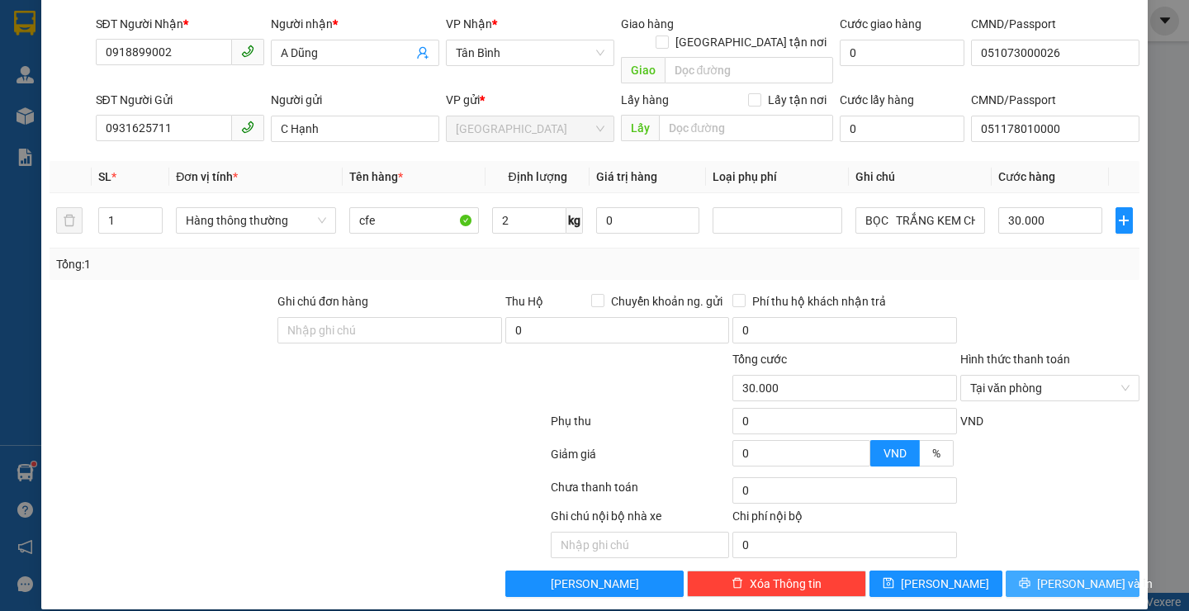
click at [1059, 575] on span "[PERSON_NAME] và In" at bounding box center [1095, 584] width 116 height 18
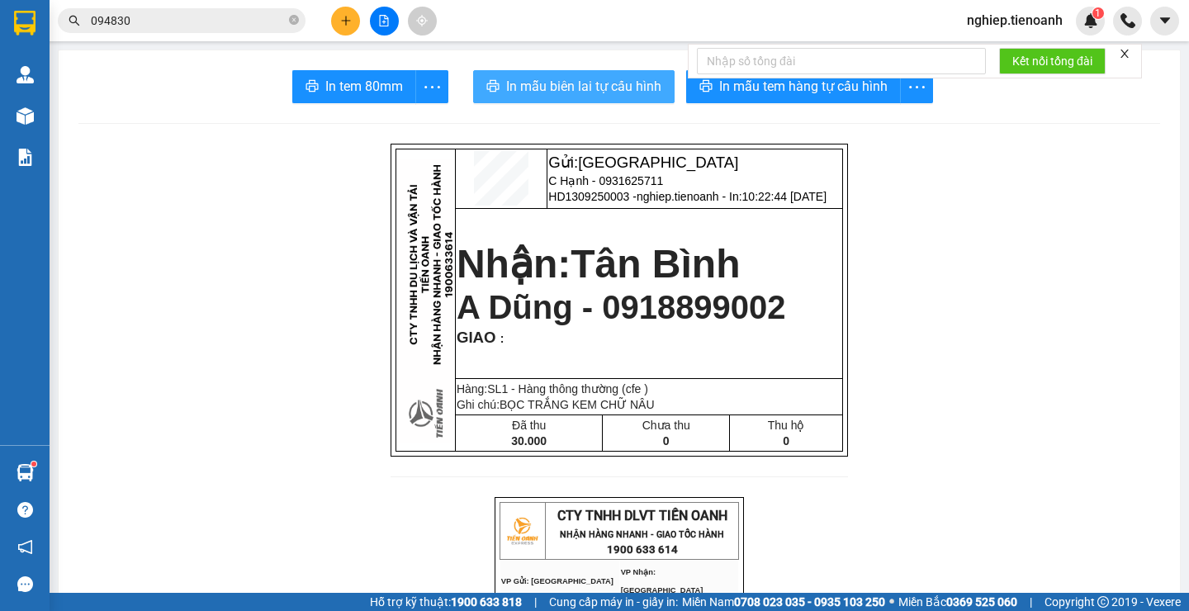
click at [611, 92] on span "In mẫu biên lai tự cấu hình" at bounding box center [583, 86] width 155 height 21
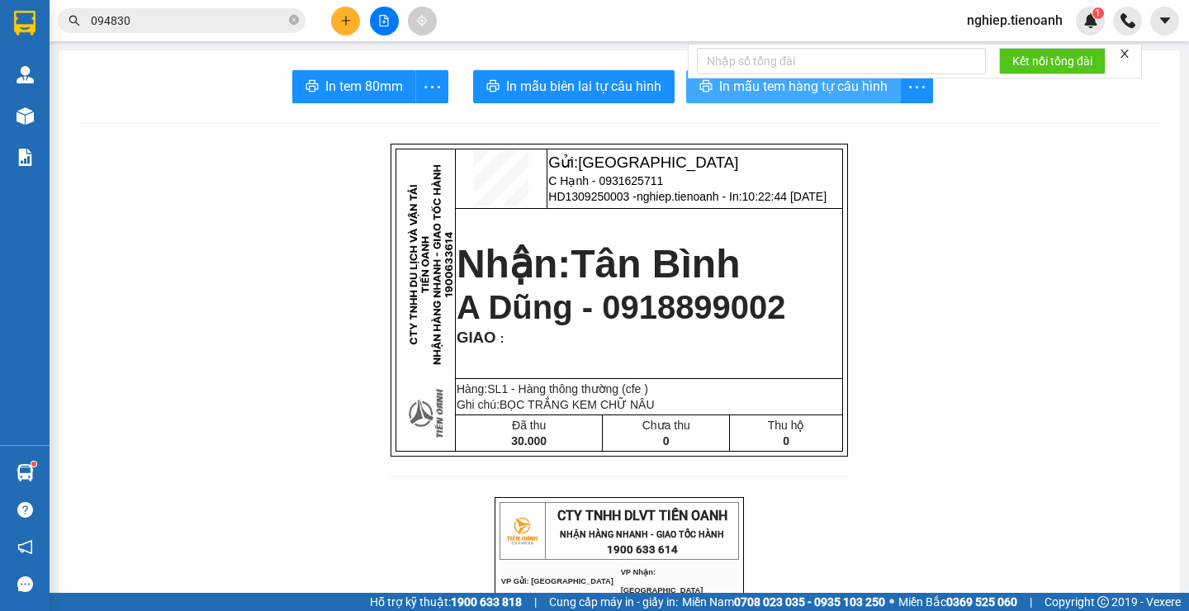
drag, startPoint x: 777, startPoint y: 92, endPoint x: 785, endPoint y: 90, distance: 8.6
click at [777, 92] on span "In mẫu tem hàng tự cấu hình" at bounding box center [803, 86] width 168 height 21
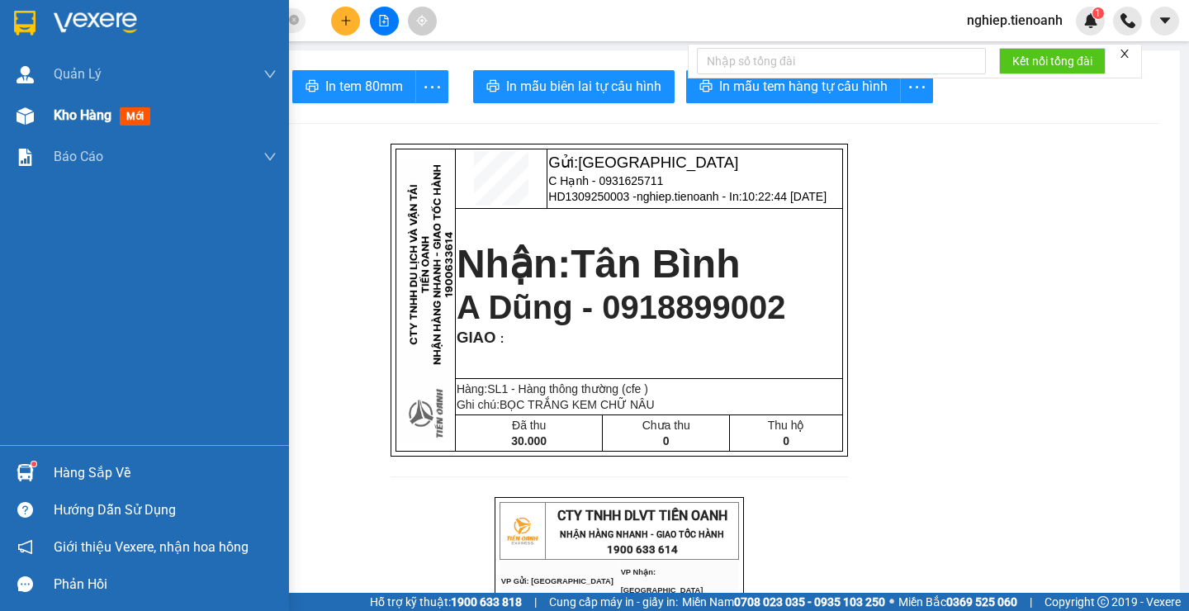
click at [86, 123] on span "Kho hàng" at bounding box center [83, 115] width 58 height 16
